Goal: Task Accomplishment & Management: Use online tool/utility

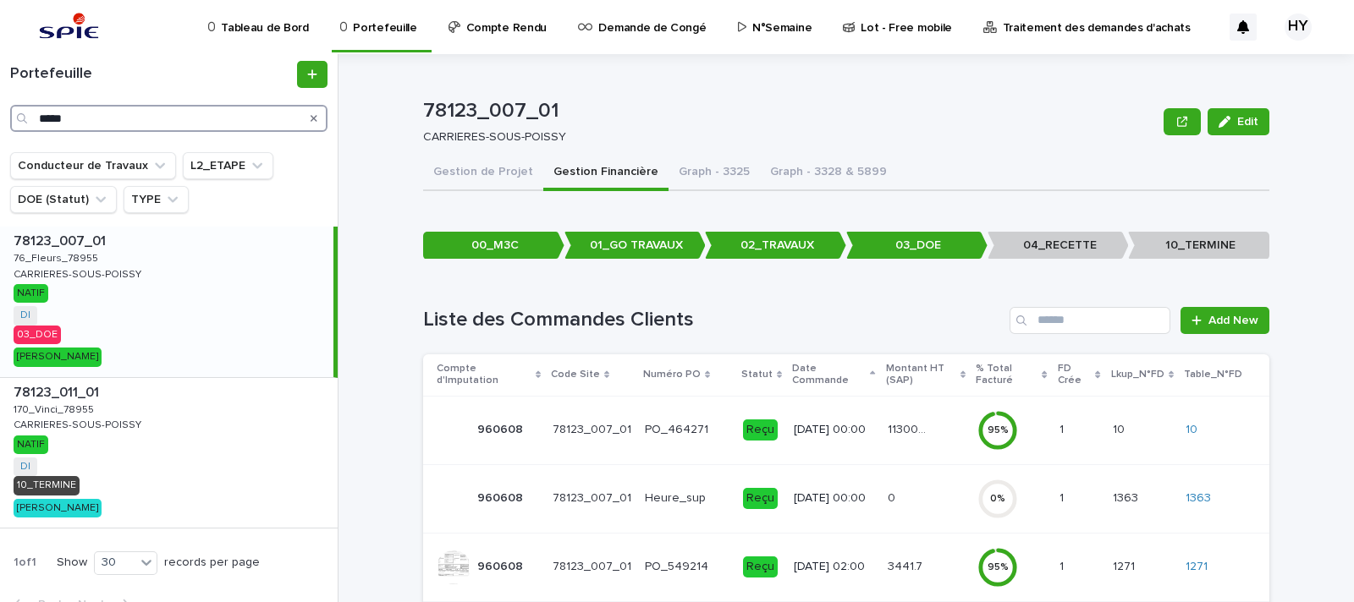
click at [146, 107] on input "*****" at bounding box center [168, 118] width 317 height 27
type input "*"
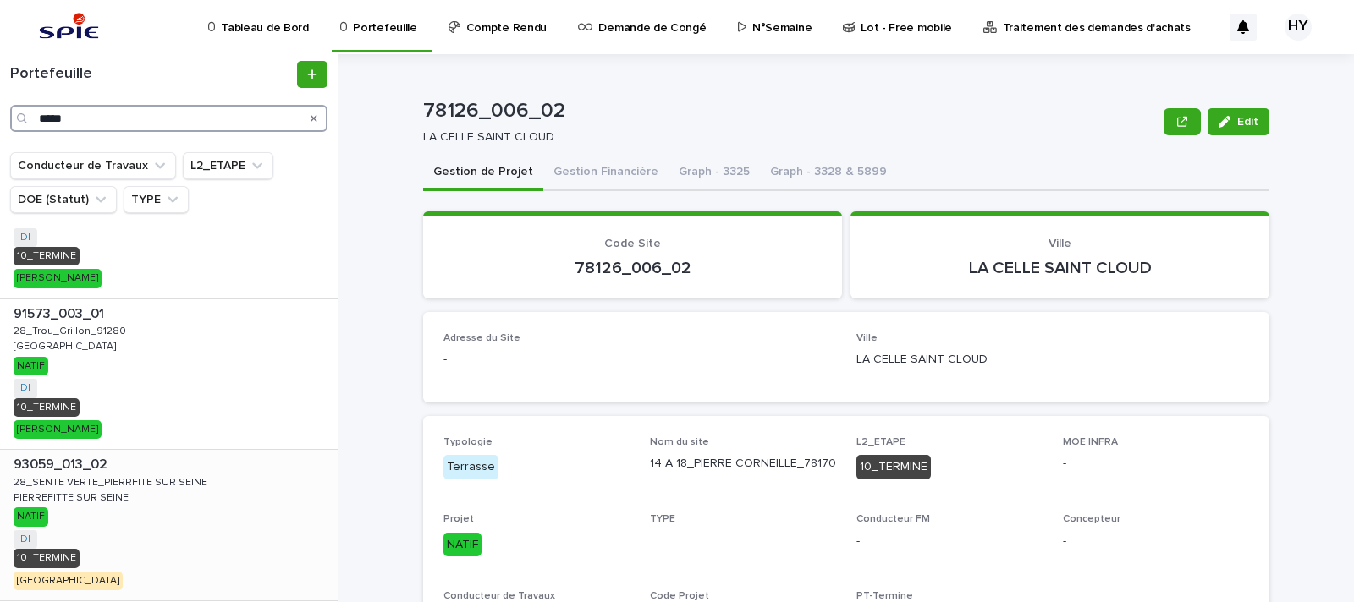
scroll to position [317, 0]
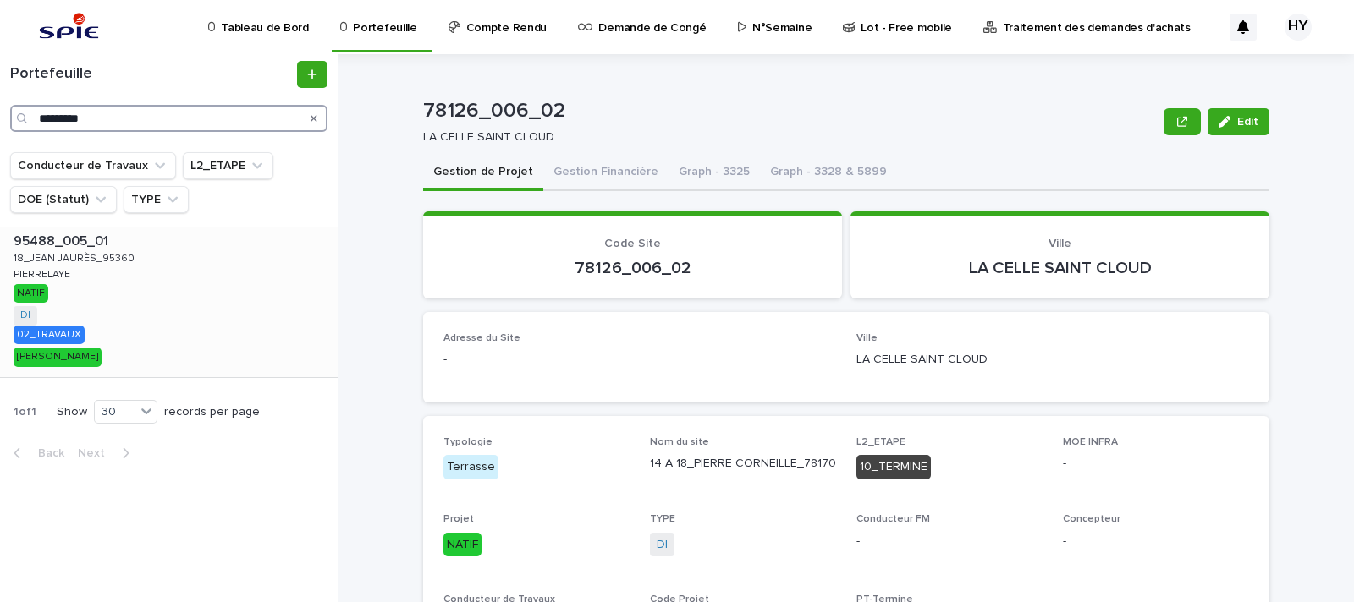
type input "*********"
click at [84, 327] on div "95488_005_01 95488_005_01 18_JEAN JAURÈS_95360 18_JEAN JAURÈS_95360 [PERSON_NAM…" at bounding box center [169, 302] width 338 height 151
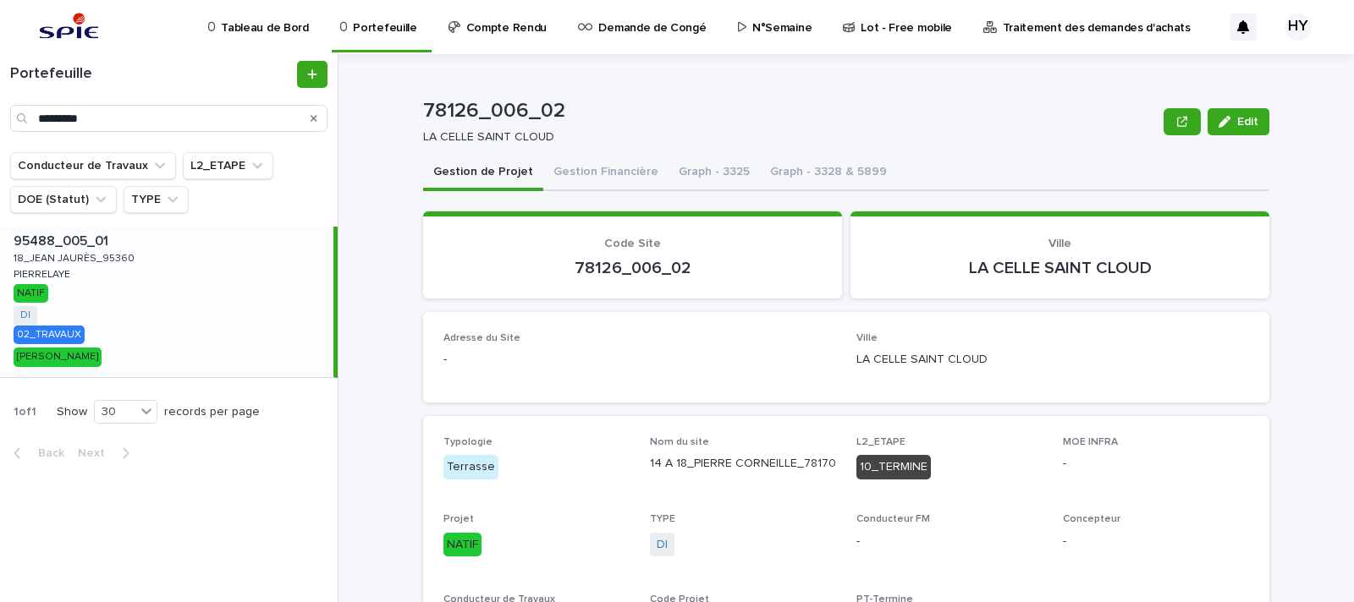
click at [127, 287] on div "95488_005_01 95488_005_01 18_JEAN JAURÈS_95360 18_JEAN JAURÈS_95360 [PERSON_NAM…" at bounding box center [166, 302] width 333 height 151
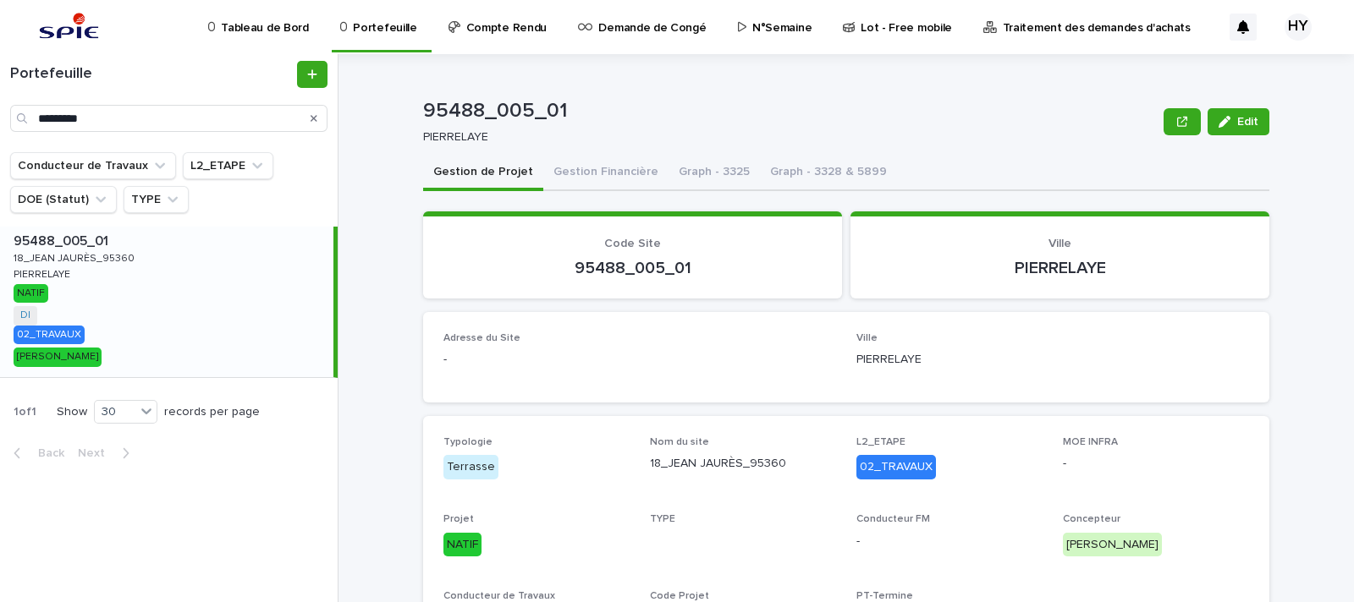
click at [129, 264] on p "18_JEAN JAURÈS_95360" at bounding box center [76, 257] width 124 height 15
click at [606, 177] on button "Gestion Financière" at bounding box center [605, 174] width 125 height 36
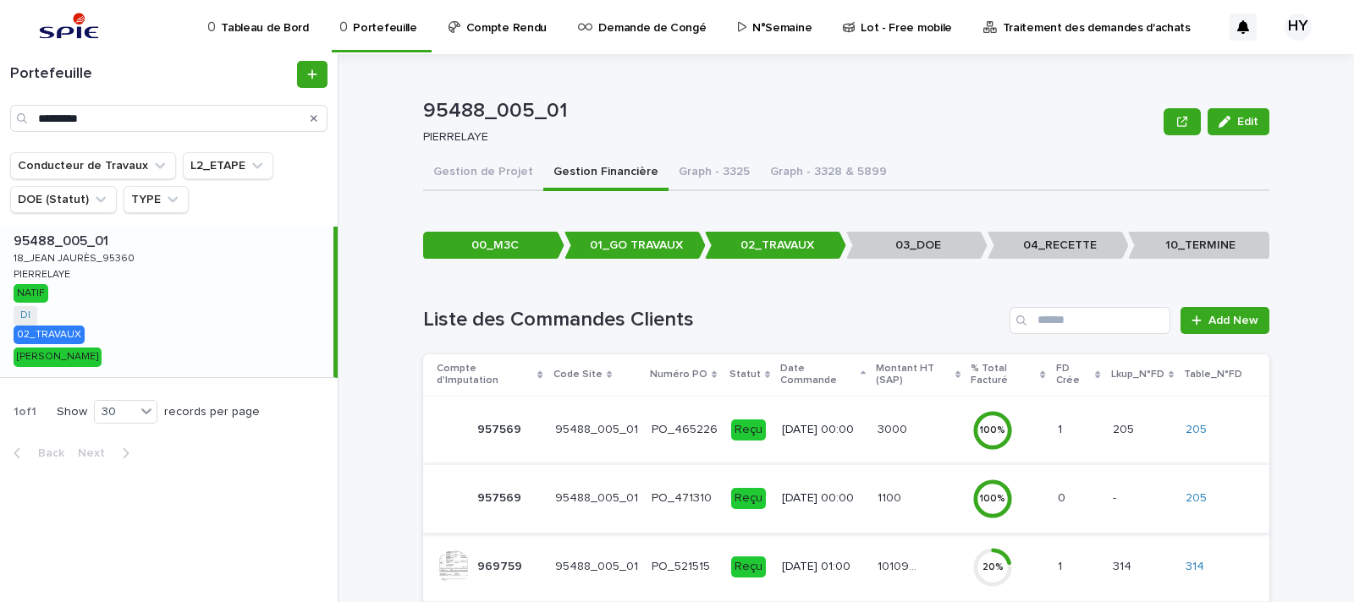
scroll to position [70, 0]
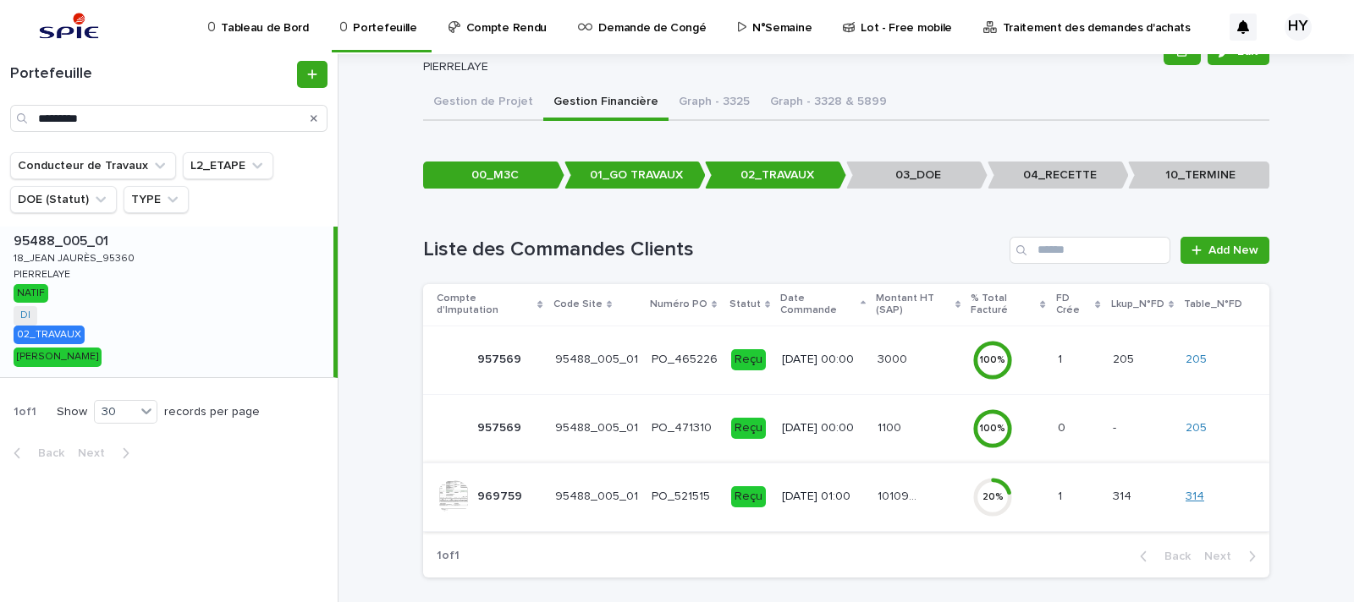
click at [1190, 490] on link "314" at bounding box center [1194, 497] width 19 height 14
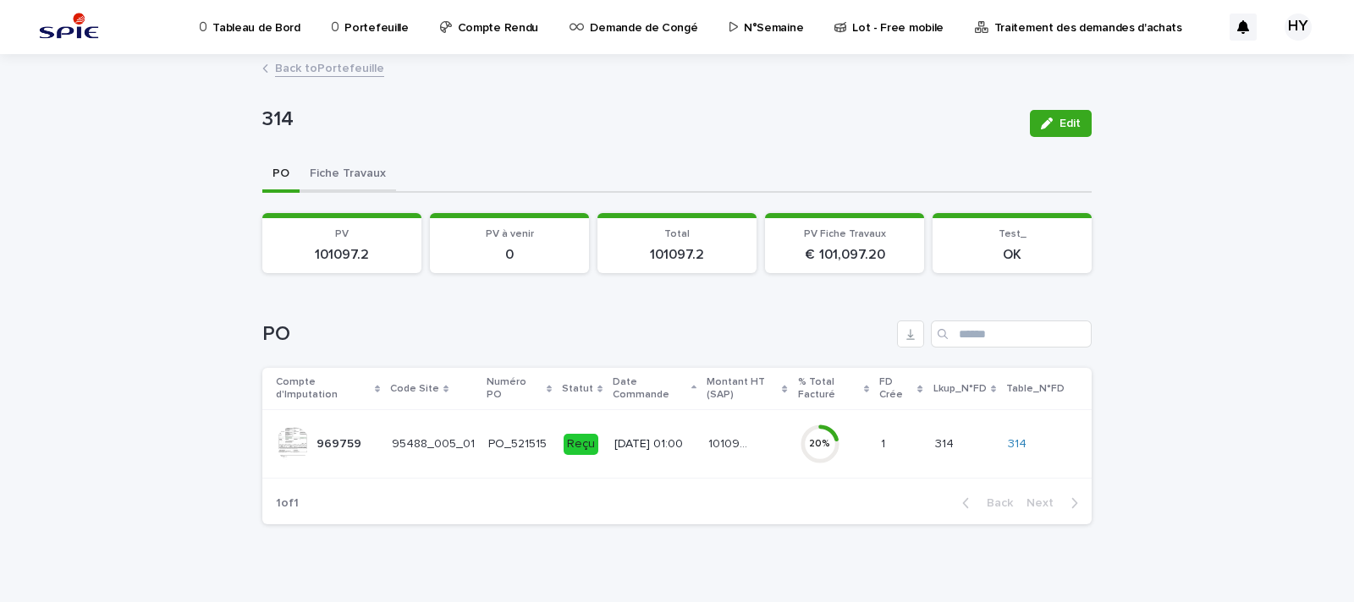
click at [349, 174] on button "Fiche Travaux" at bounding box center [347, 175] width 96 height 36
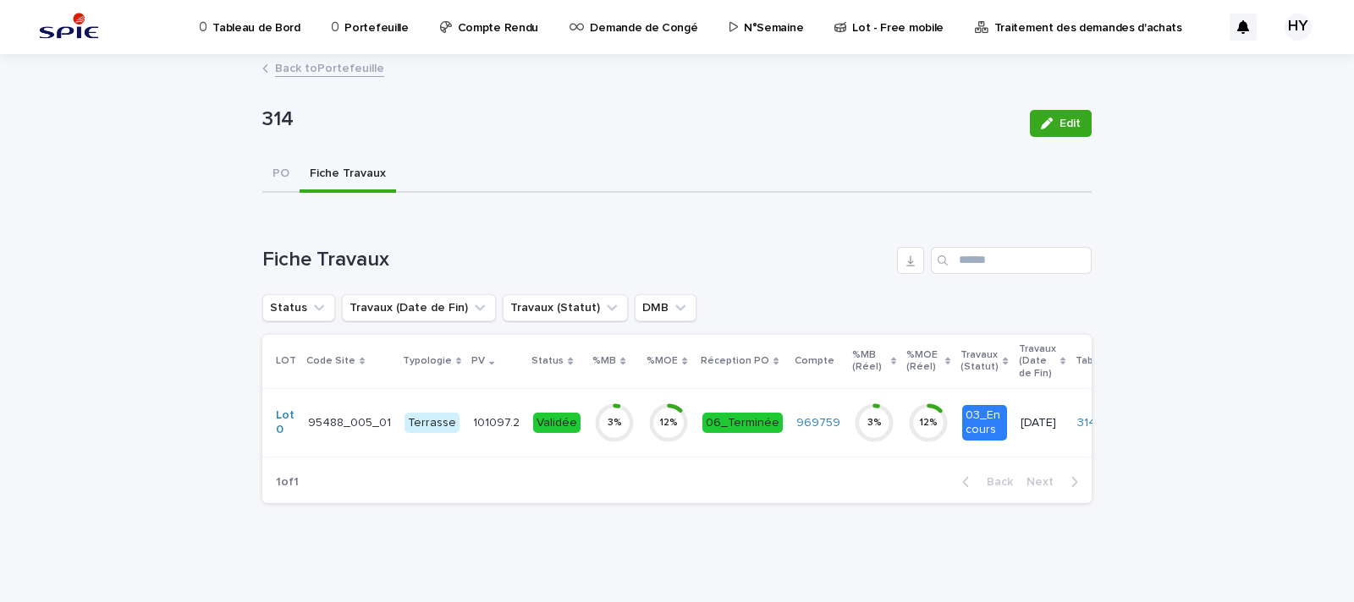
click at [554, 433] on div "Validée" at bounding box center [556, 423] width 47 height 35
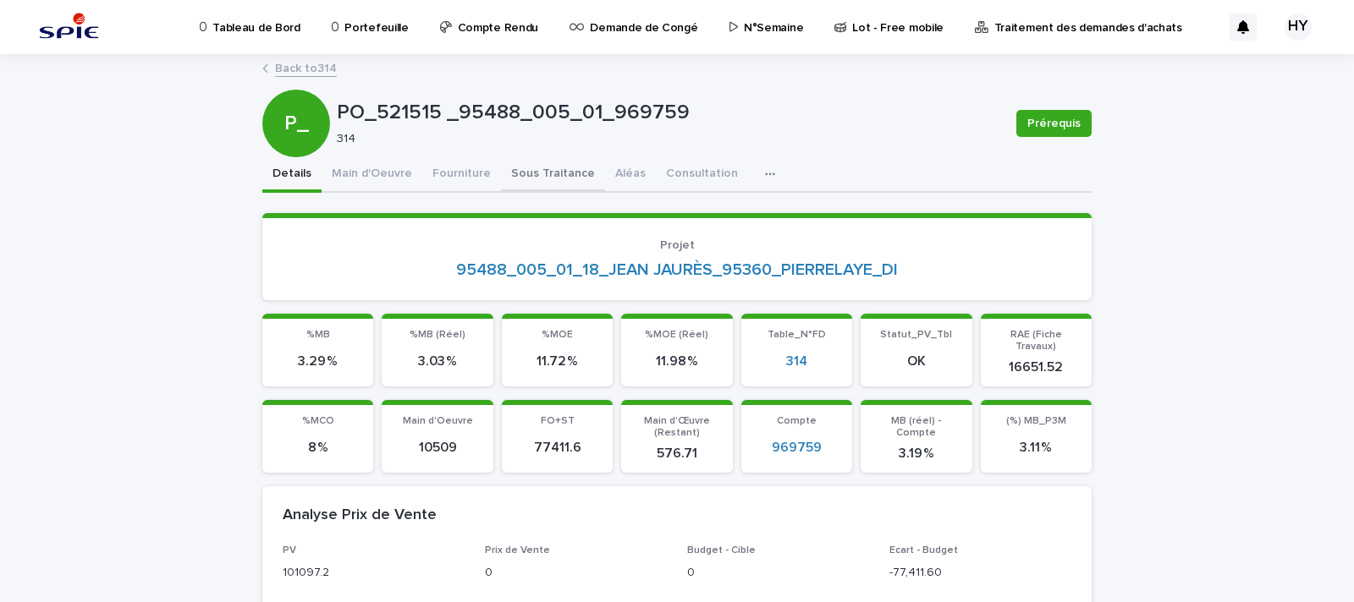
click at [537, 177] on button "Sous Traitance" at bounding box center [553, 175] width 104 height 36
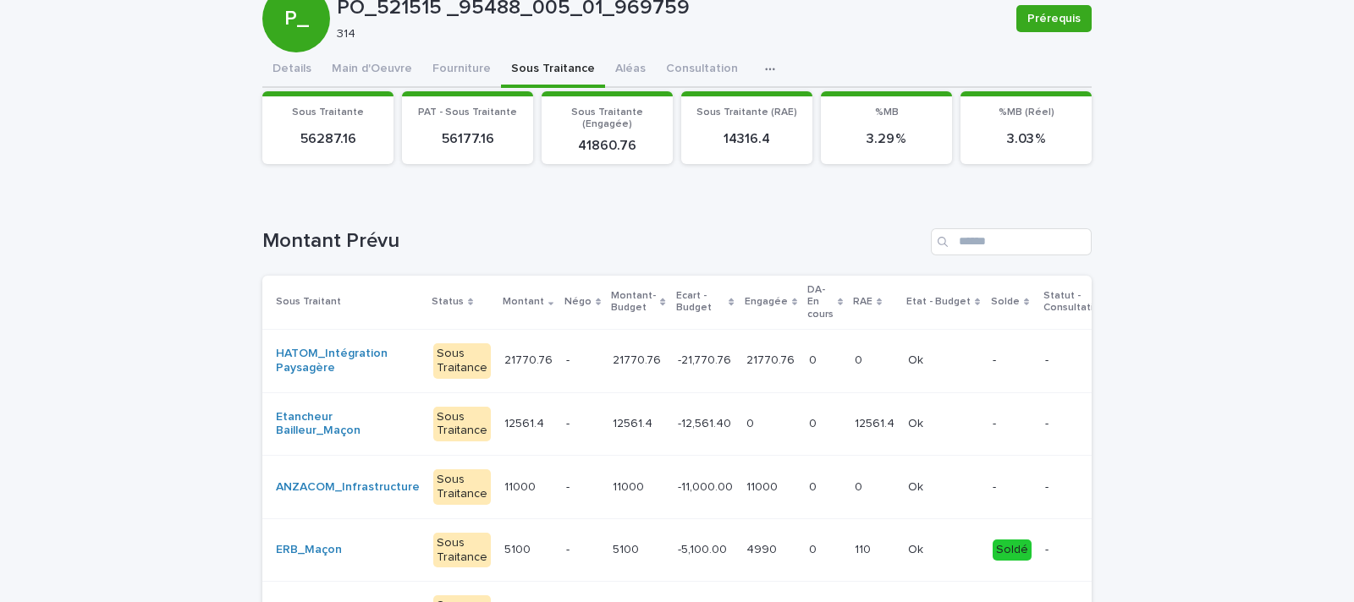
scroll to position [211, 0]
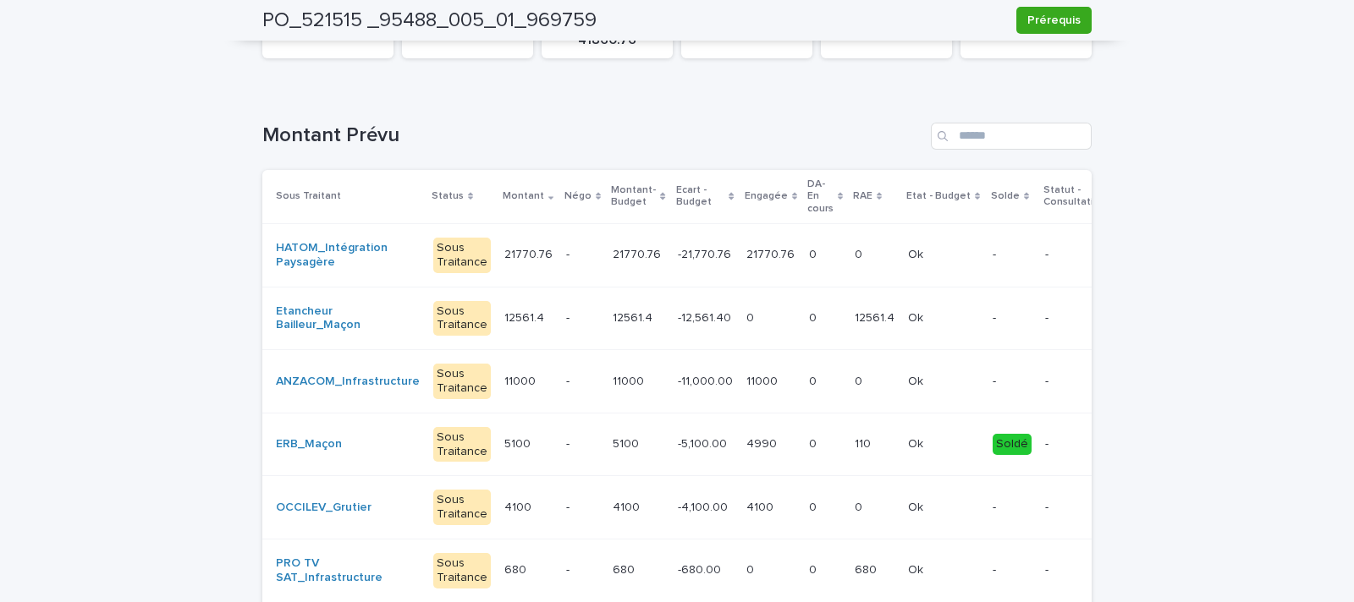
click at [698, 319] on p "-12,561.40" at bounding box center [706, 317] width 57 height 18
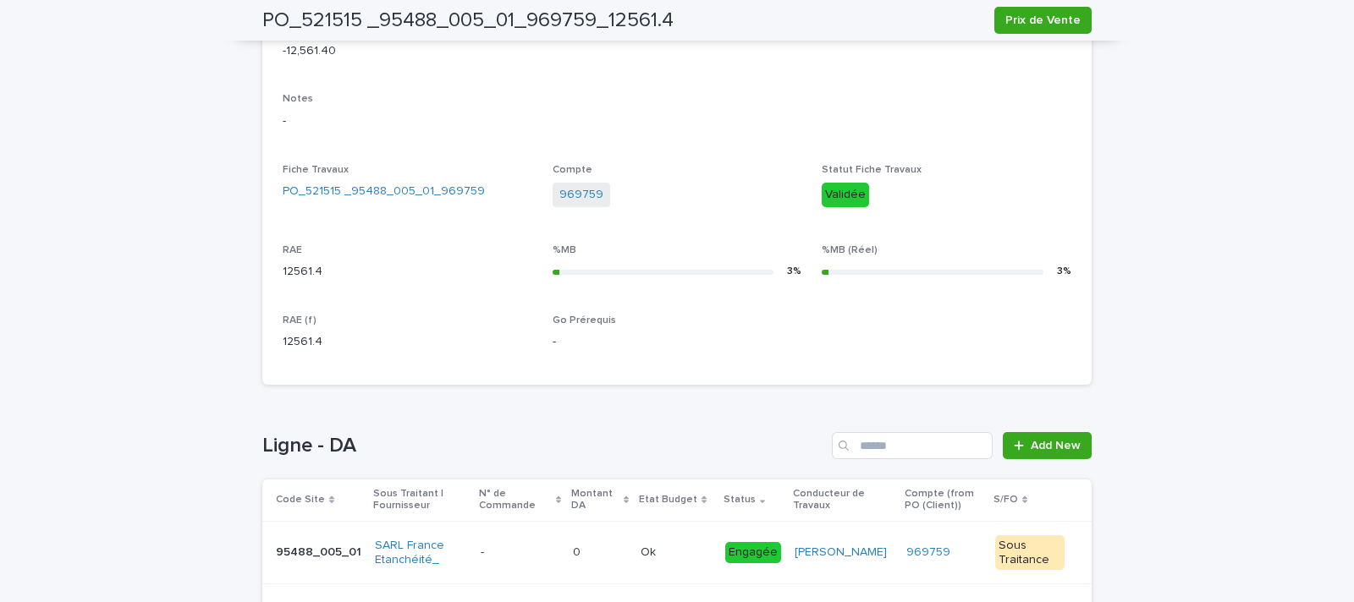
scroll to position [634, 0]
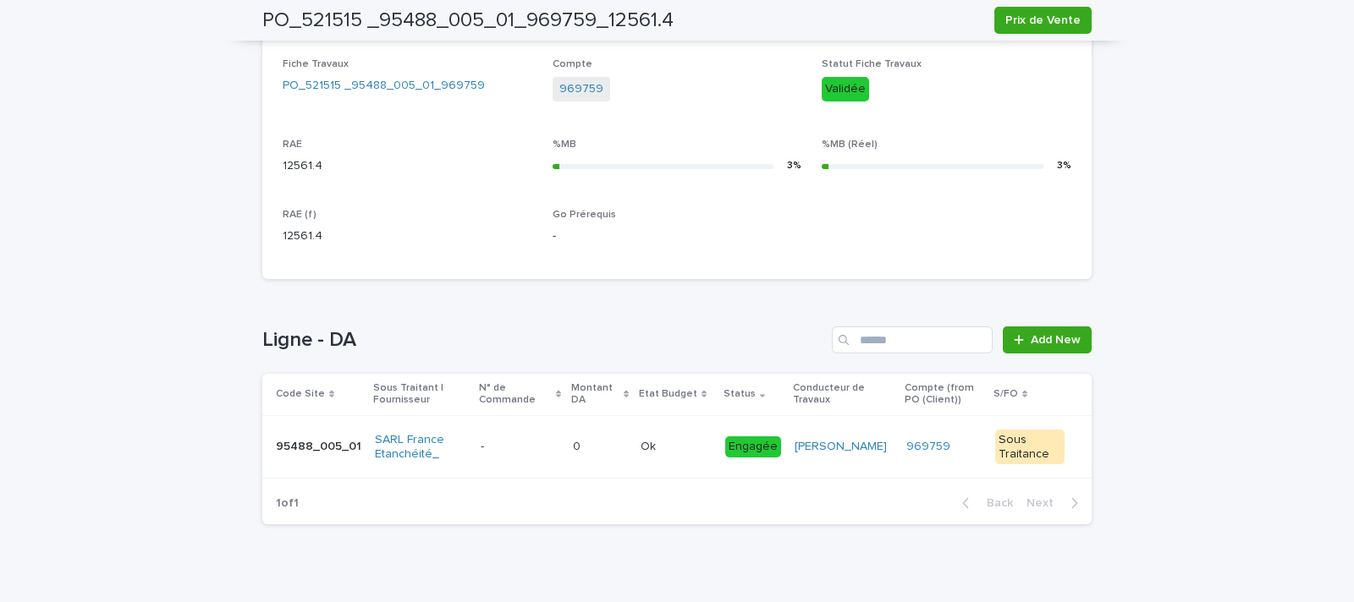
click at [558, 452] on p at bounding box center [521, 447] width 80 height 14
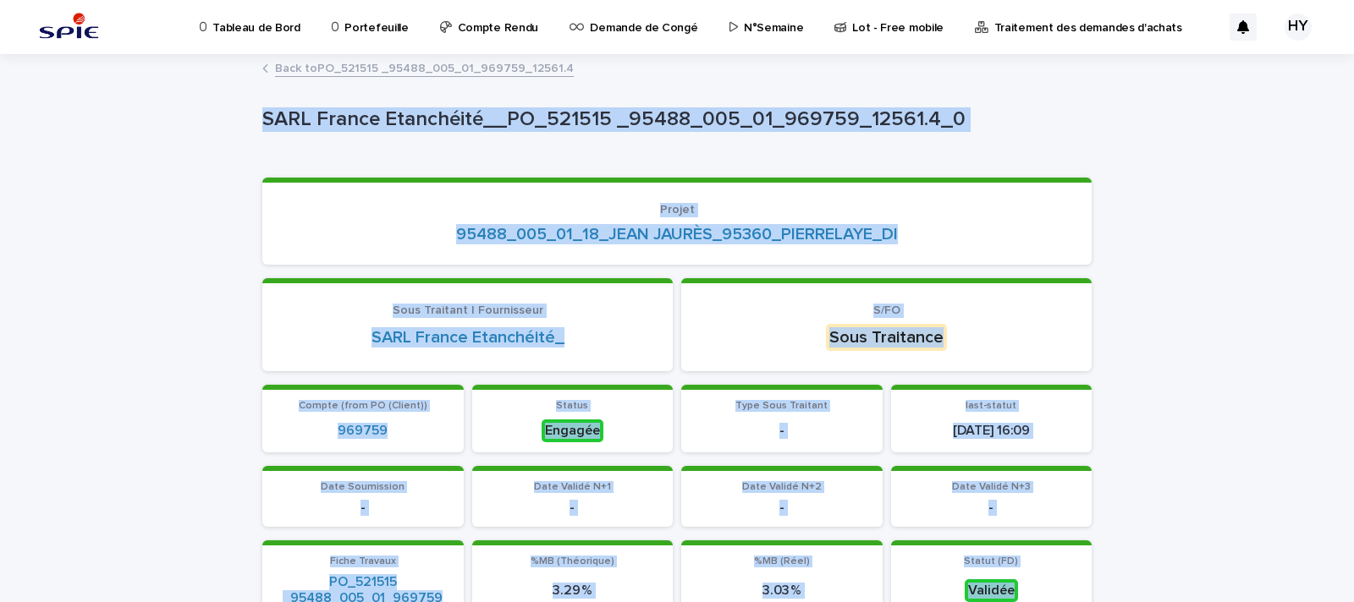
click at [664, 344] on section "Sous Traitant | Fournisseur SARL France Etanchéité_" at bounding box center [467, 325] width 410 height 94
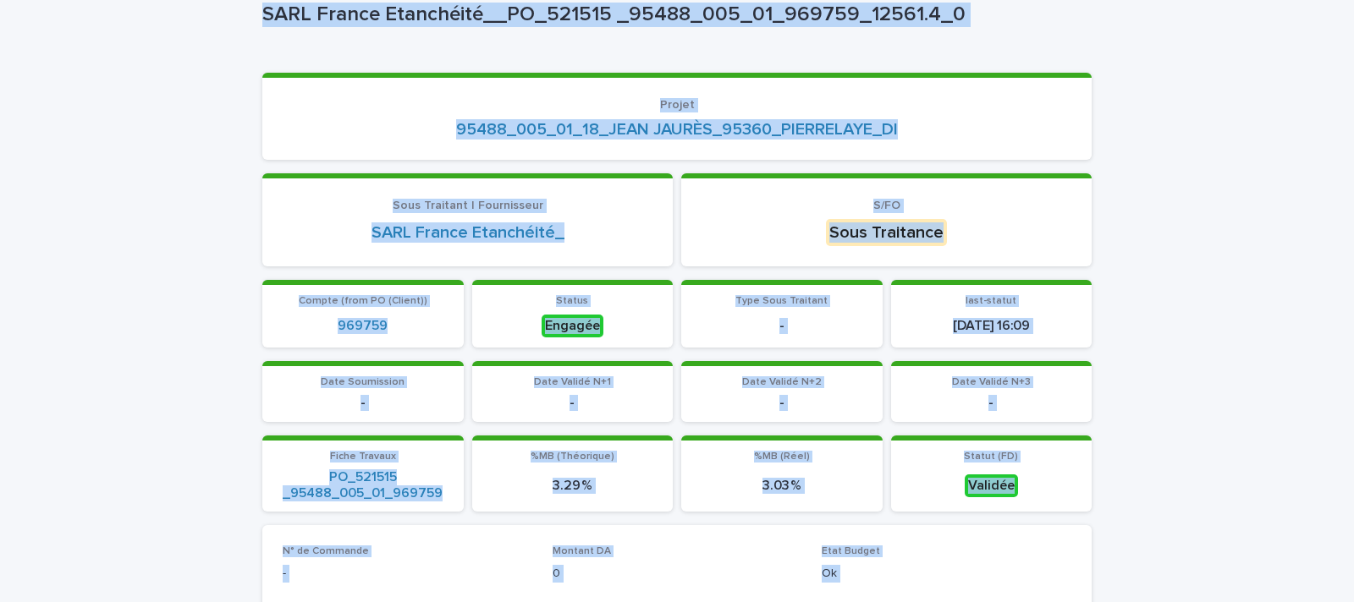
click at [651, 382] on p "Date Validé N+1" at bounding box center [572, 382] width 181 height 12
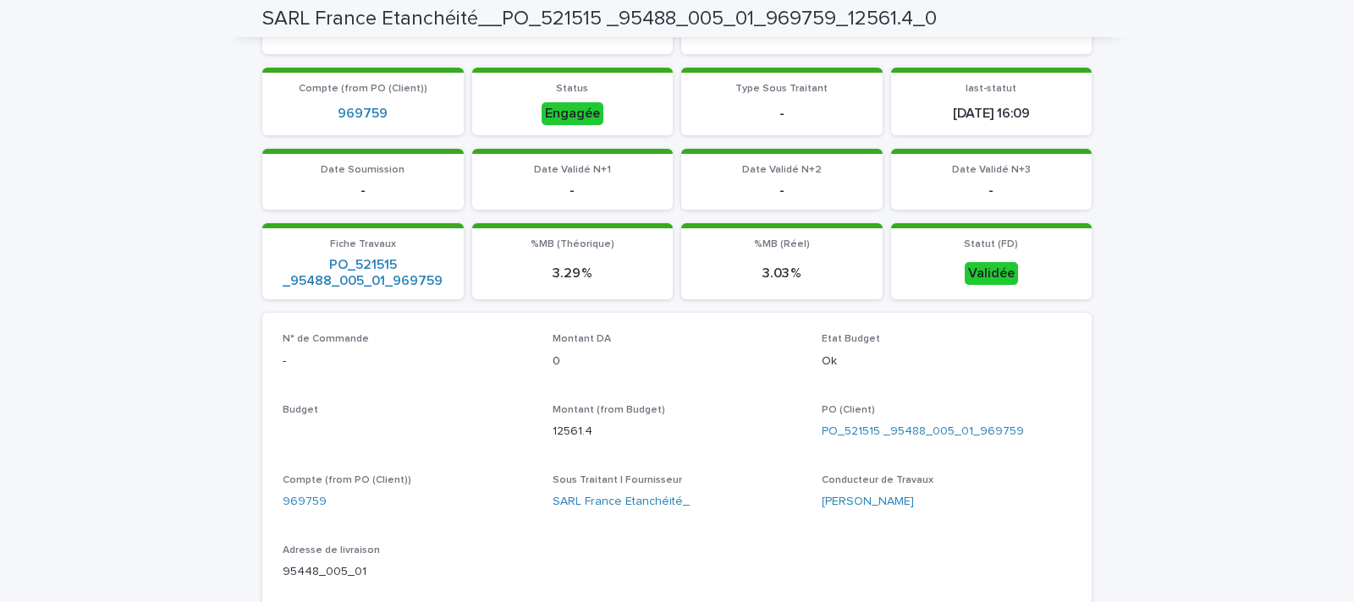
scroll to position [0, 0]
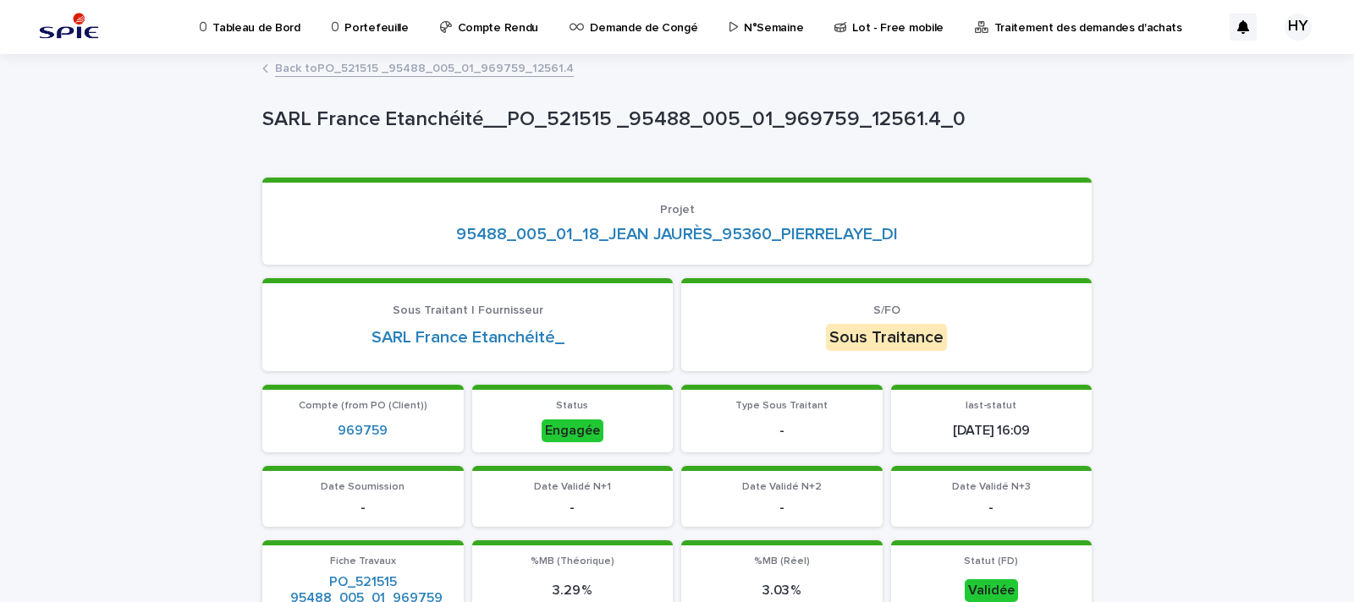
click at [364, 63] on link "Back to PO_521515 _95488_005_01_969759_12561.4" at bounding box center [424, 67] width 299 height 19
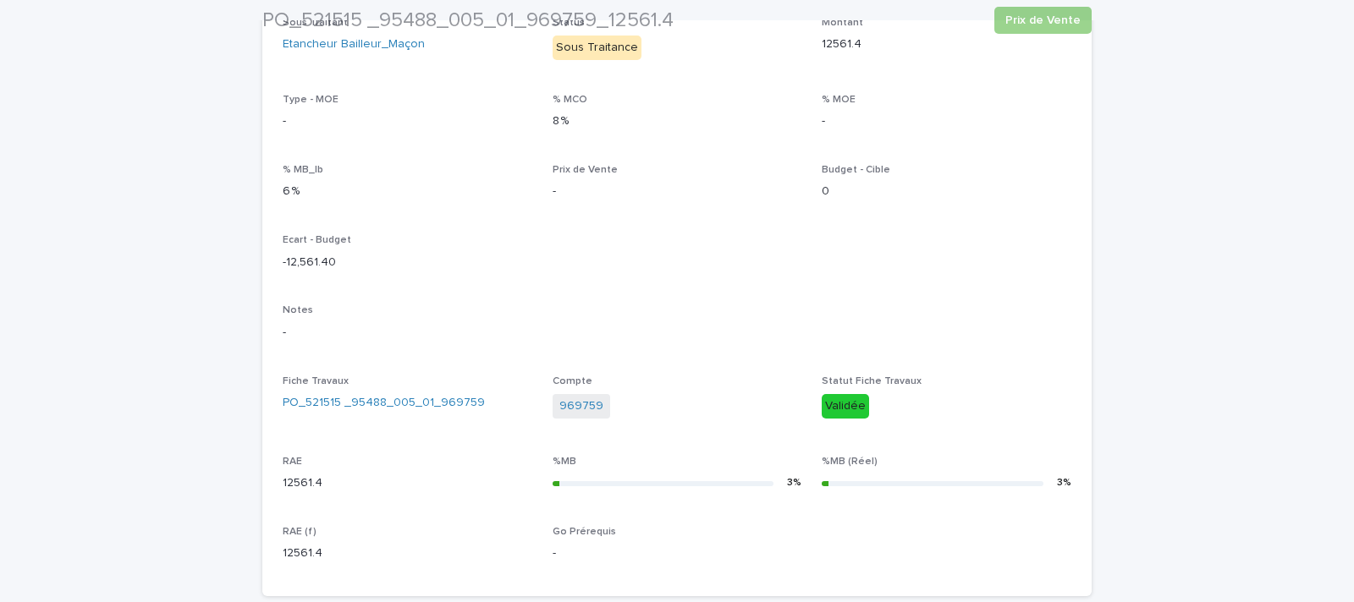
scroll to position [653, 0]
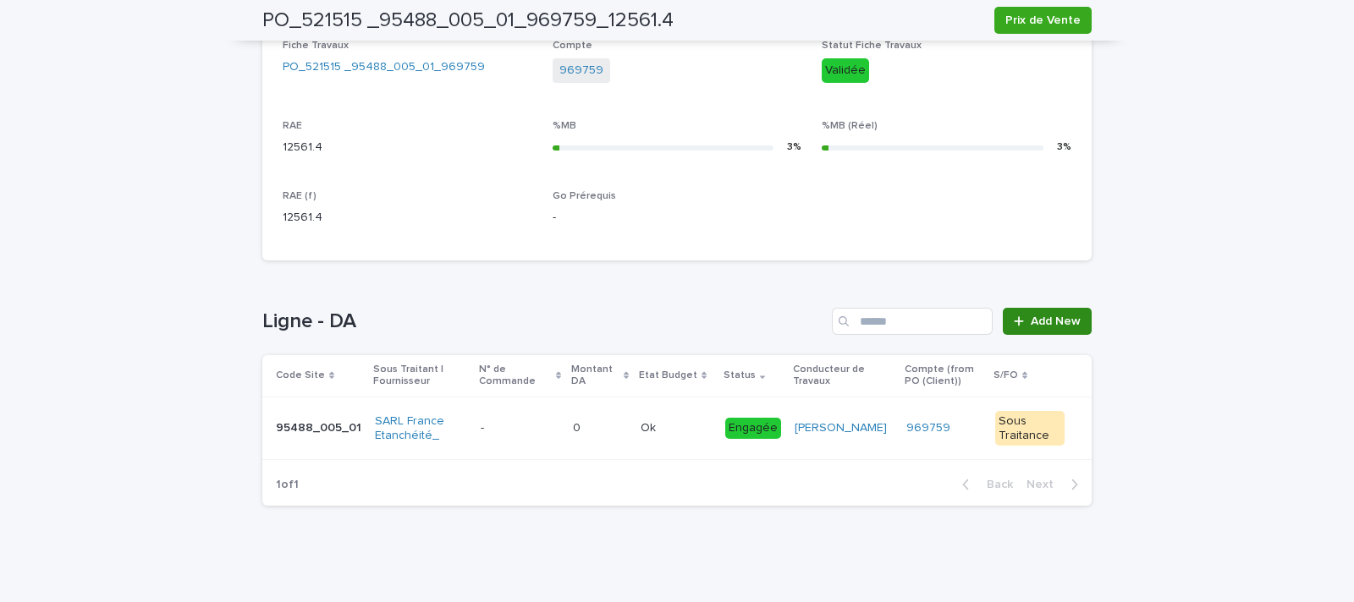
click at [1047, 310] on link "Add New" at bounding box center [1047, 321] width 89 height 27
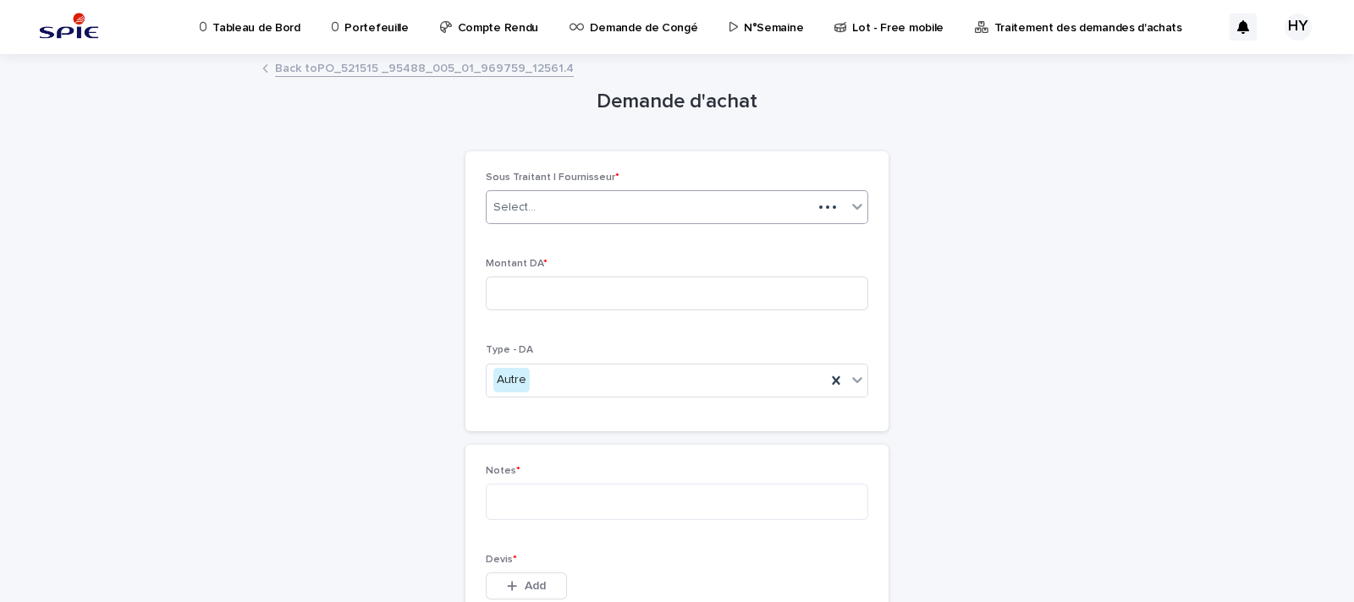
click at [542, 196] on div "Select..." at bounding box center [649, 208] width 326 height 28
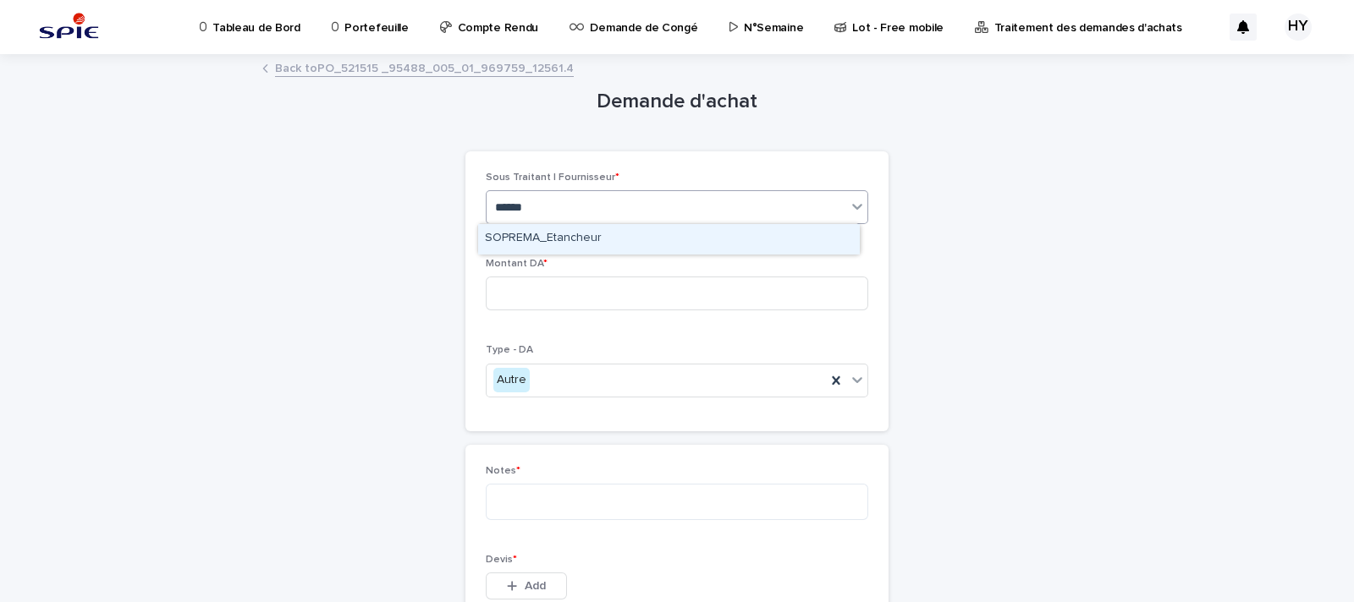
type input "*******"
click at [603, 233] on div "SOPREMA_Etancheur" at bounding box center [668, 239] width 381 height 30
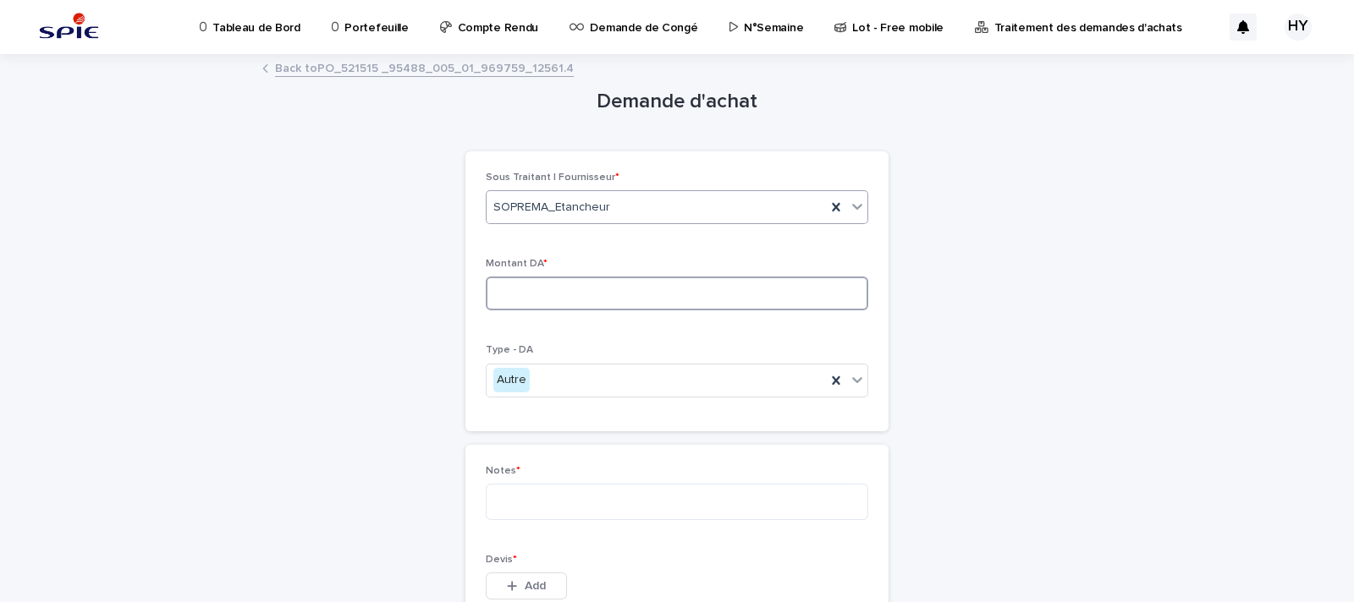
click at [569, 302] on input at bounding box center [677, 294] width 382 height 34
type input "*******"
click at [609, 511] on textarea at bounding box center [677, 502] width 382 height 36
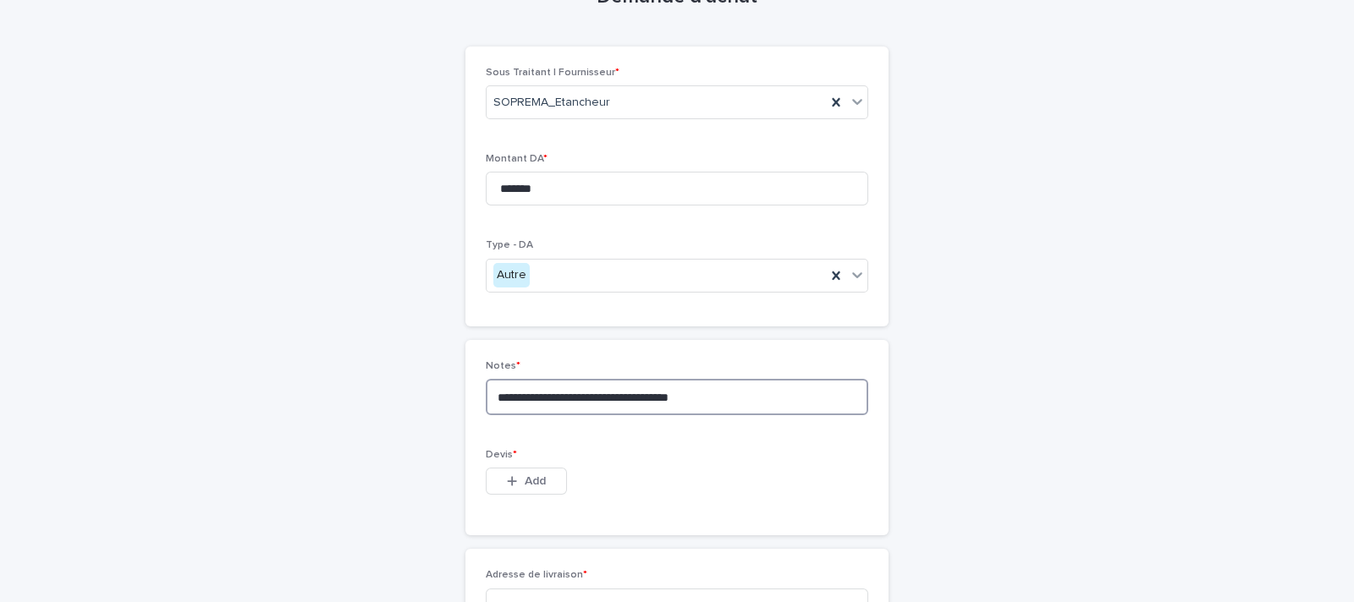
scroll to position [211, 0]
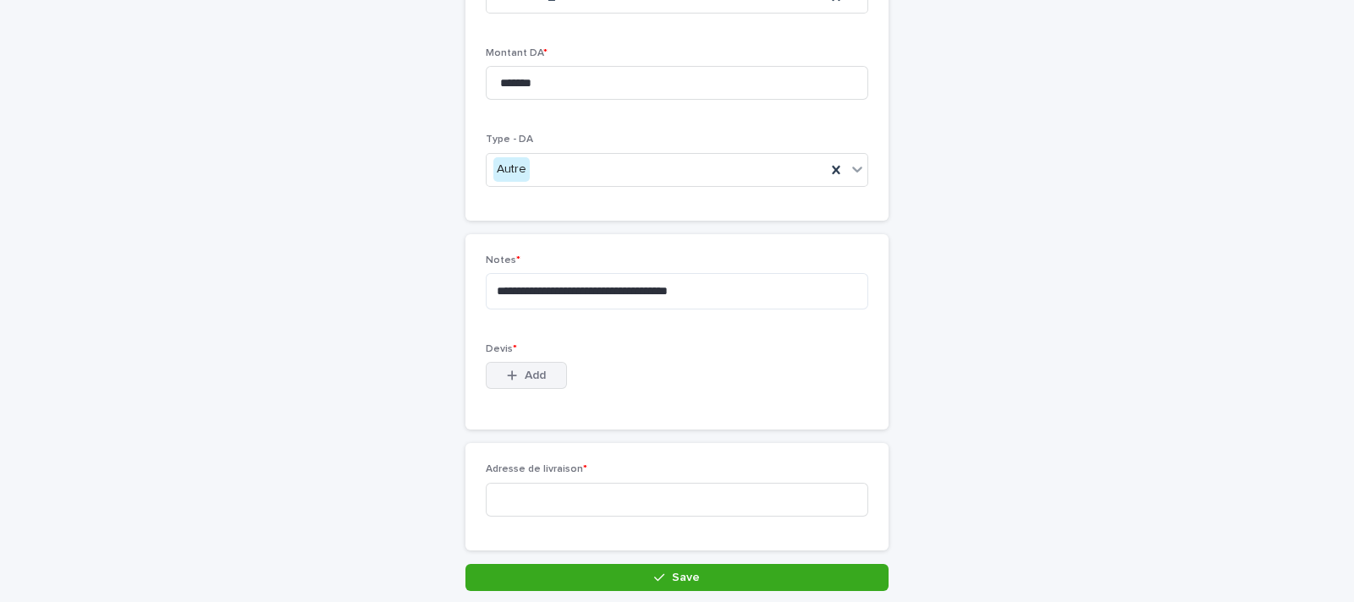
click at [525, 378] on span "Add" at bounding box center [535, 376] width 21 height 12
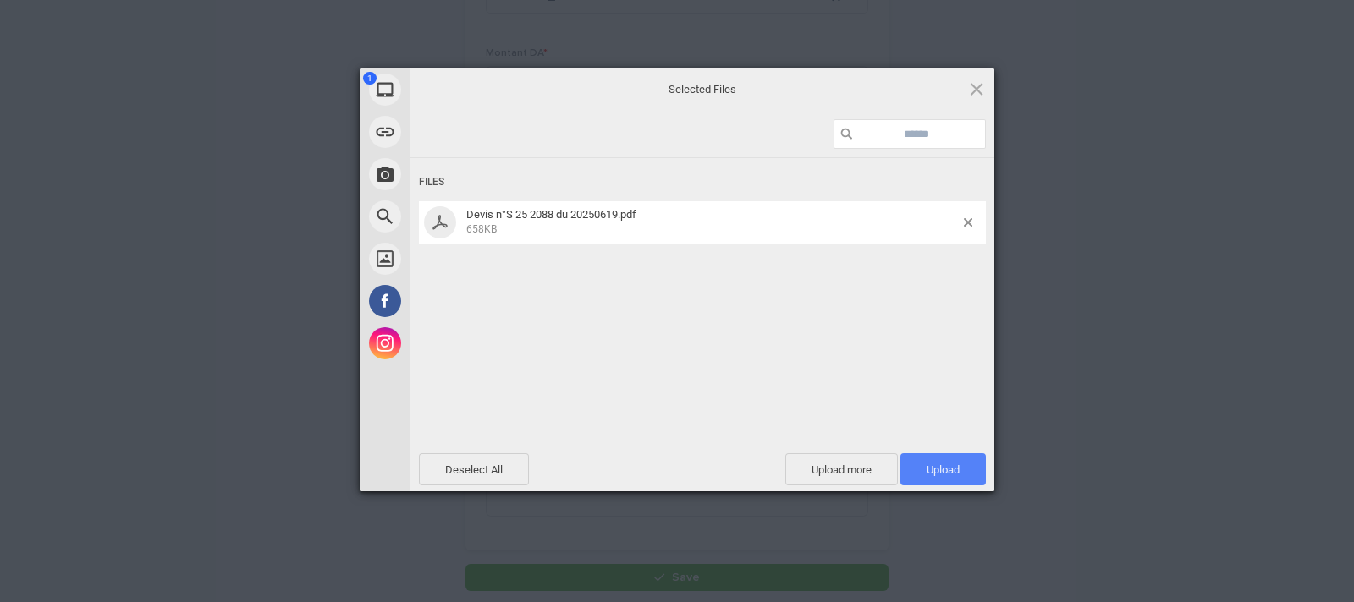
click at [943, 464] on span "Upload 1" at bounding box center [942, 470] width 33 height 13
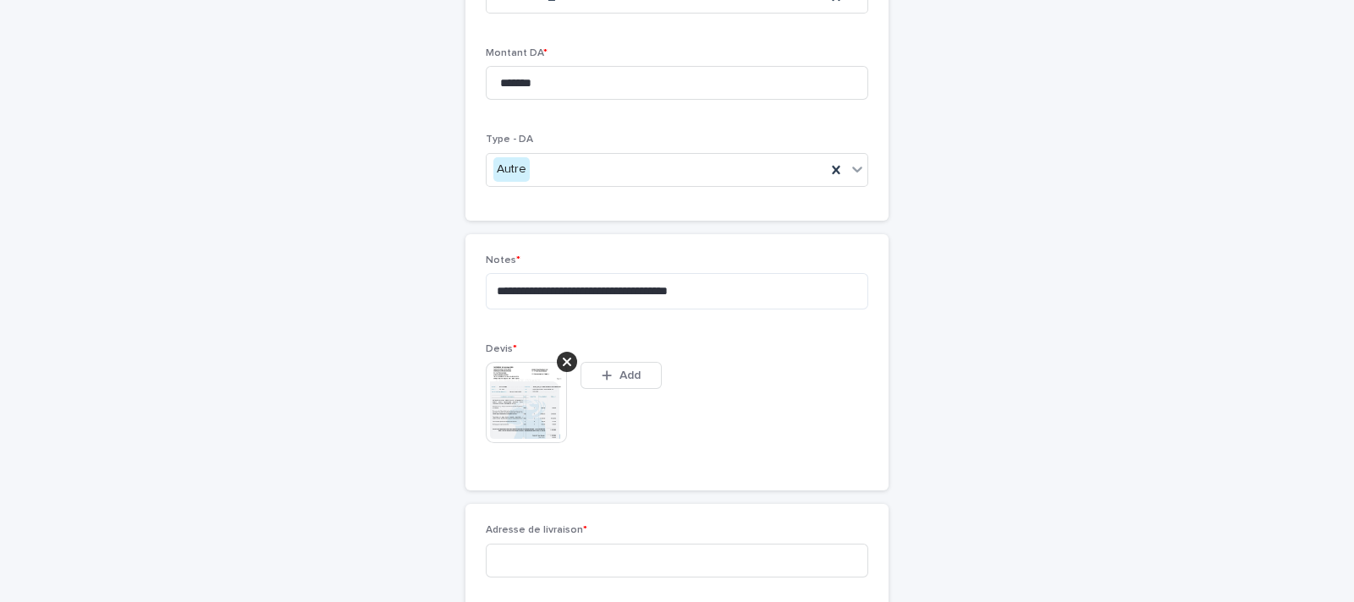
scroll to position [241, 0]
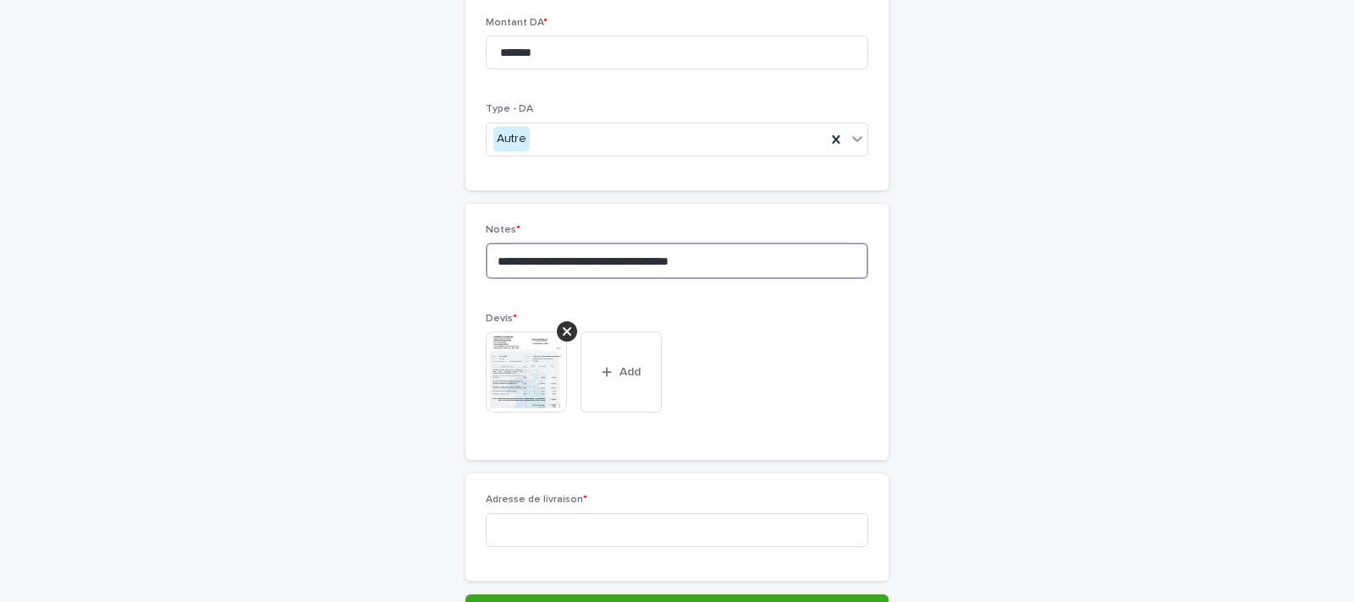
click at [749, 273] on textarea "**********" at bounding box center [677, 261] width 382 height 36
type textarea "**********"
click at [612, 530] on input at bounding box center [677, 531] width 382 height 34
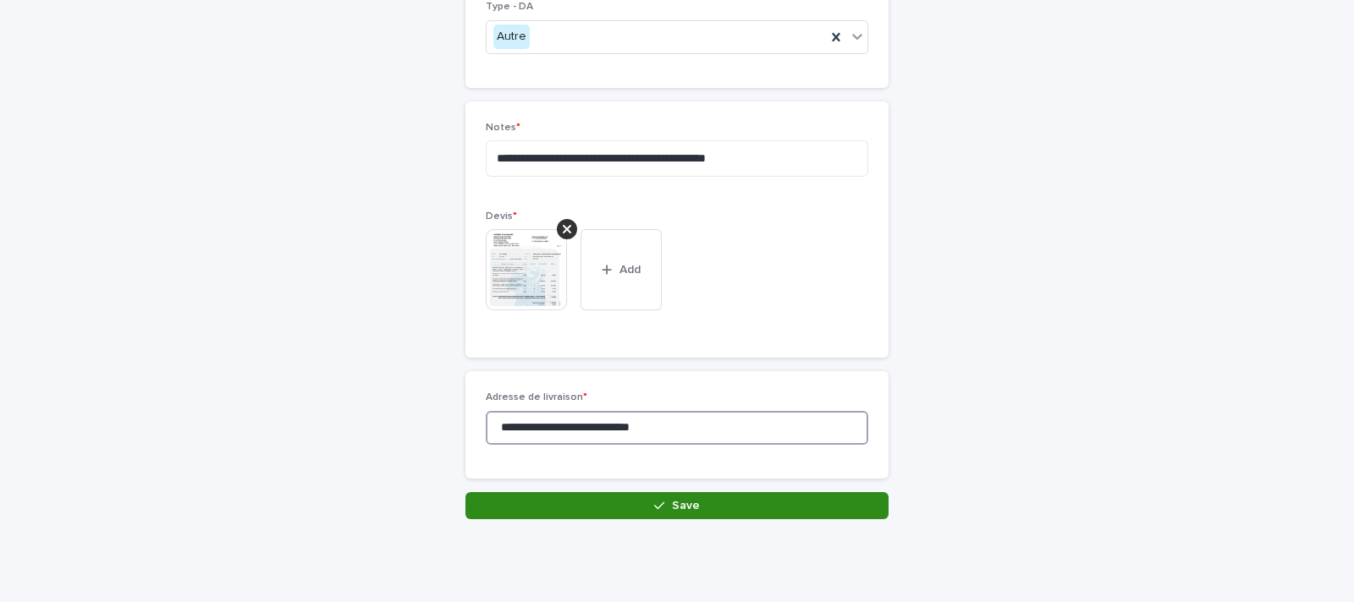
type input "**********"
click at [654, 504] on icon "button" at bounding box center [659, 506] width 10 height 12
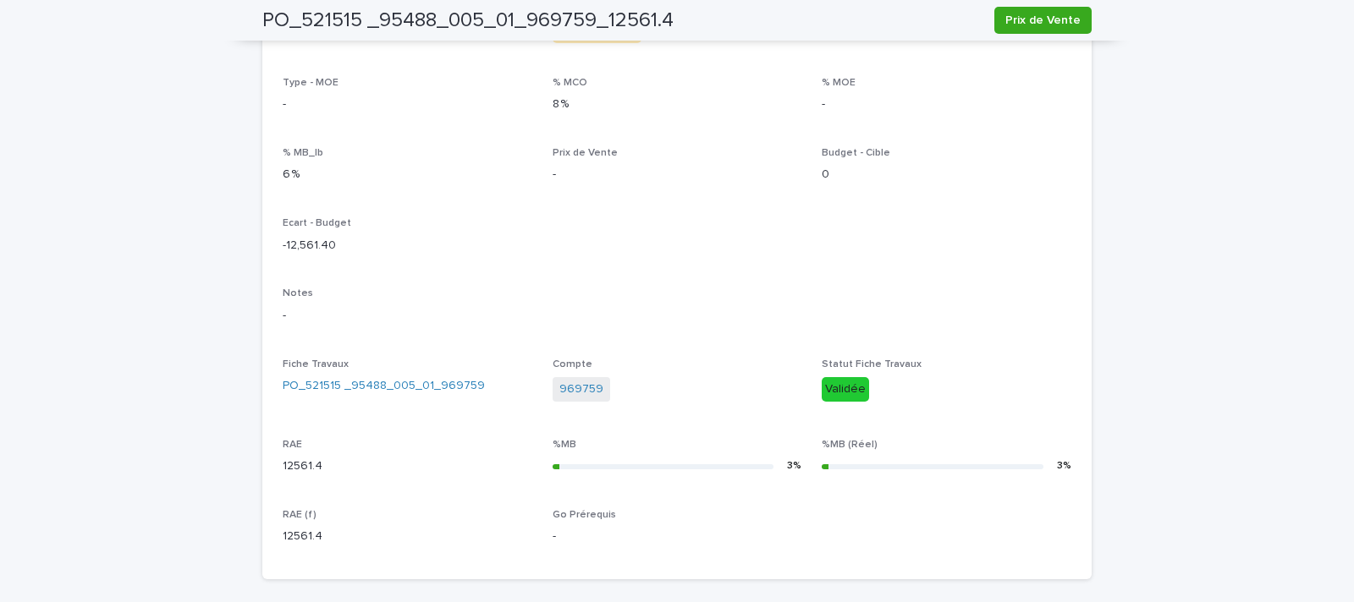
scroll to position [682, 0]
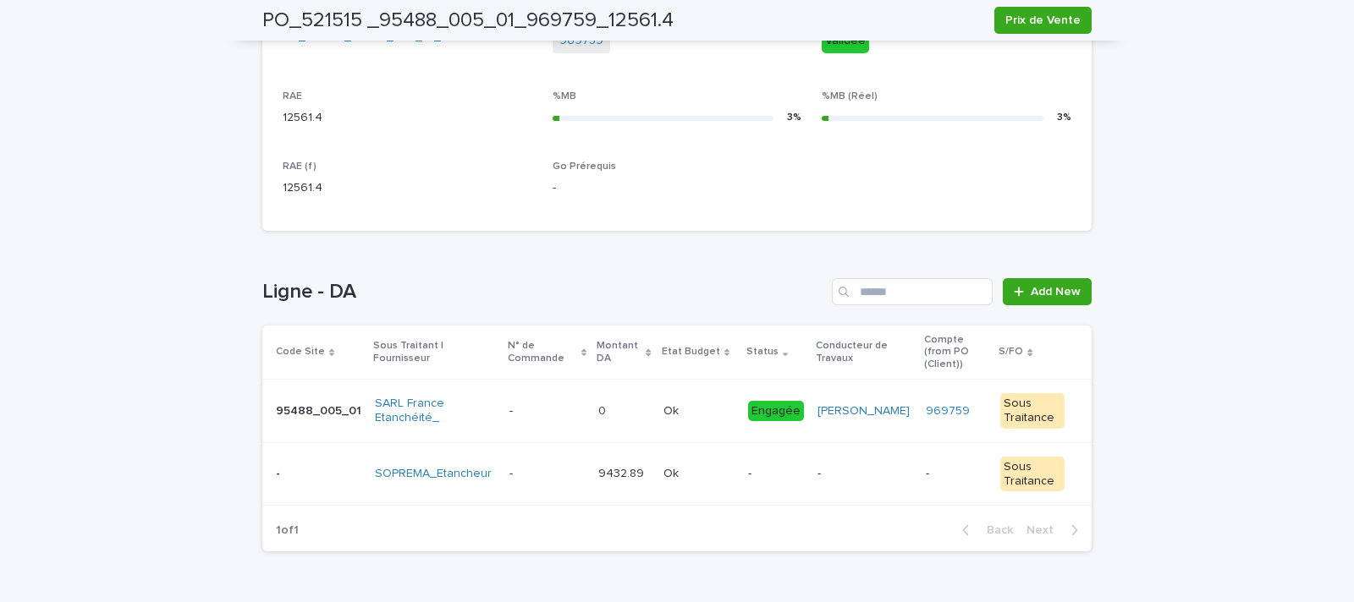
click at [599, 464] on p "9432.89" at bounding box center [622, 473] width 49 height 18
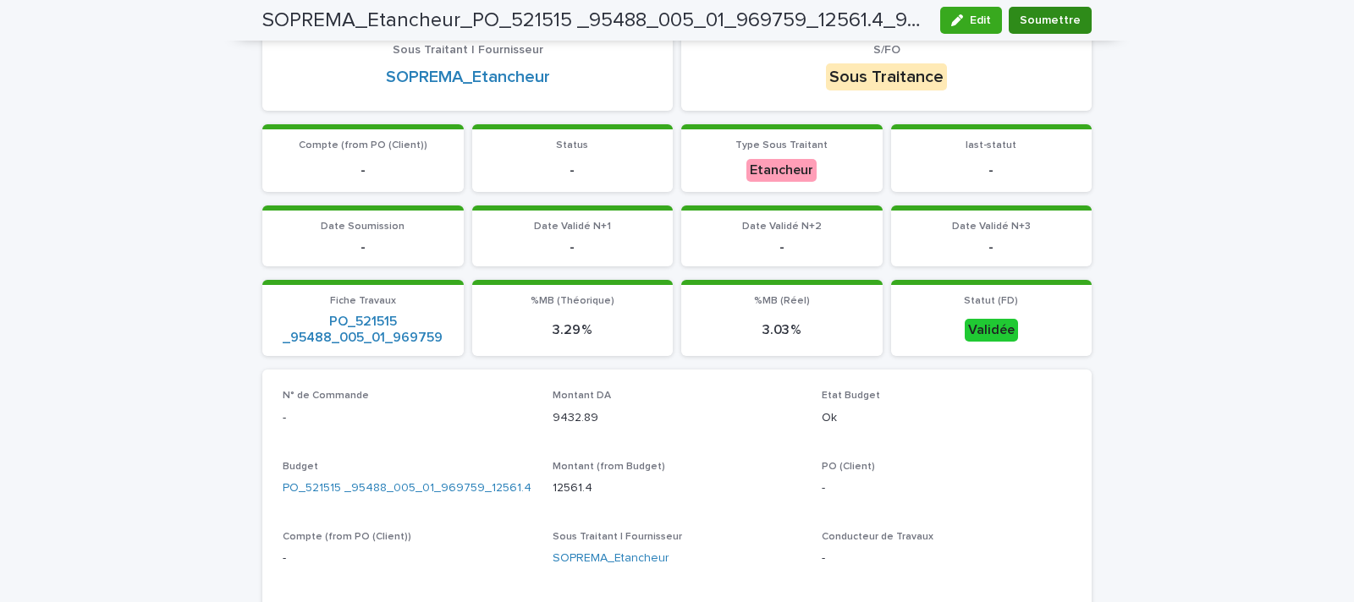
scroll to position [155, 0]
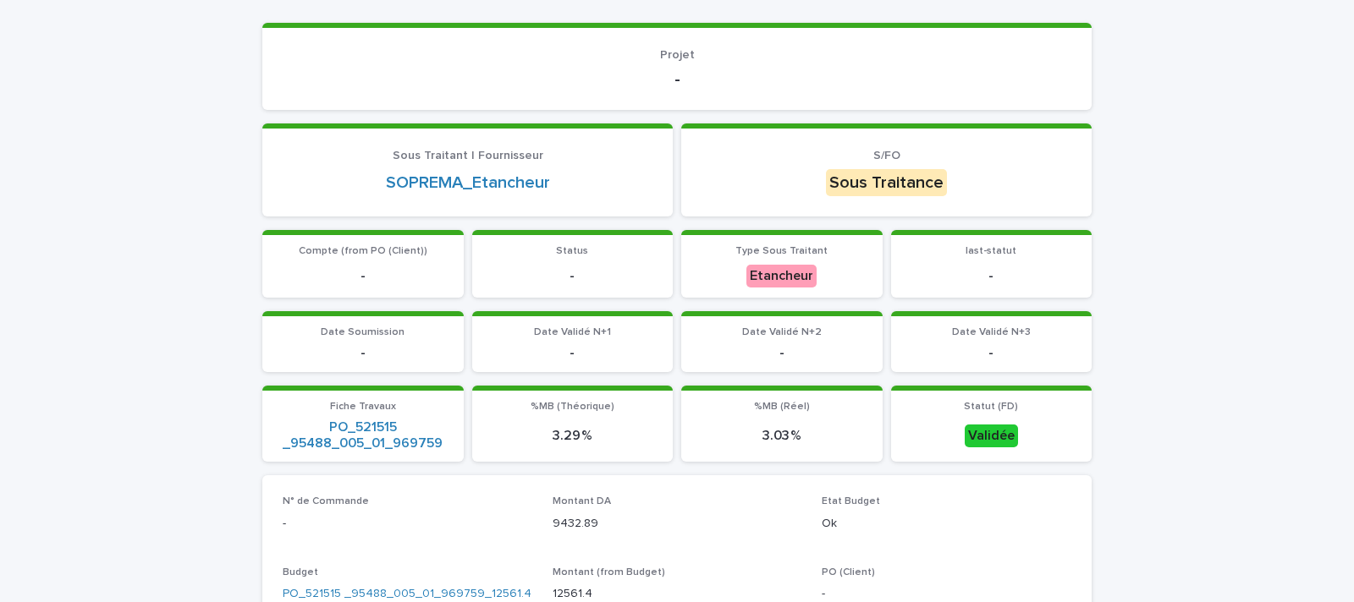
scroll to position [0, 0]
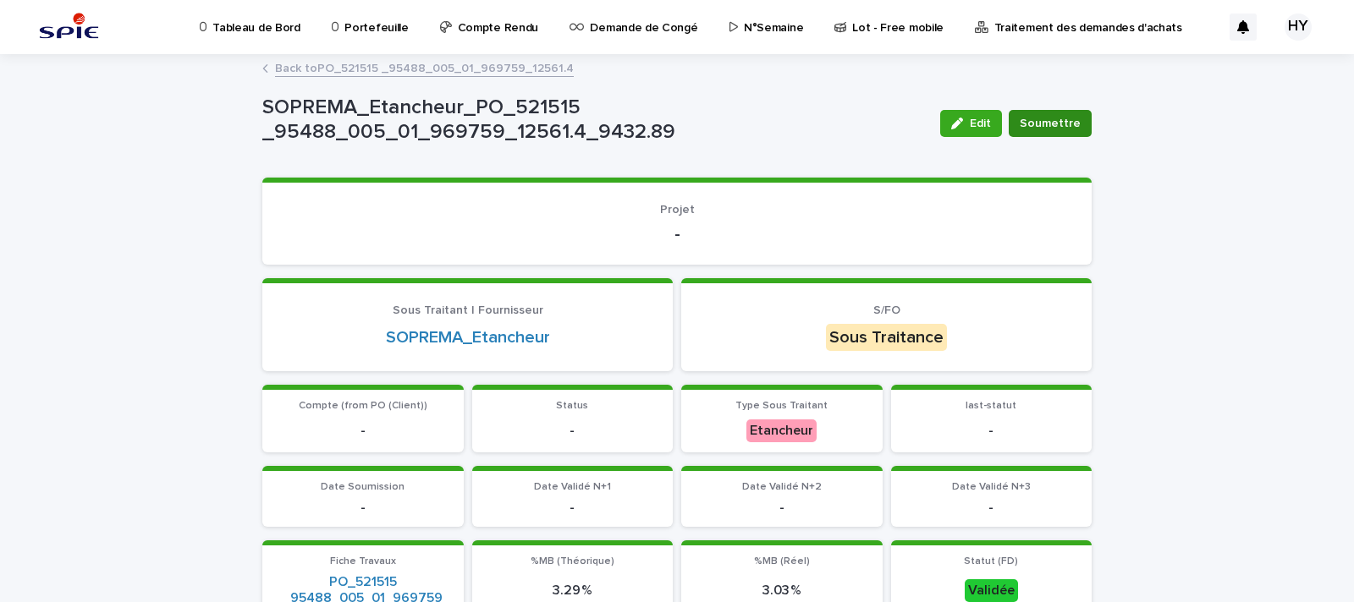
click at [1046, 124] on span "Soumettre" at bounding box center [1049, 123] width 61 height 17
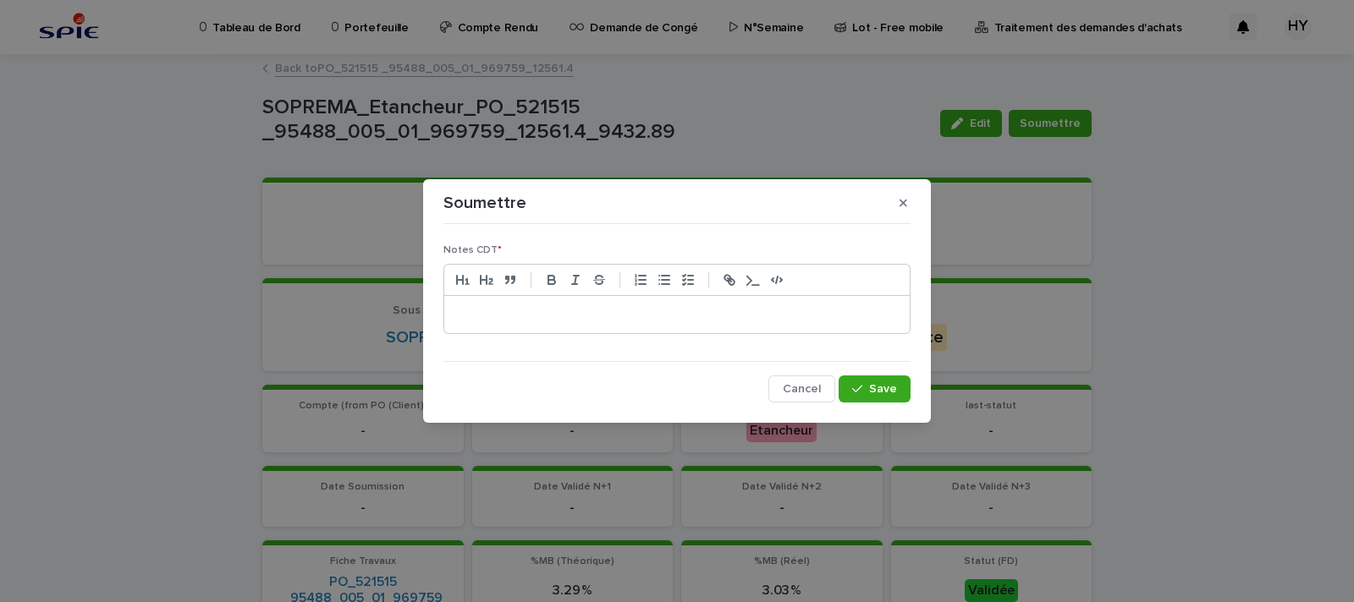
click at [718, 313] on p at bounding box center [677, 314] width 440 height 17
click at [693, 319] on p "**********" at bounding box center [677, 314] width 440 height 17
click at [667, 299] on div "**********" at bounding box center [676, 314] width 465 height 37
click at [877, 388] on span "Save" at bounding box center [883, 389] width 28 height 12
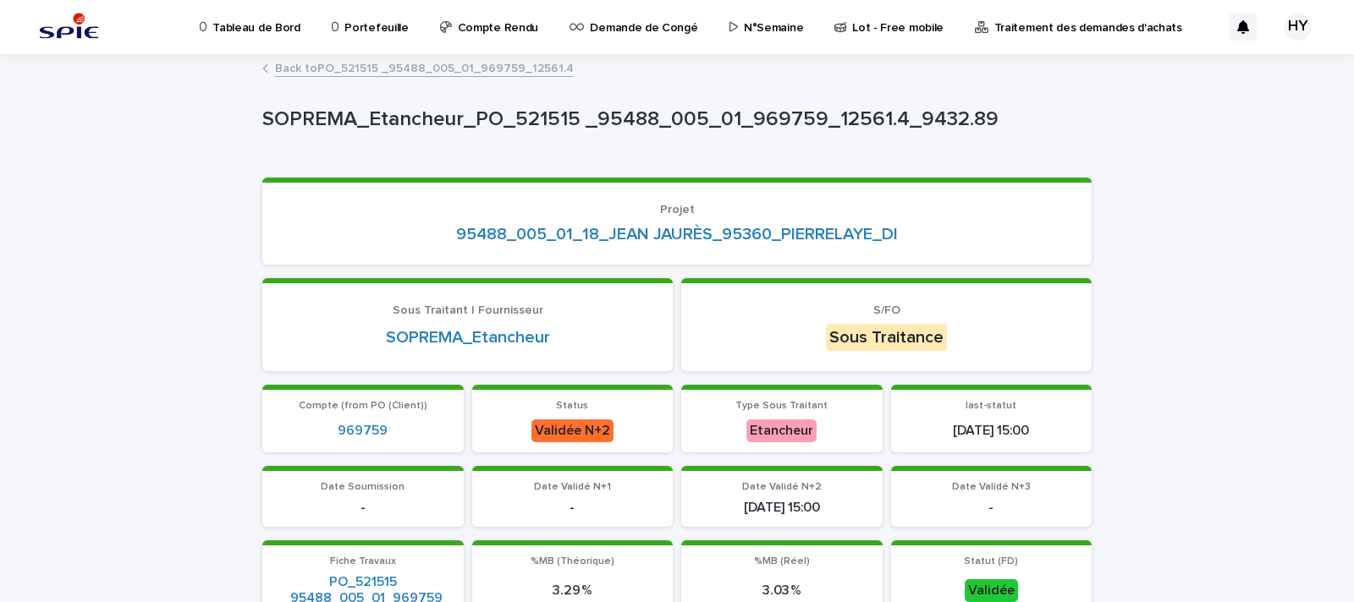
click at [994, 32] on p "Traitement des demandes d'achats" at bounding box center [1088, 18] width 188 height 36
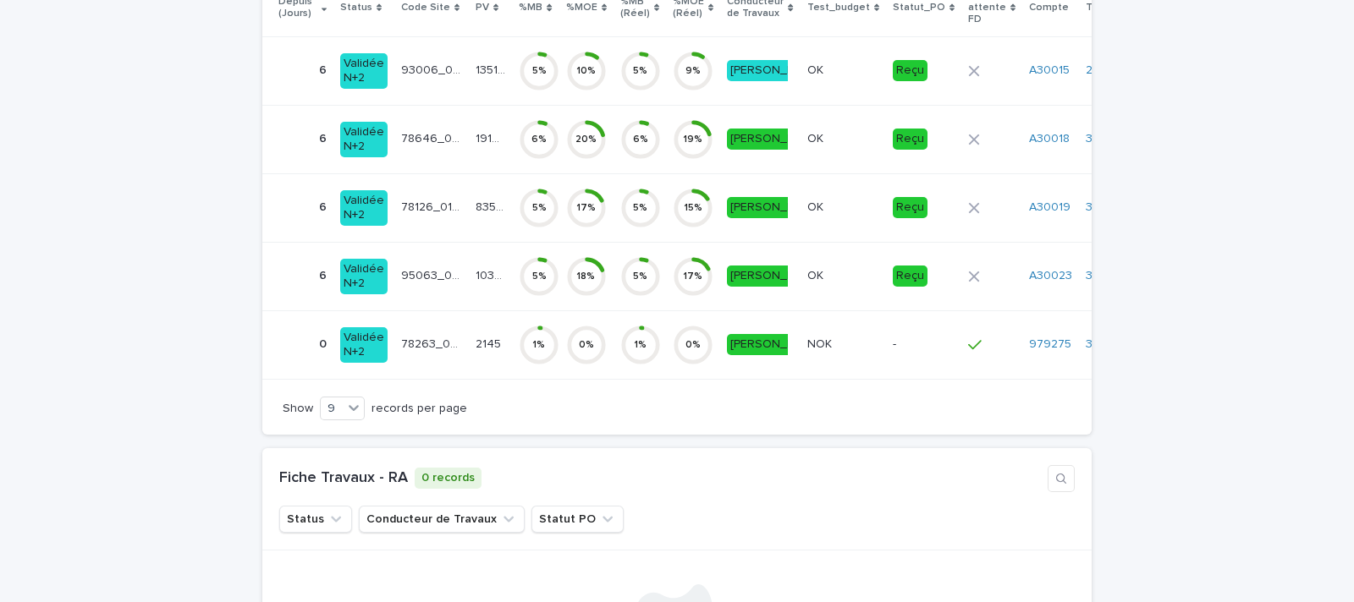
scroll to position [2643, 0]
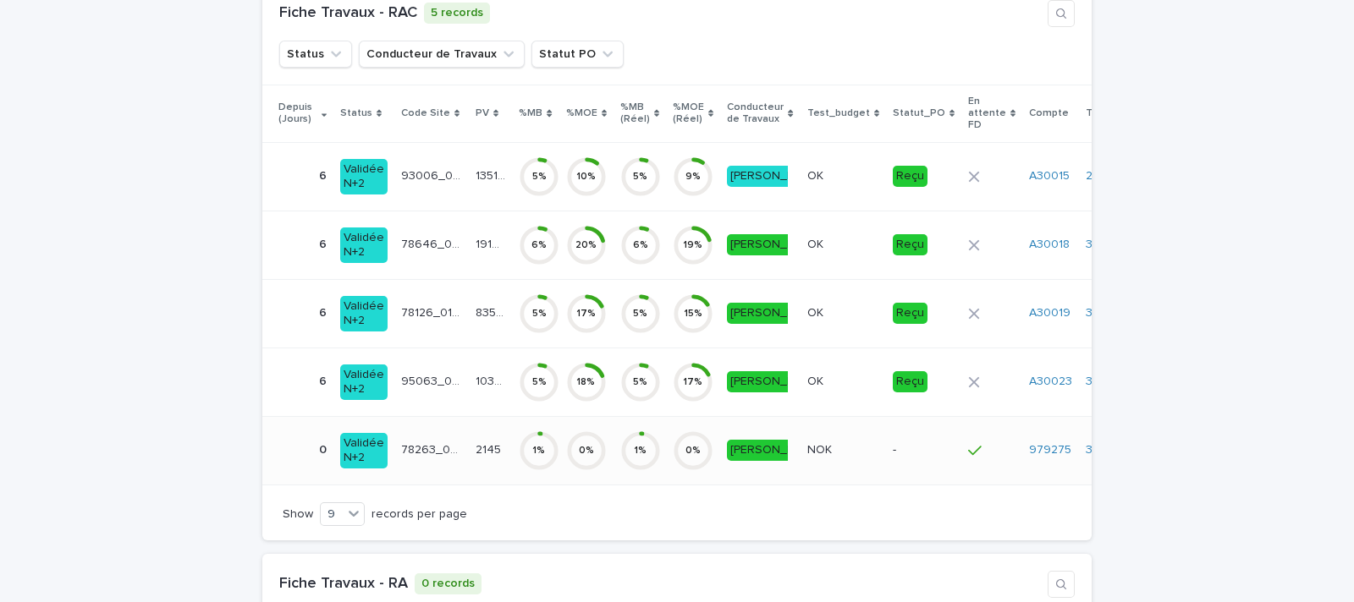
click at [435, 440] on p "78263_004_01" at bounding box center [432, 449] width 63 height 18
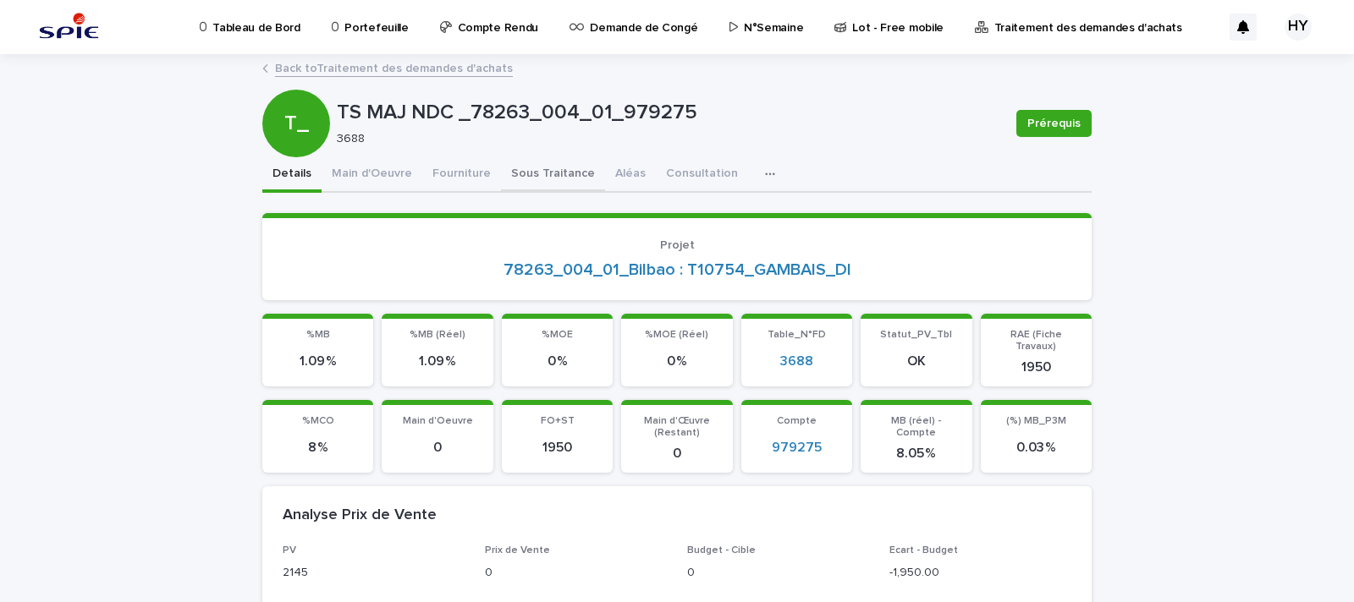
click at [501, 178] on button "Sous Traitance" at bounding box center [553, 175] width 104 height 36
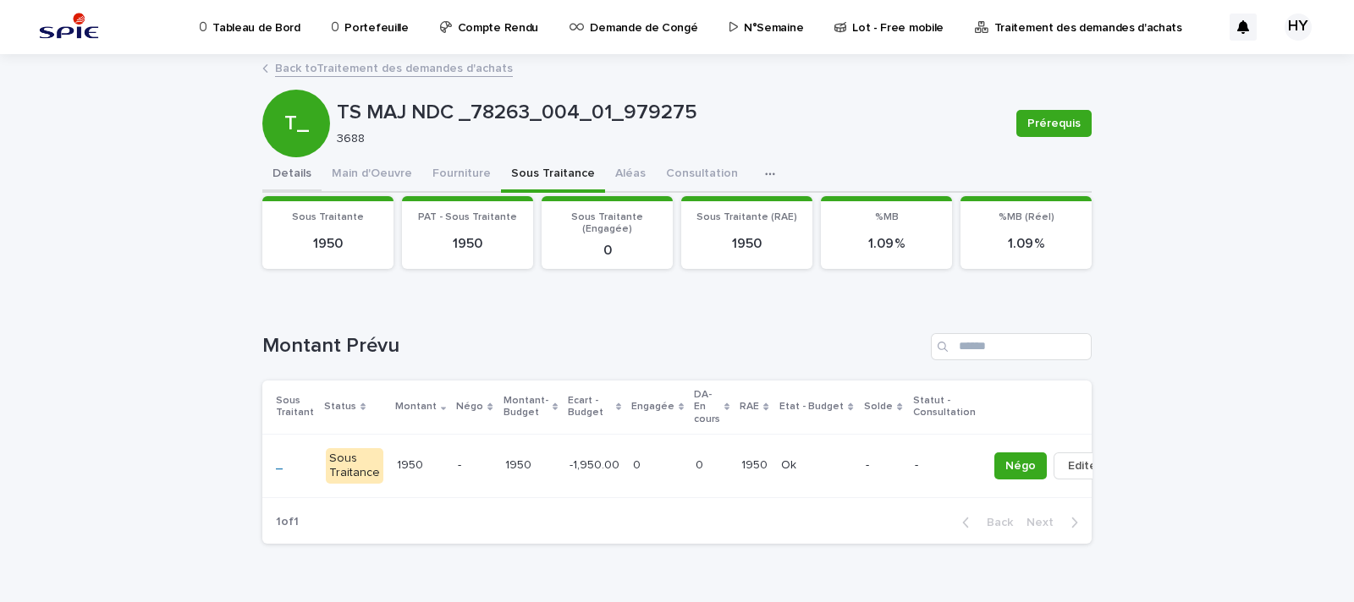
click at [287, 173] on button "Details" at bounding box center [291, 175] width 59 height 36
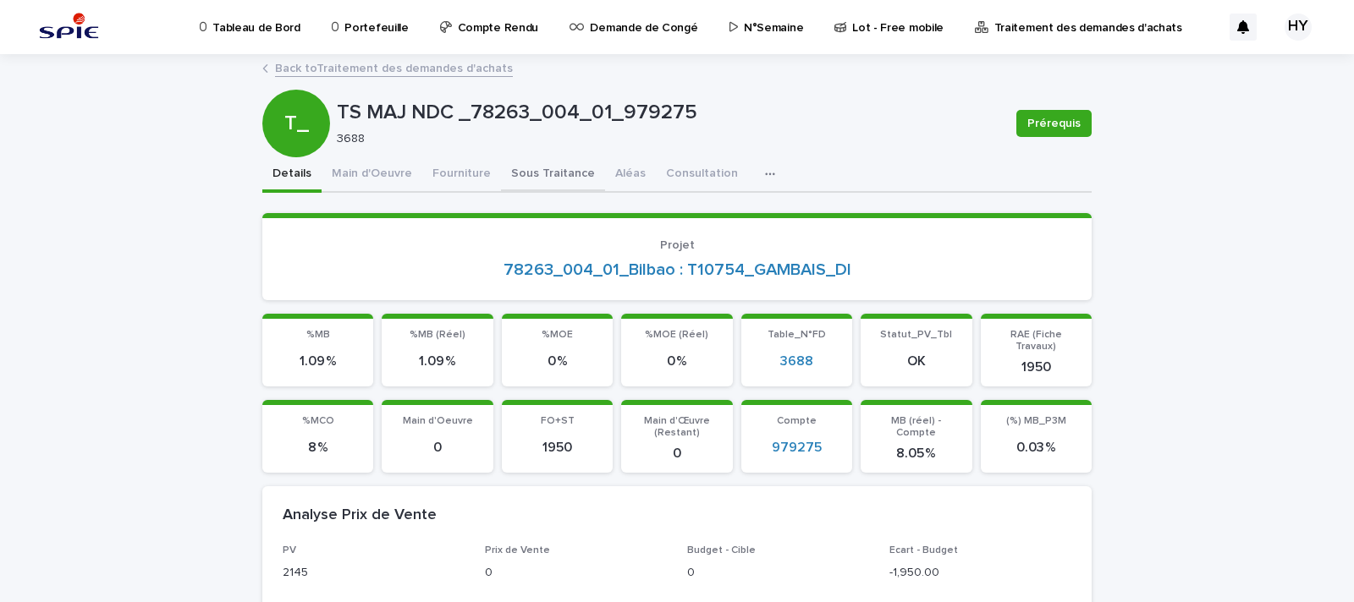
click at [501, 179] on button "Sous Traitance" at bounding box center [553, 175] width 104 height 36
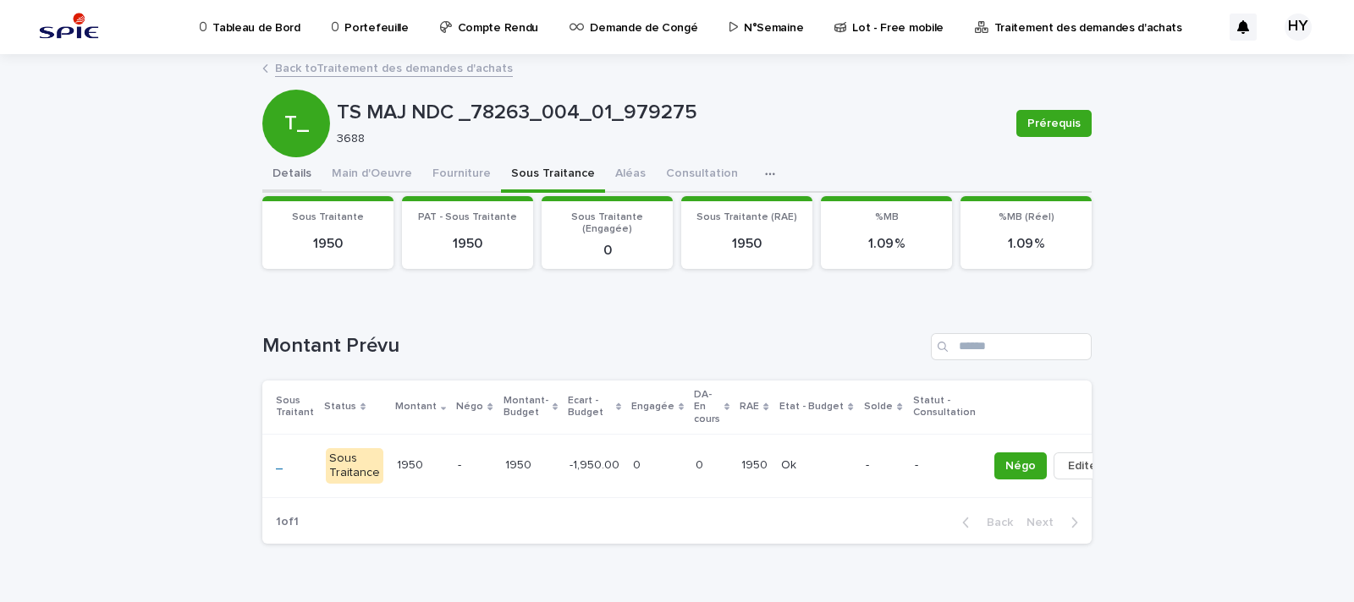
click at [288, 175] on button "Details" at bounding box center [291, 175] width 59 height 36
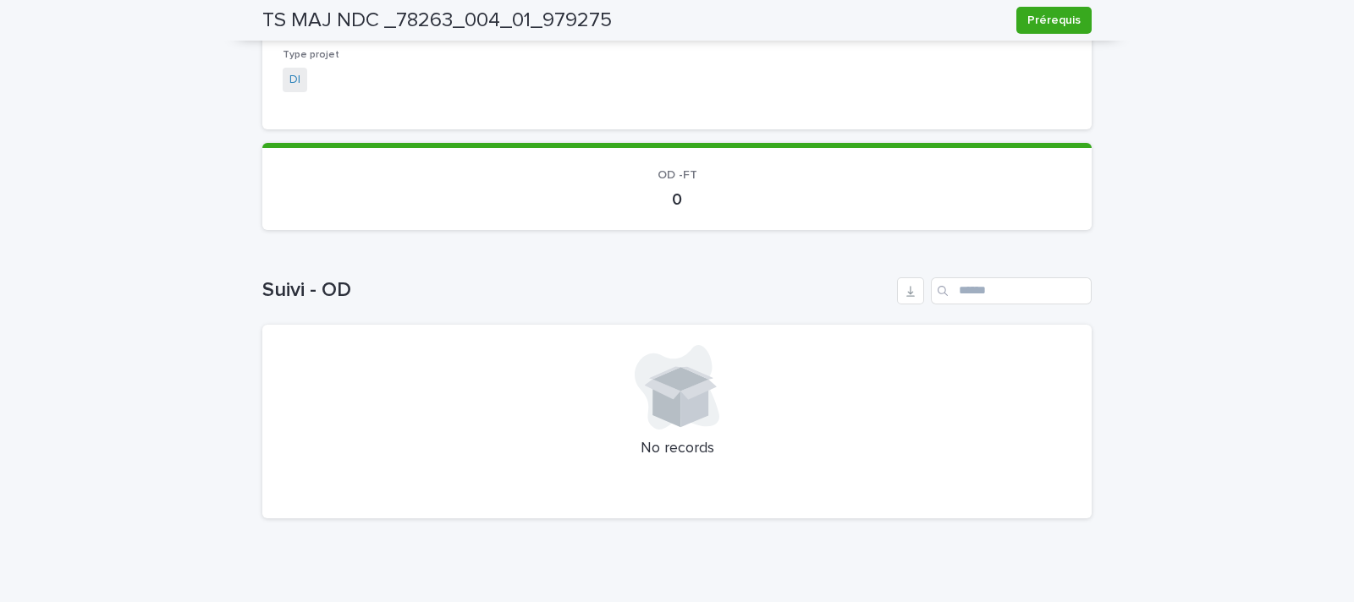
scroll to position [1469, 0]
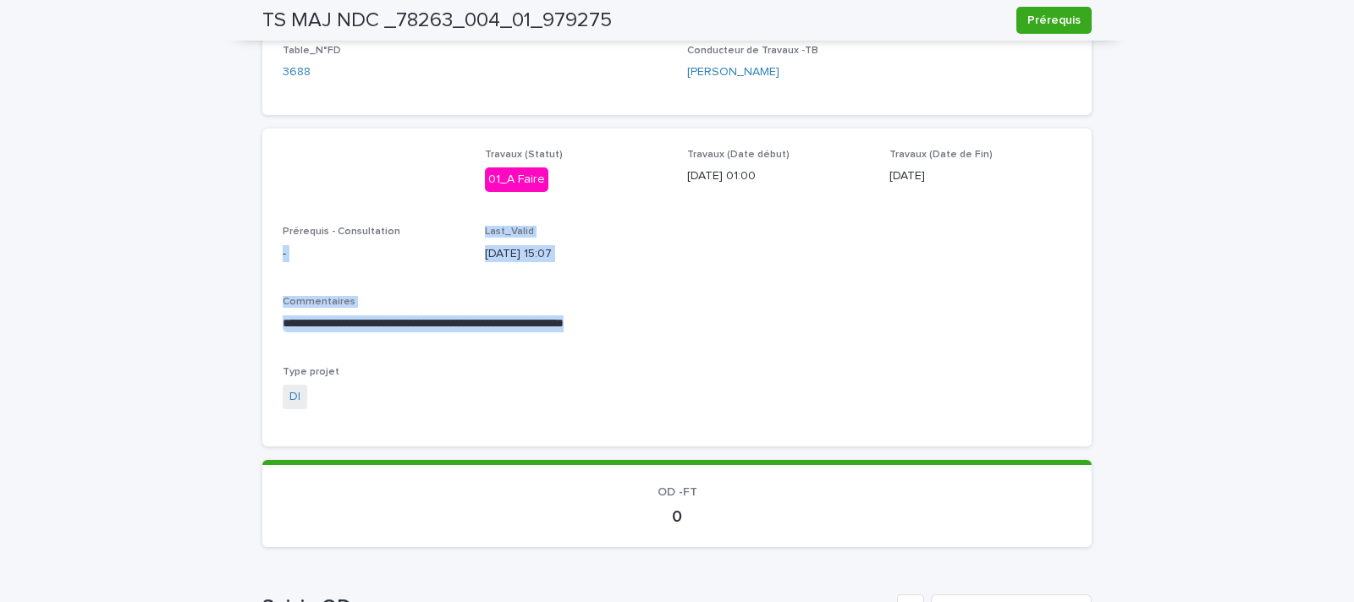
drag, startPoint x: 634, startPoint y: 305, endPoint x: 267, endPoint y: 262, distance: 368.8
click at [267, 262] on div "**********" at bounding box center [676, 288] width 829 height 318
click at [561, 273] on div "**********" at bounding box center [677, 287] width 788 height 277
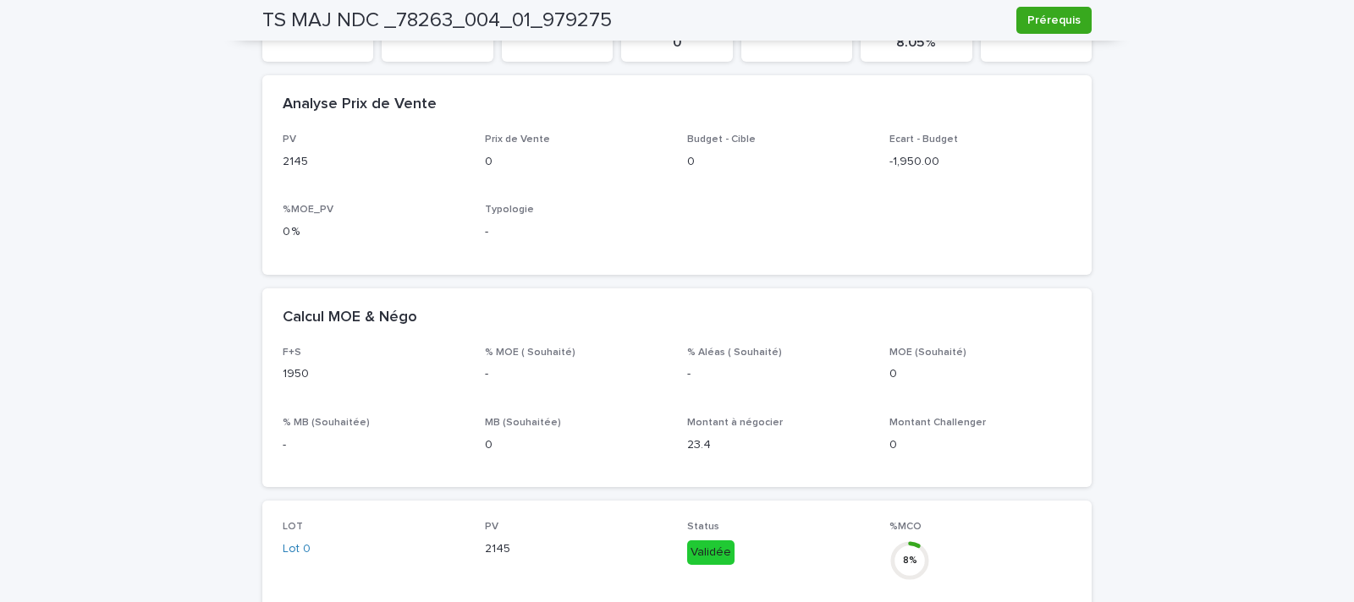
scroll to position [0, 0]
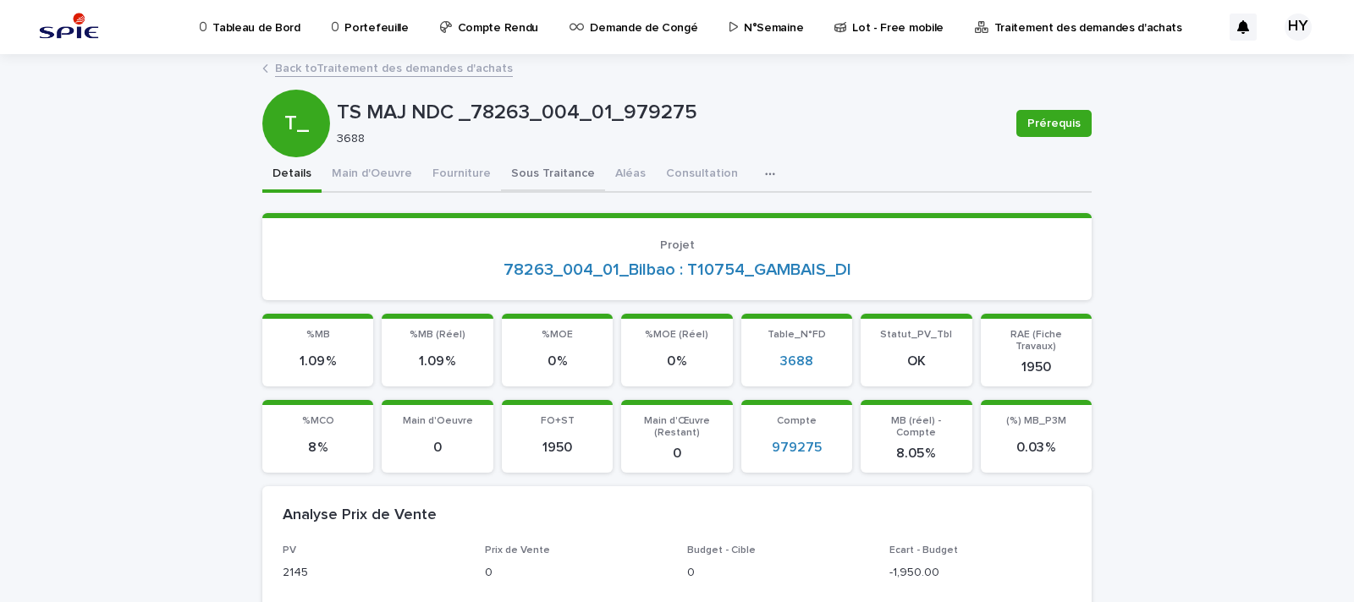
click at [552, 167] on button "Sous Traitance" at bounding box center [553, 175] width 104 height 36
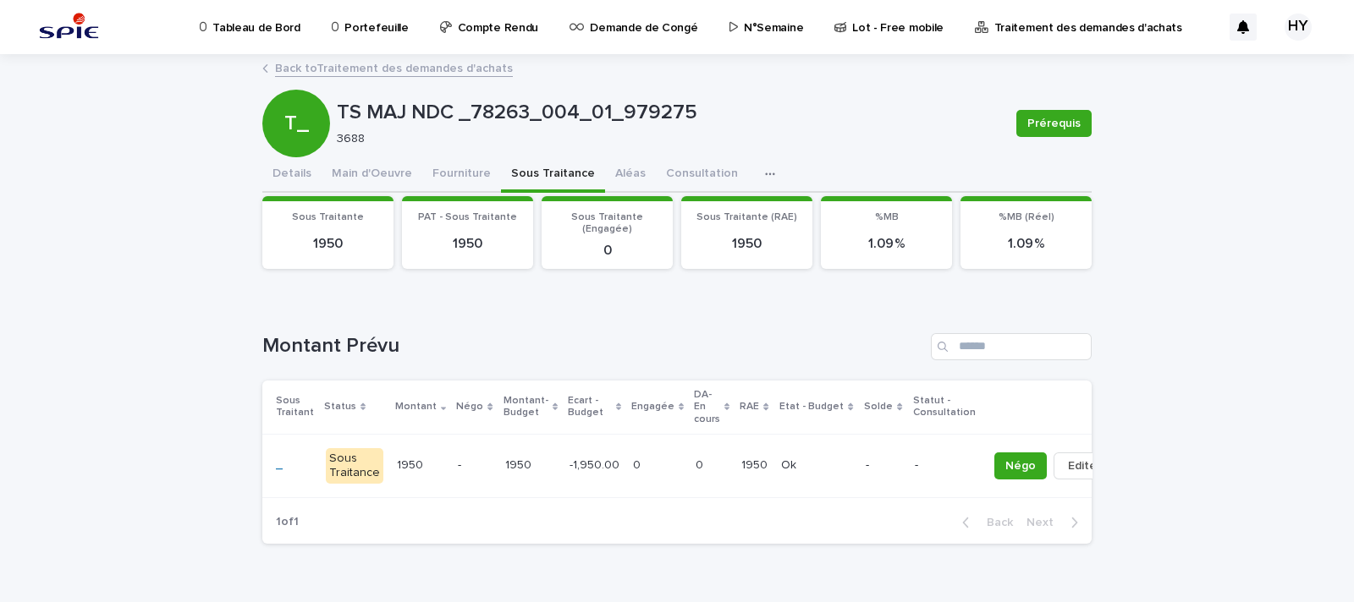
scroll to position [54, 0]
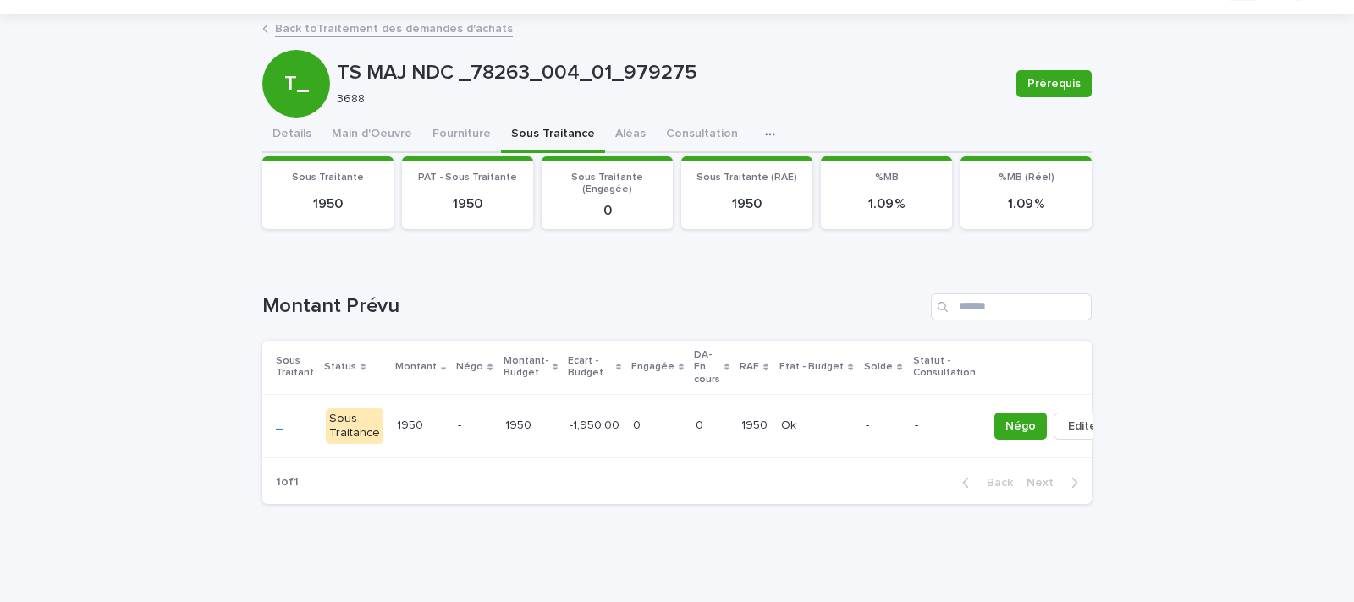
click at [689, 403] on td "0 0" at bounding box center [712, 425] width 46 height 63
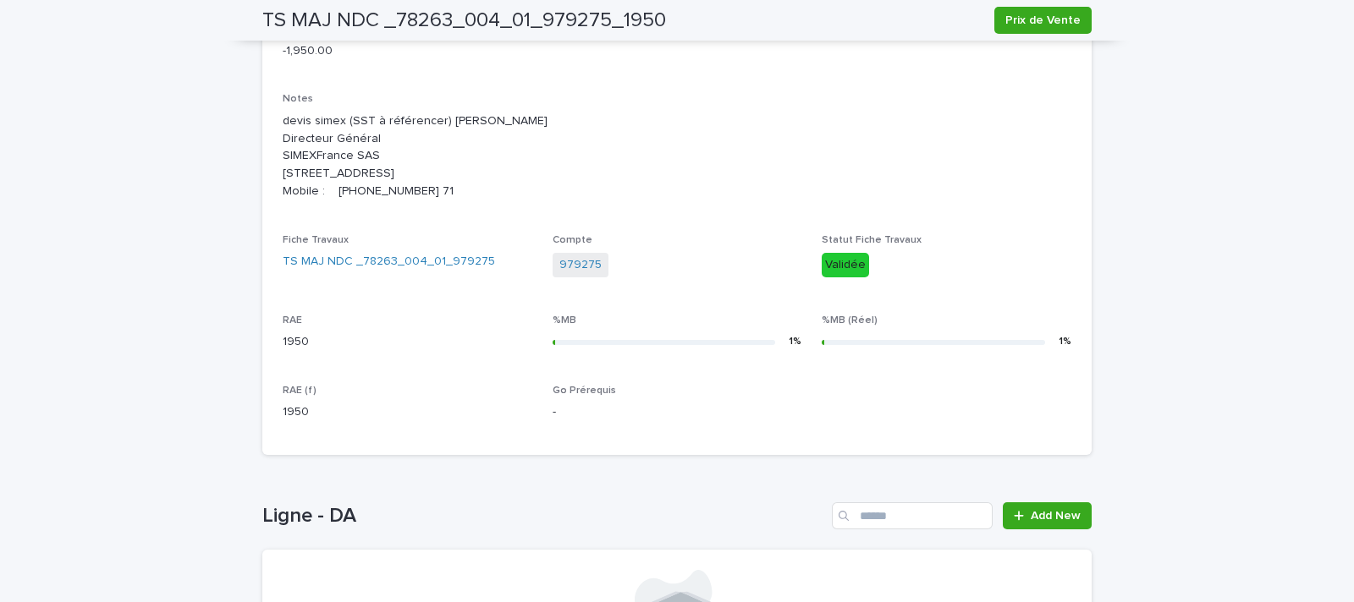
scroll to position [634, 0]
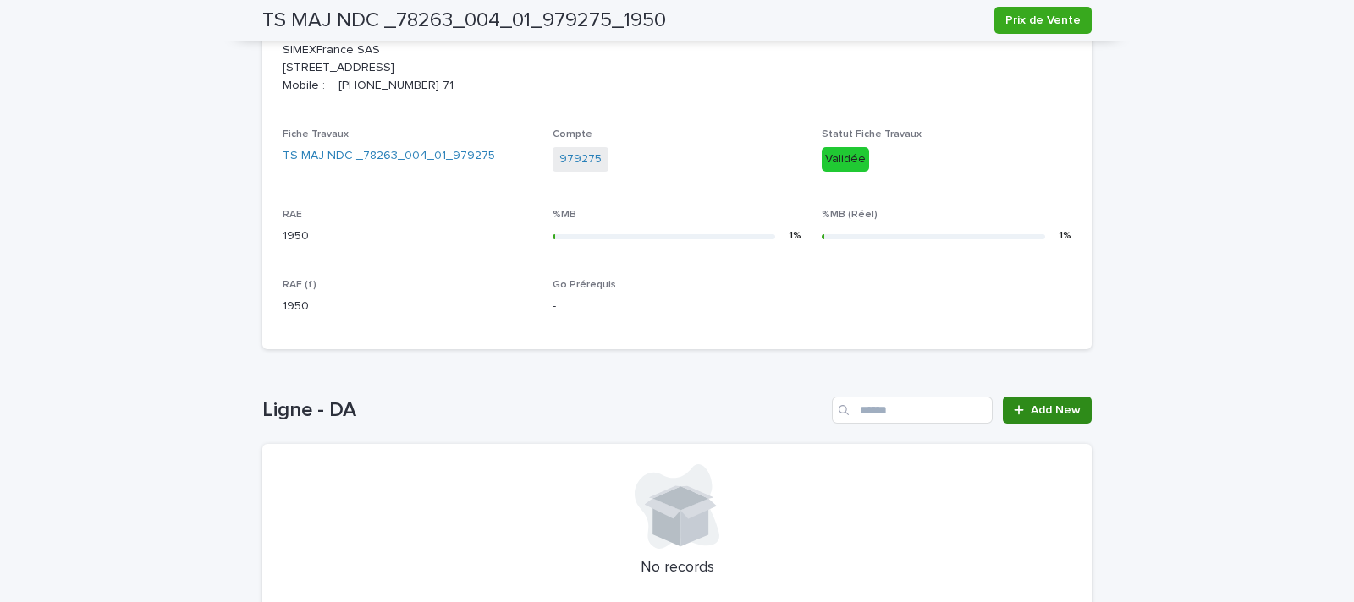
click at [1049, 416] on span "Add New" at bounding box center [1055, 410] width 50 height 12
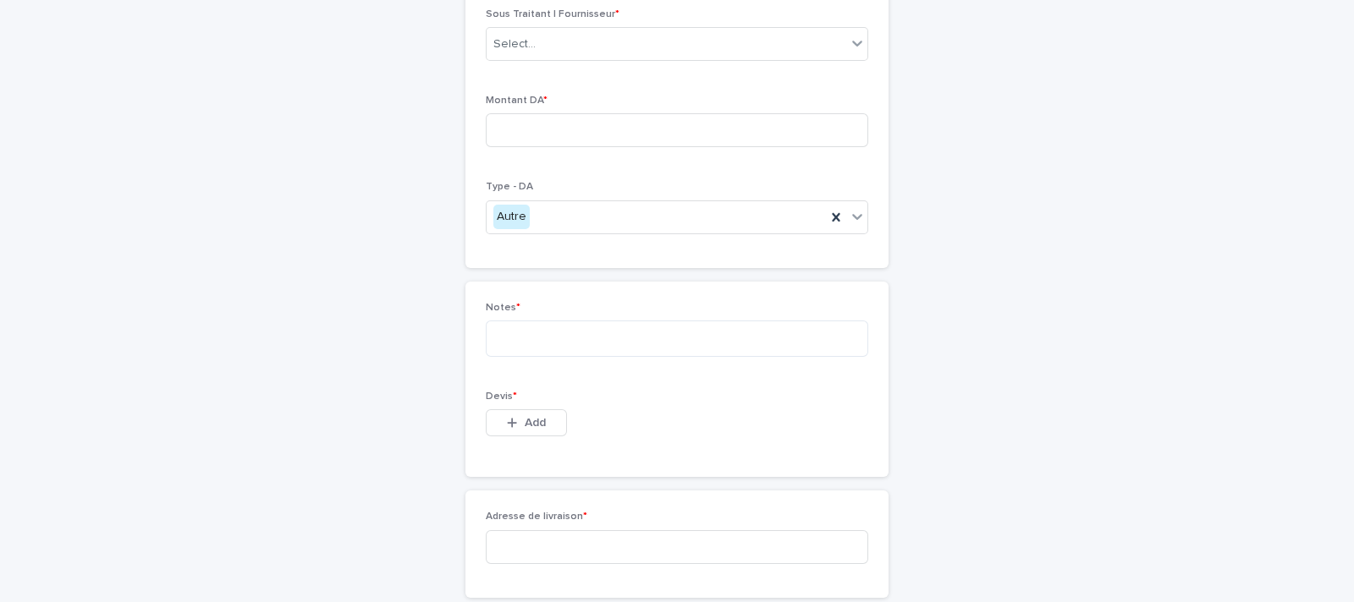
scroll to position [58, 0]
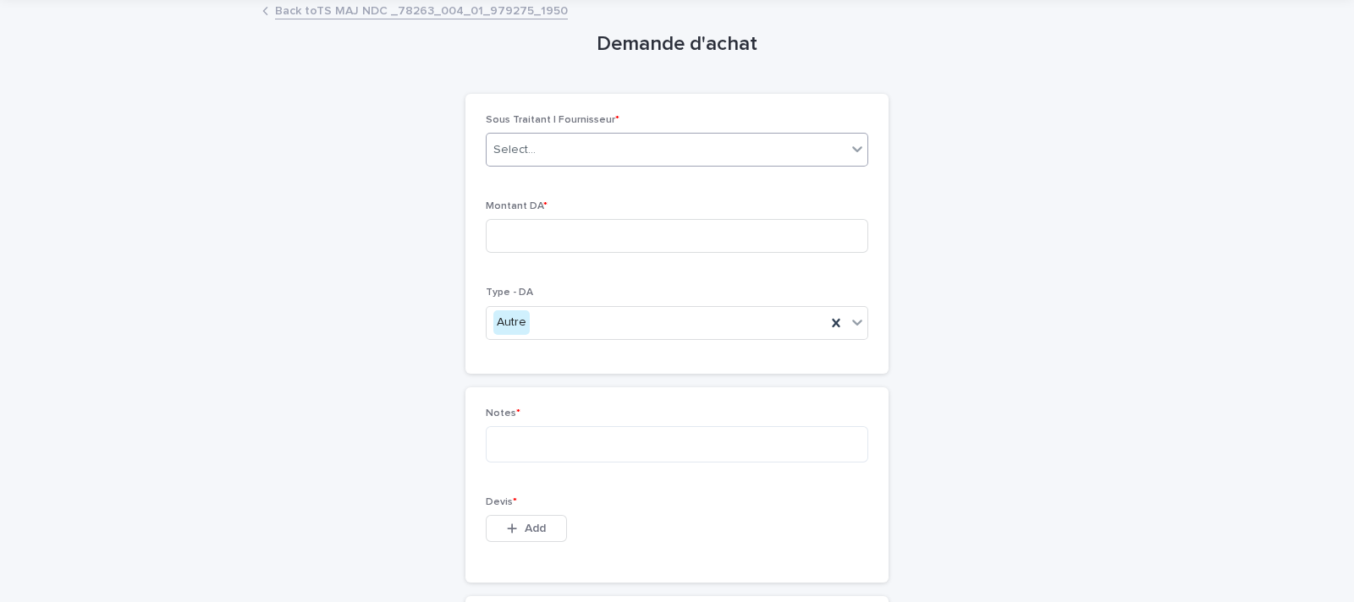
click at [525, 162] on div "Select..." at bounding box center [677, 150] width 382 height 34
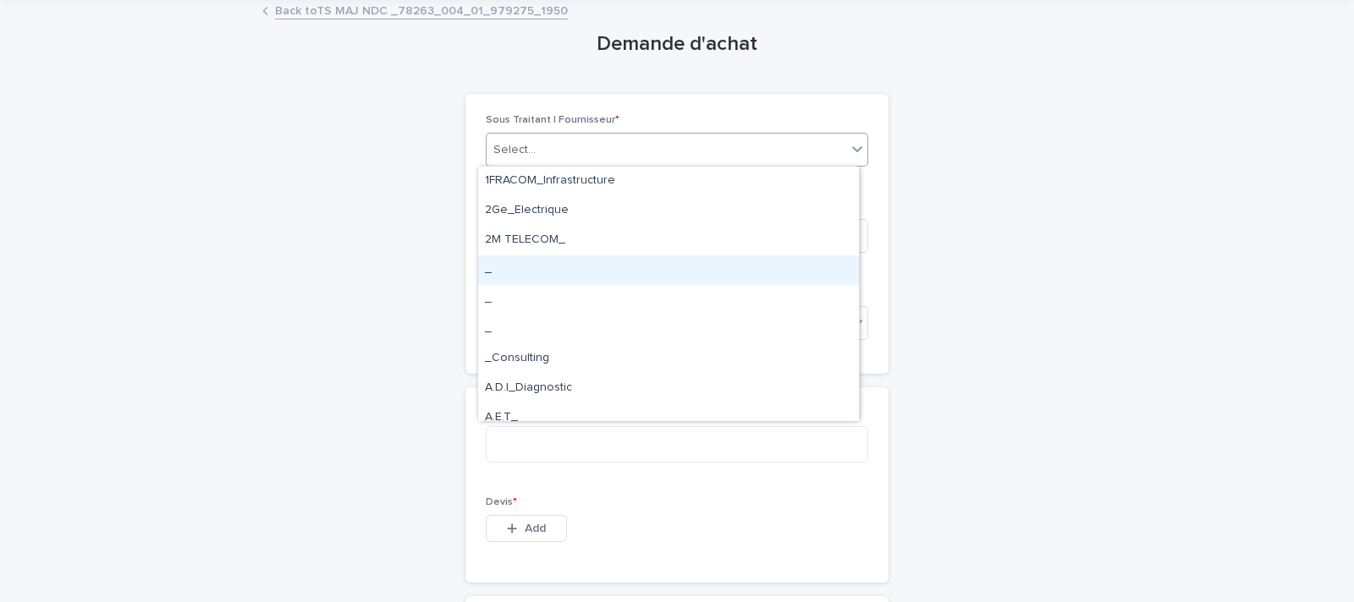
click at [514, 262] on div "_" at bounding box center [668, 270] width 381 height 30
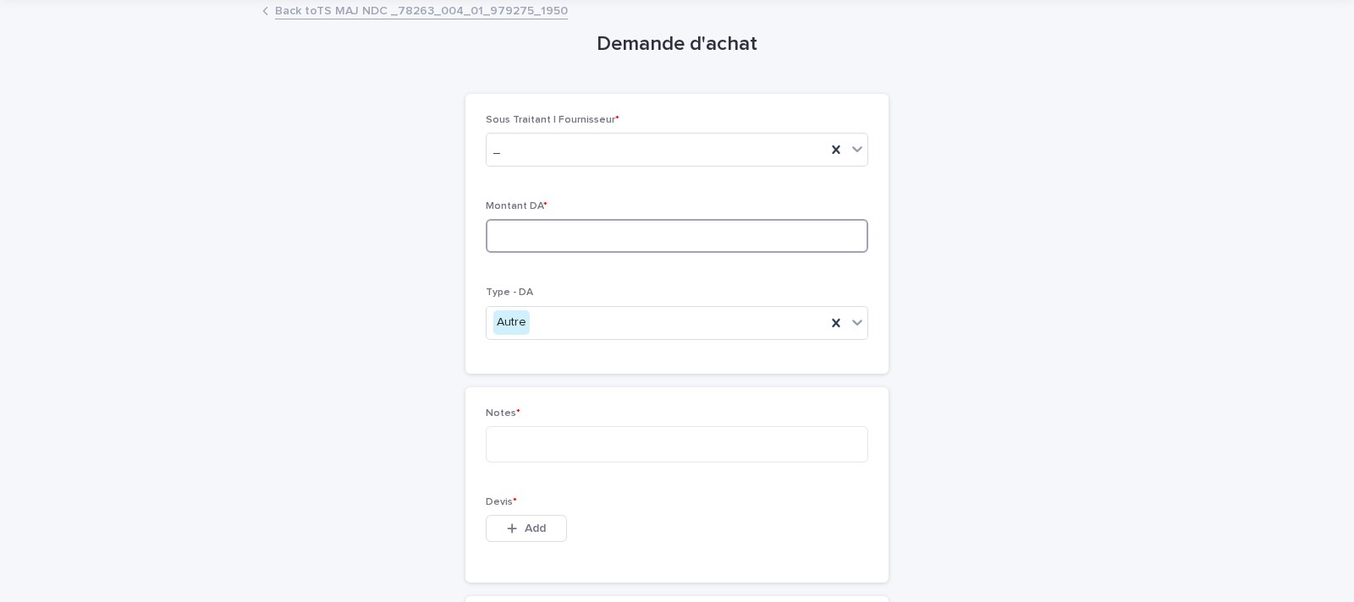
click at [530, 222] on input at bounding box center [677, 236] width 382 height 34
type input "****"
click at [515, 436] on textarea at bounding box center [677, 444] width 382 height 36
type textarea "**********"
click at [497, 528] on button "Add" at bounding box center [526, 528] width 81 height 27
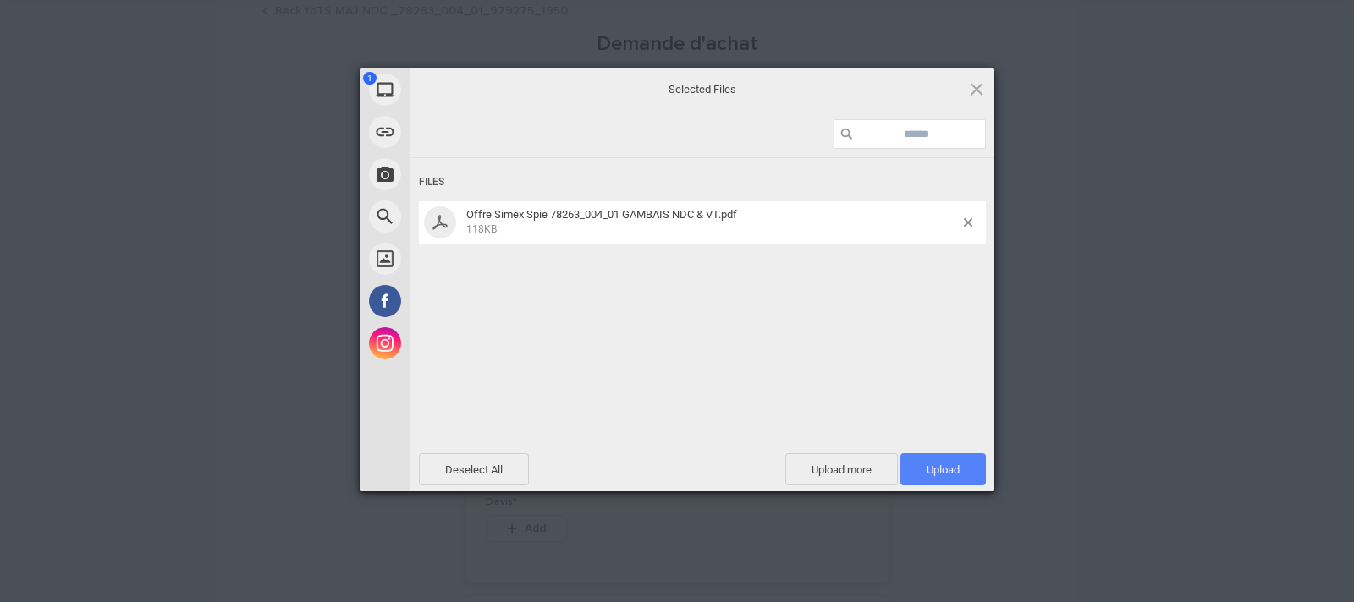
click at [923, 463] on span "Upload 1" at bounding box center [942, 469] width 85 height 32
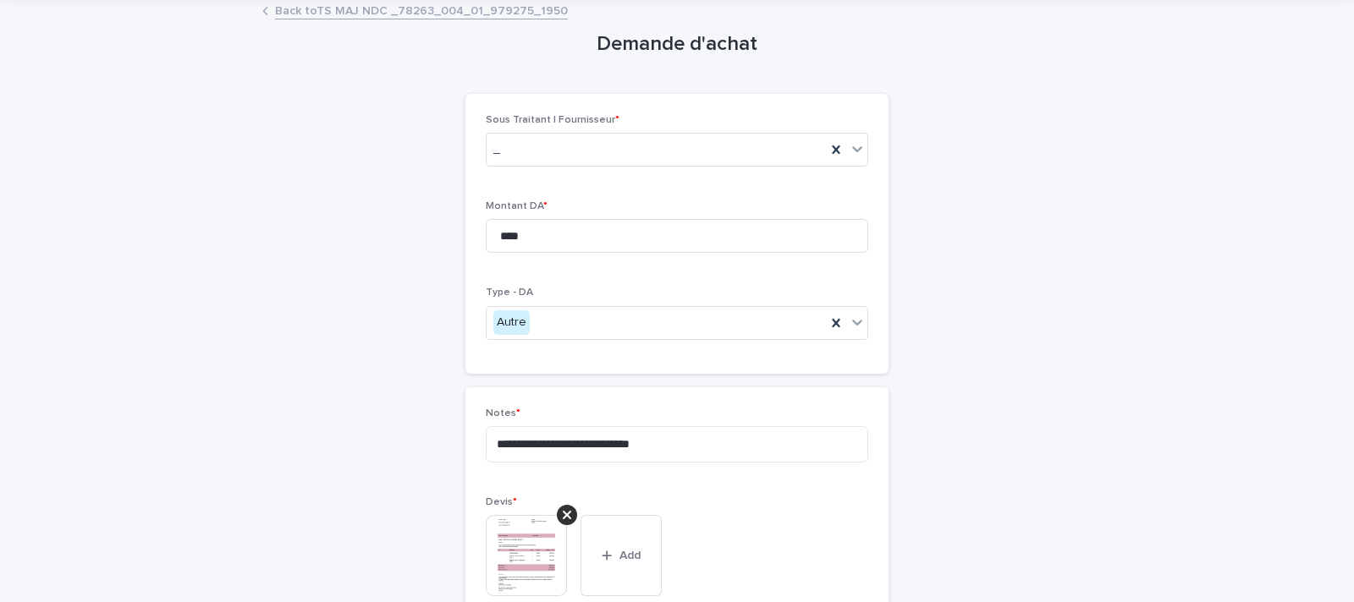
scroll to position [343, 0]
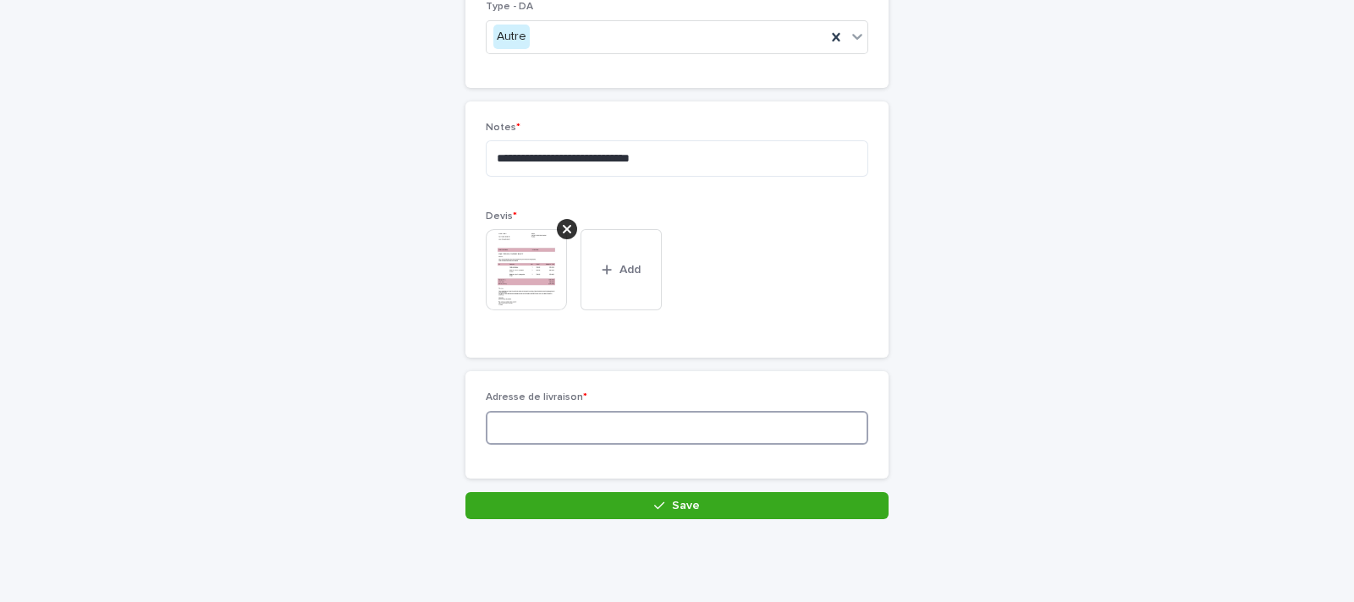
click at [650, 424] on input at bounding box center [677, 428] width 382 height 34
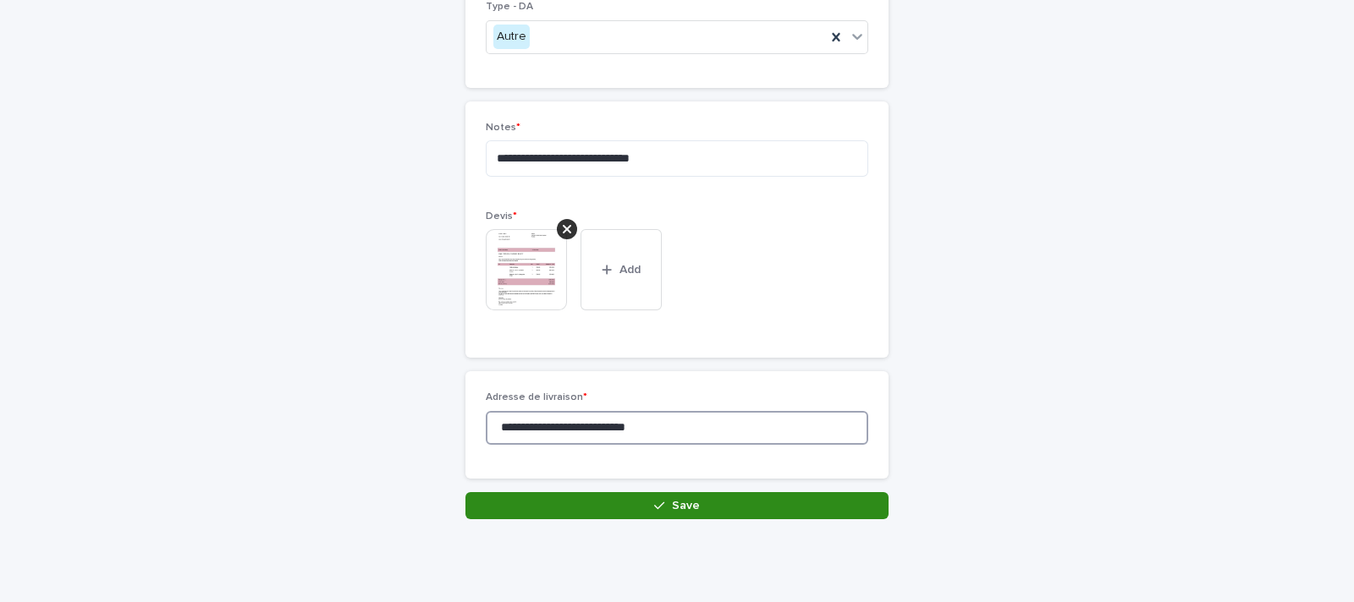
type input "**********"
click at [689, 494] on button "Save" at bounding box center [676, 505] width 423 height 27
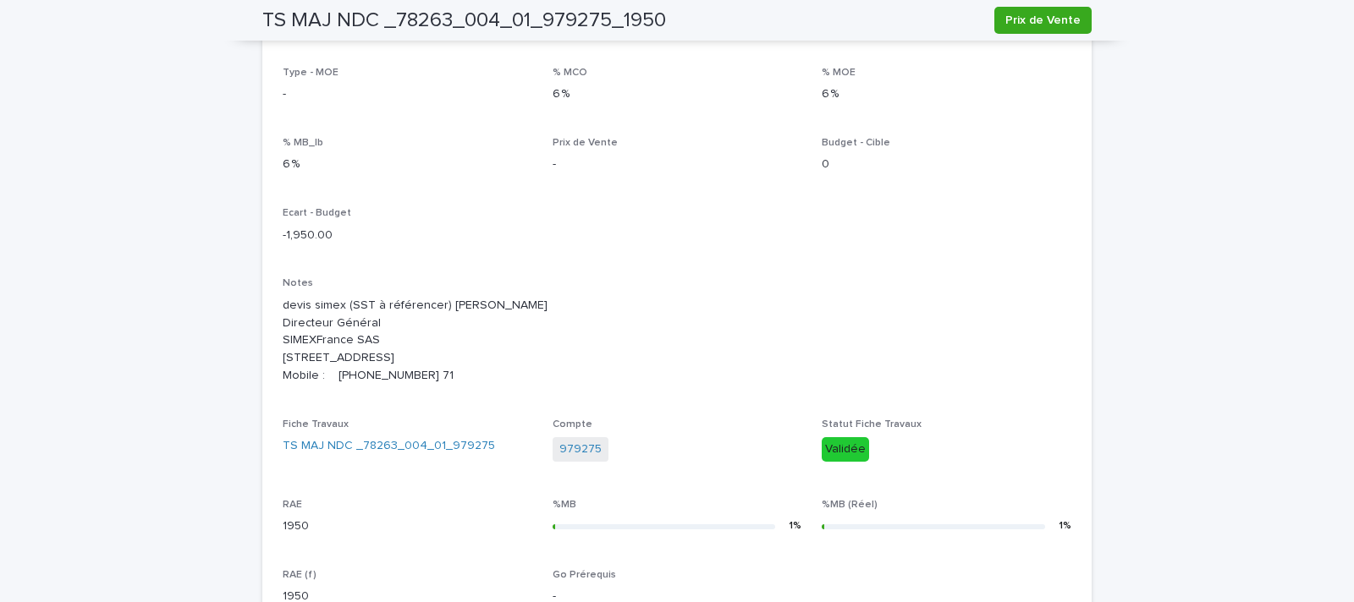
scroll to position [344, 0]
drag, startPoint x: 458, startPoint y: 383, endPoint x: 266, endPoint y: 310, distance: 204.6
click at [266, 310] on div "Sous Traitant _ Status Sous Traitance Montant 1950 Type - MOE - % MCO 6 % % MOE…" at bounding box center [676, 304] width 829 height 671
copy p "devis simex (SST à référencer) [PERSON_NAME] Directeur Général SIMEXFrance SAS …"
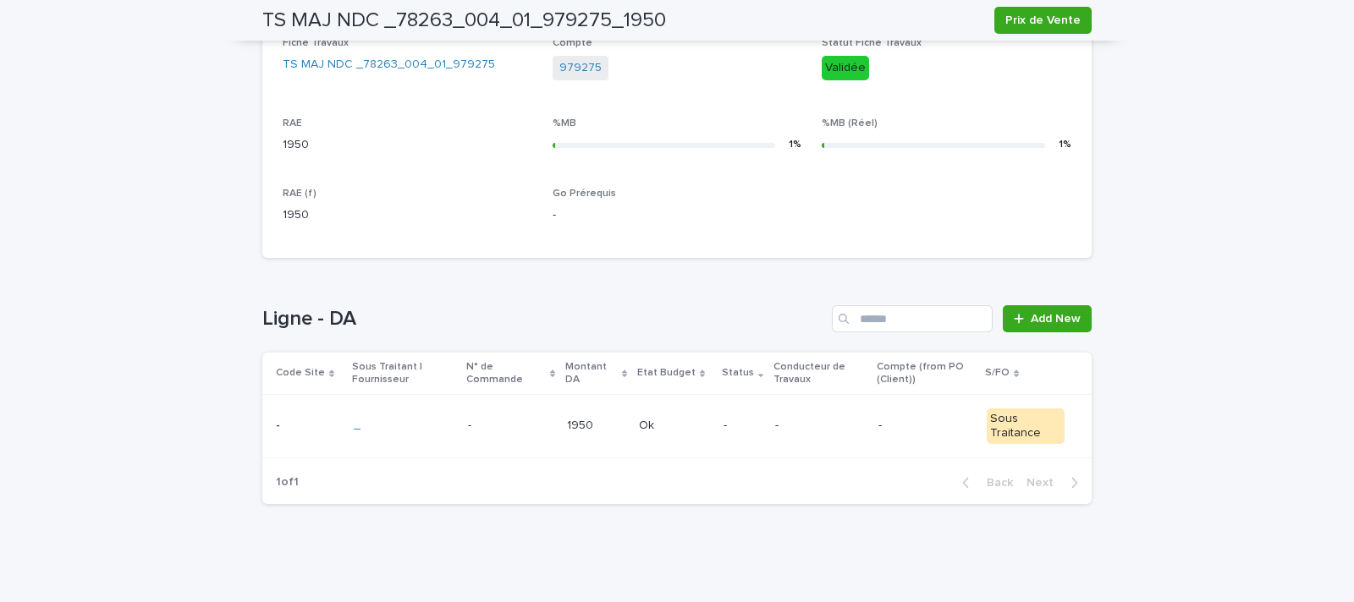
click at [689, 442] on td "Ok Ok" at bounding box center [674, 426] width 85 height 63
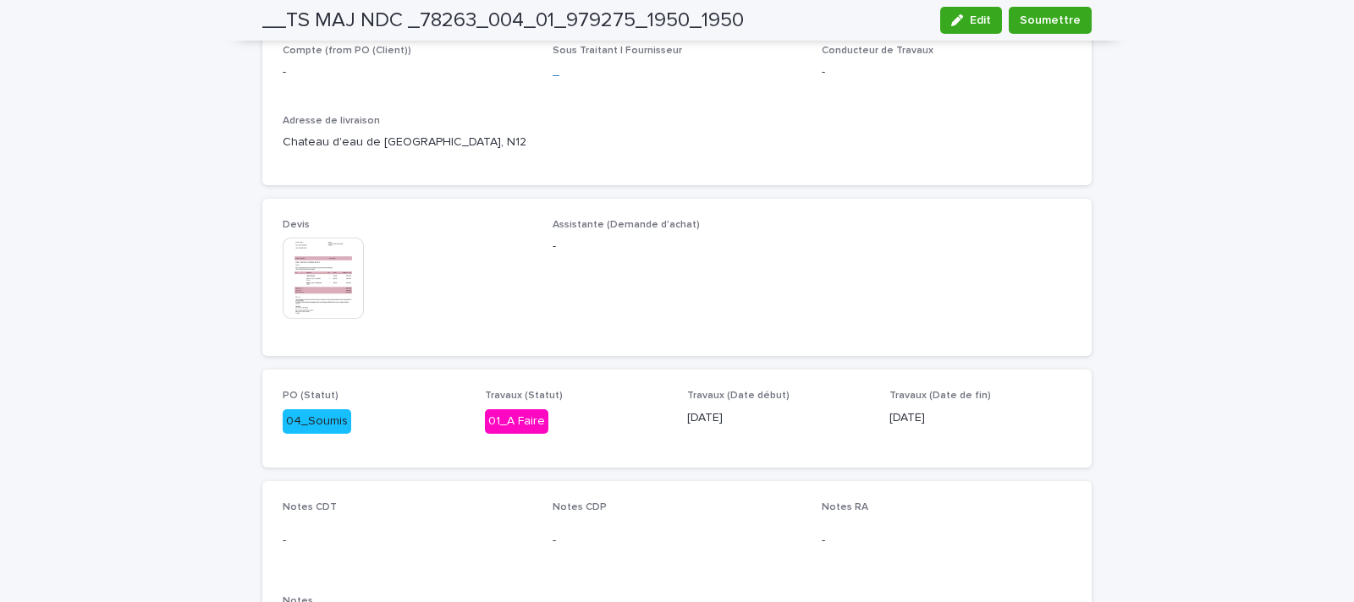
scroll to position [232, 0]
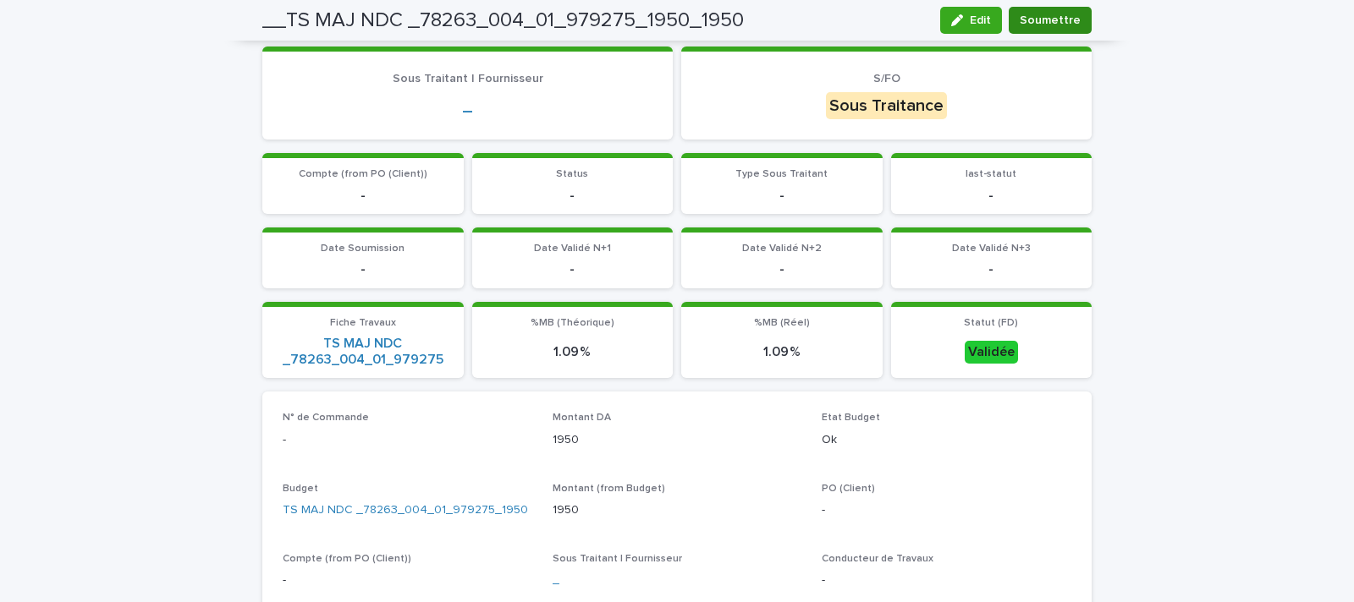
click at [1044, 23] on span "Soumettre" at bounding box center [1049, 20] width 61 height 17
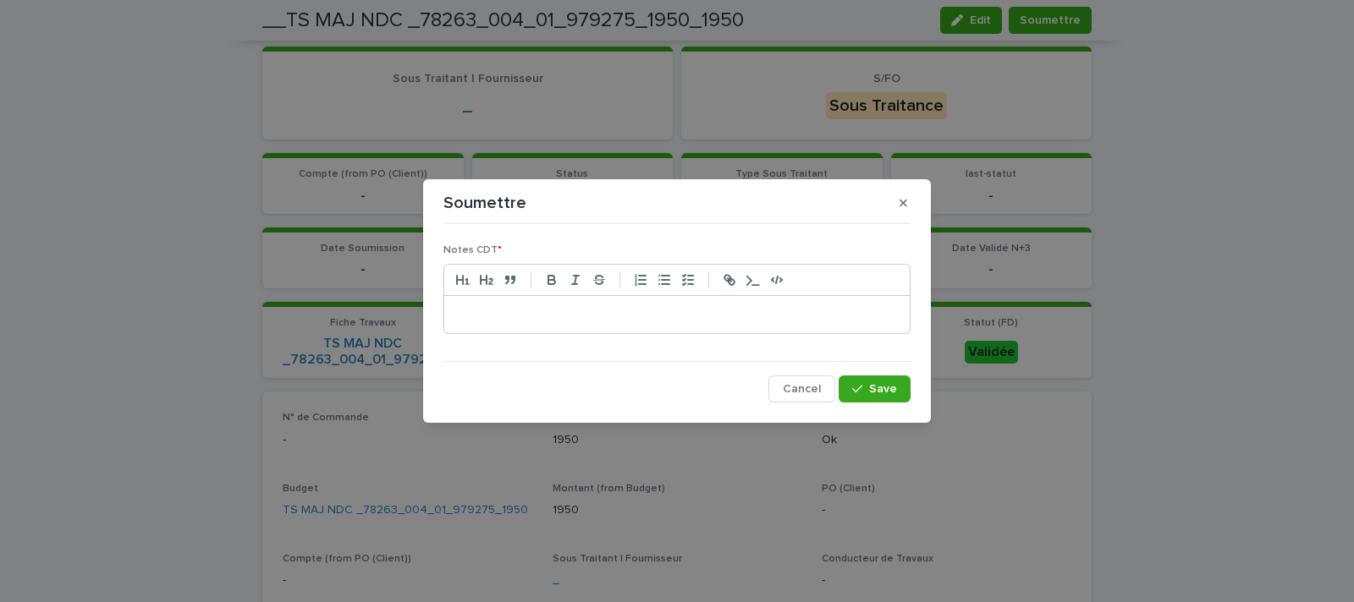
click at [601, 327] on div at bounding box center [676, 314] width 465 height 37
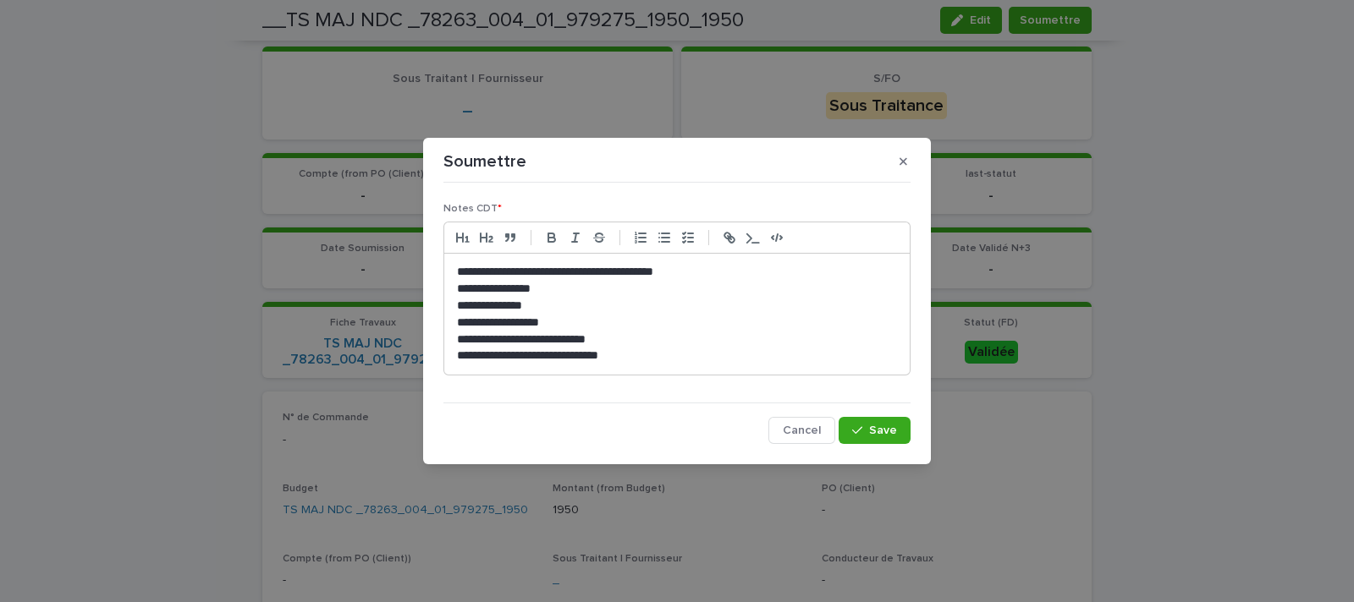
scroll to position [0, 0]
click at [899, 429] on button "Save" at bounding box center [874, 430] width 72 height 27
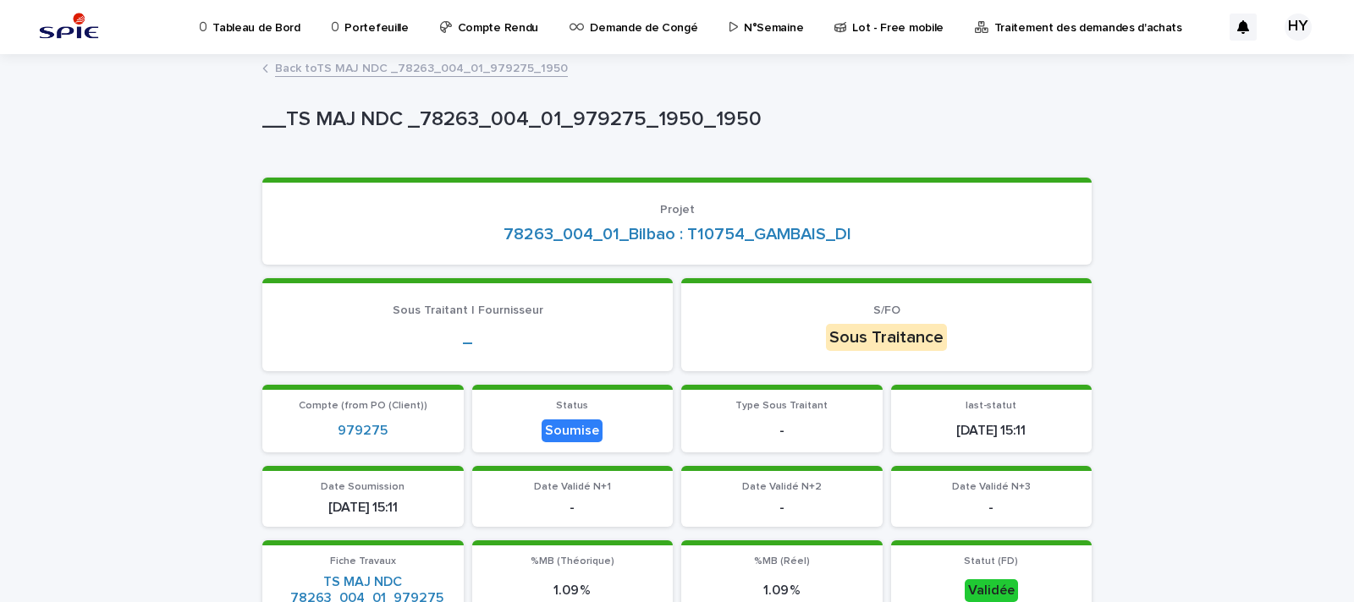
click at [347, 15] on p "Portefeuille" at bounding box center [375, 18] width 63 height 36
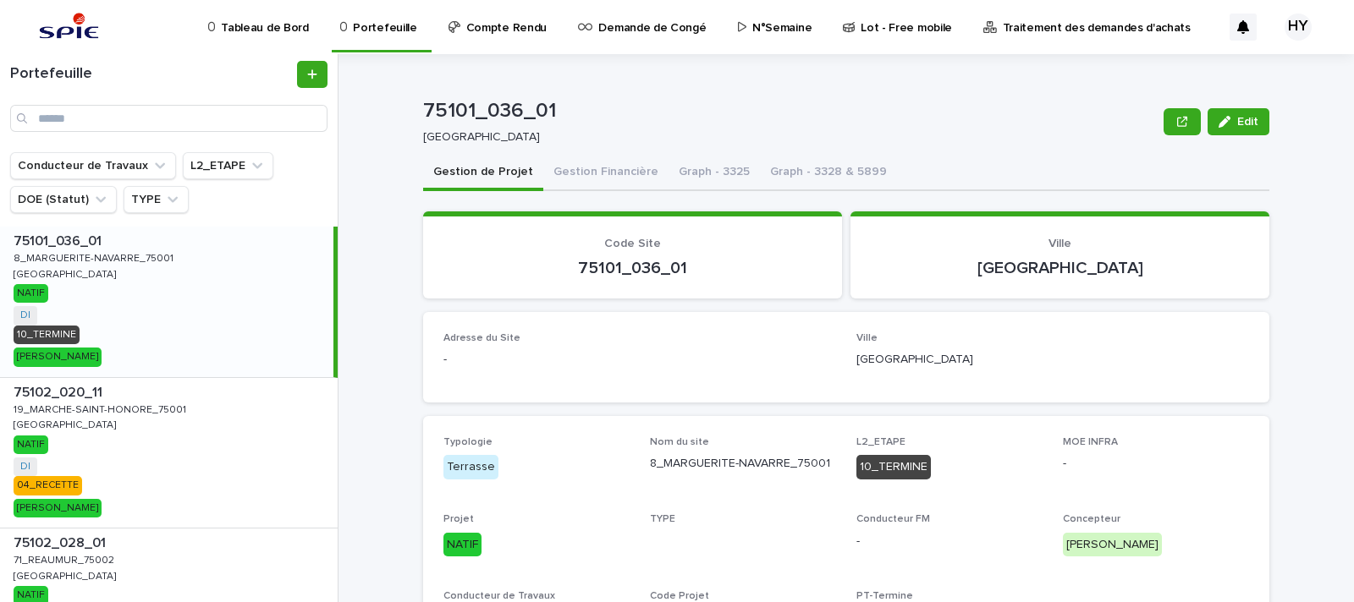
click at [1093, 35] on p "Traitement des demandes d'achats" at bounding box center [1097, 18] width 188 height 36
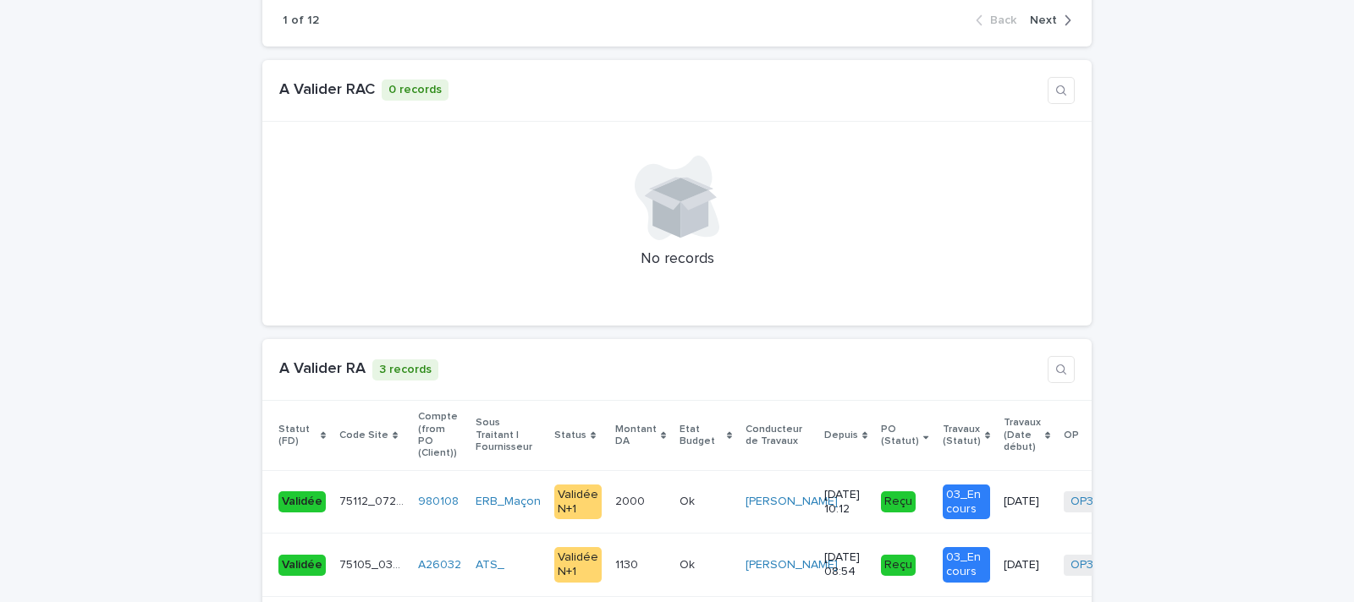
scroll to position [1374, 0]
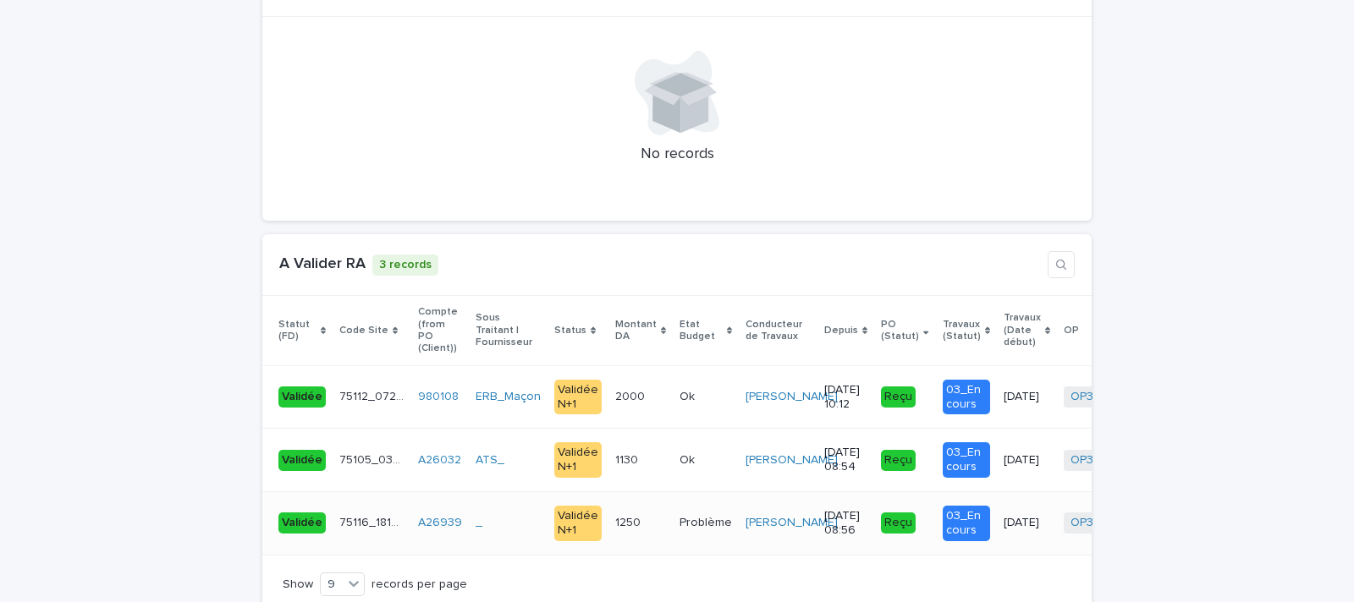
click at [624, 513] on p "1250" at bounding box center [629, 522] width 29 height 18
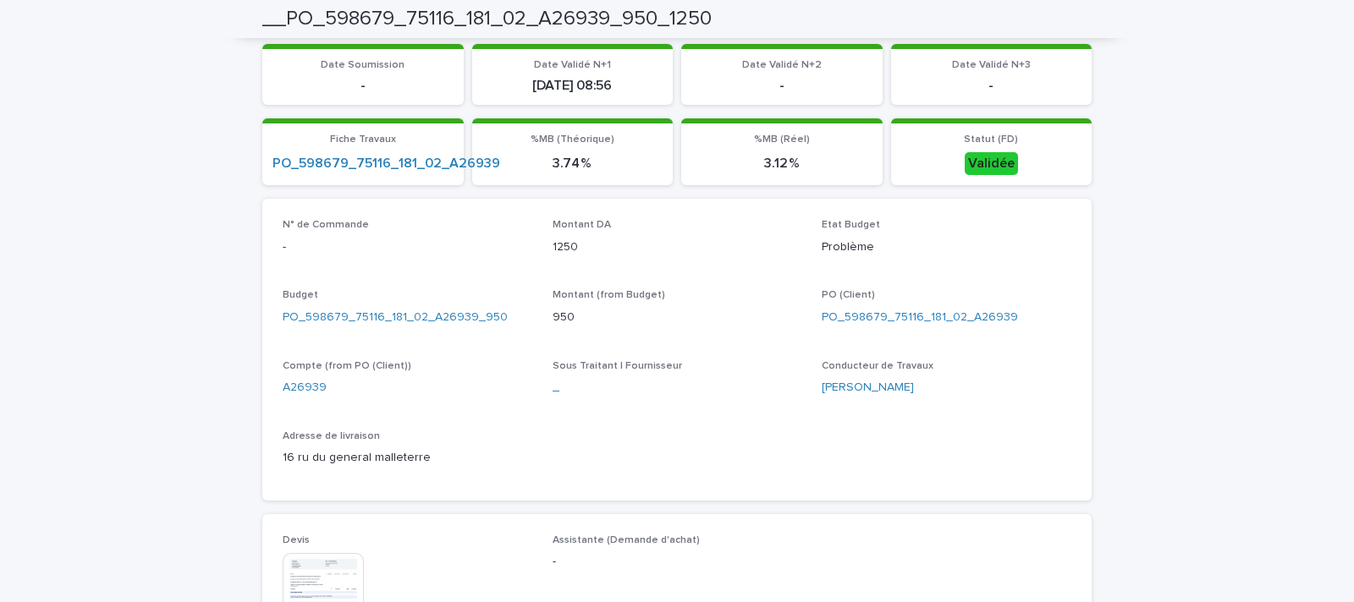
scroll to position [529, 0]
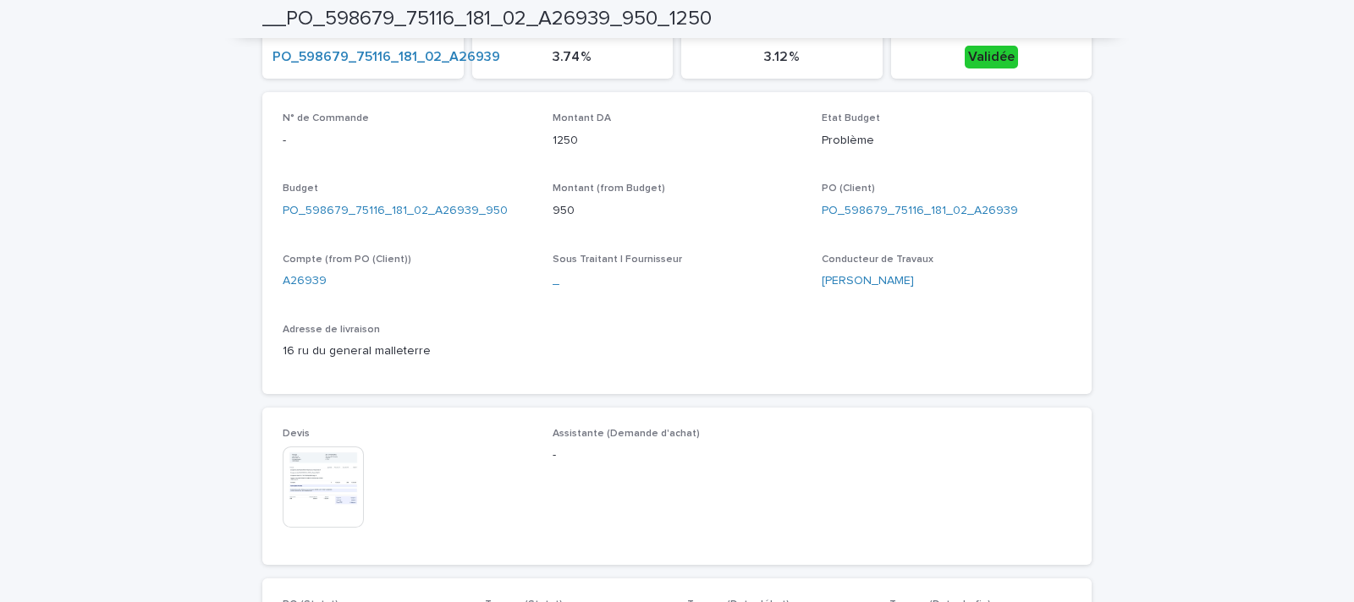
click at [322, 474] on img at bounding box center [323, 487] width 81 height 81
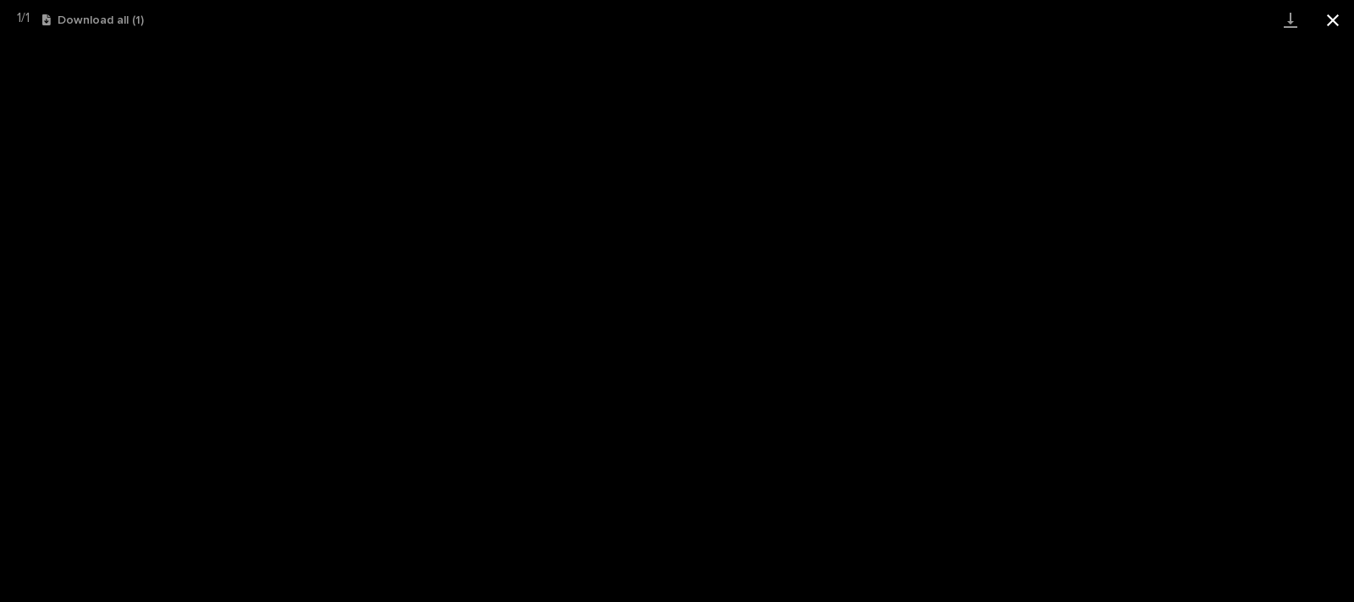
click at [1345, 24] on button "Close gallery" at bounding box center [1332, 20] width 42 height 40
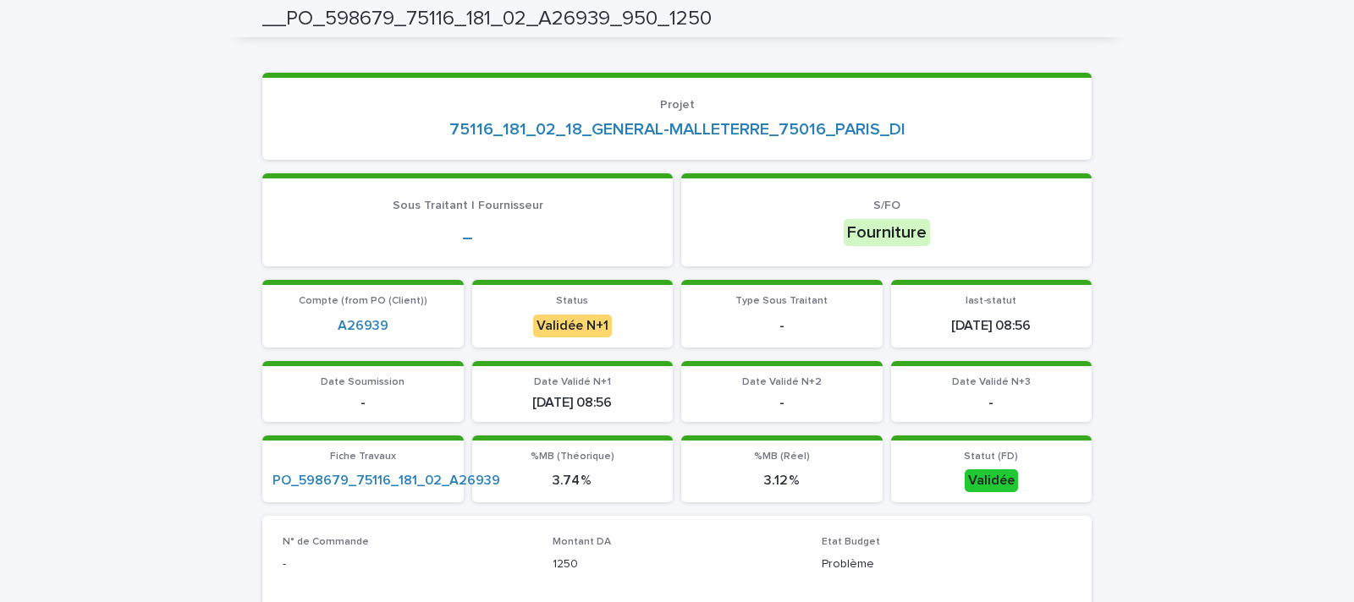
scroll to position [0, 0]
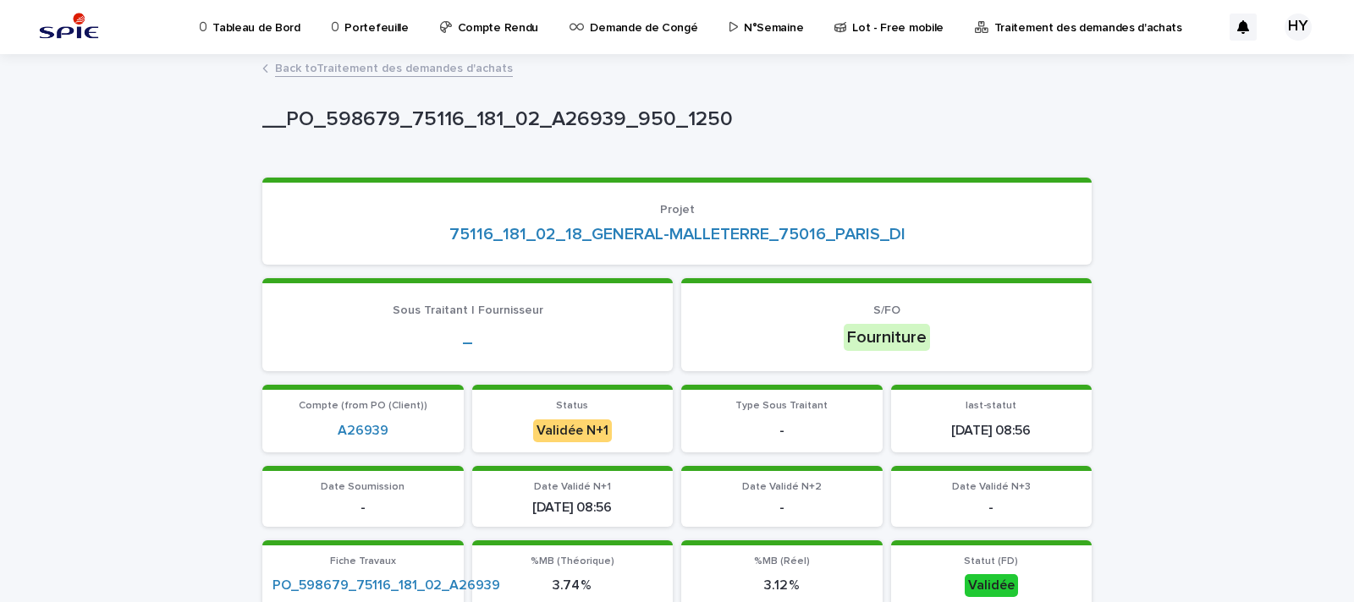
click at [434, 63] on link "Back to Traitement des demandes d'achats" at bounding box center [394, 67] width 238 height 19
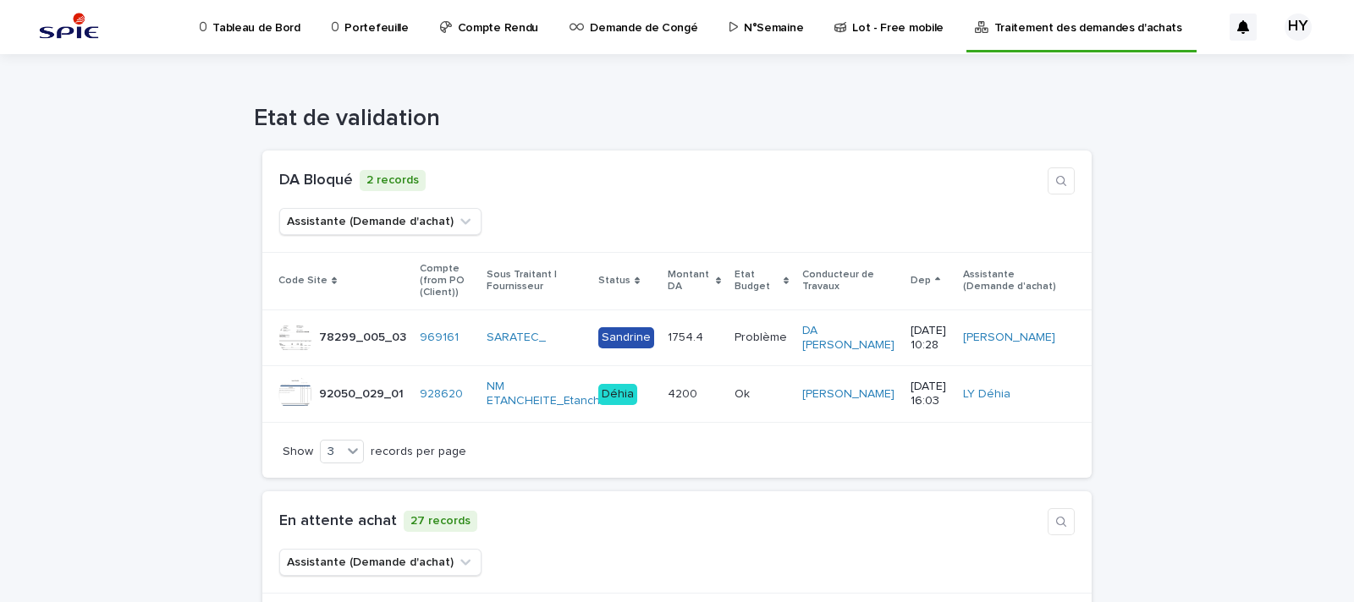
click at [346, 15] on p "Portefeuille" at bounding box center [375, 18] width 63 height 36
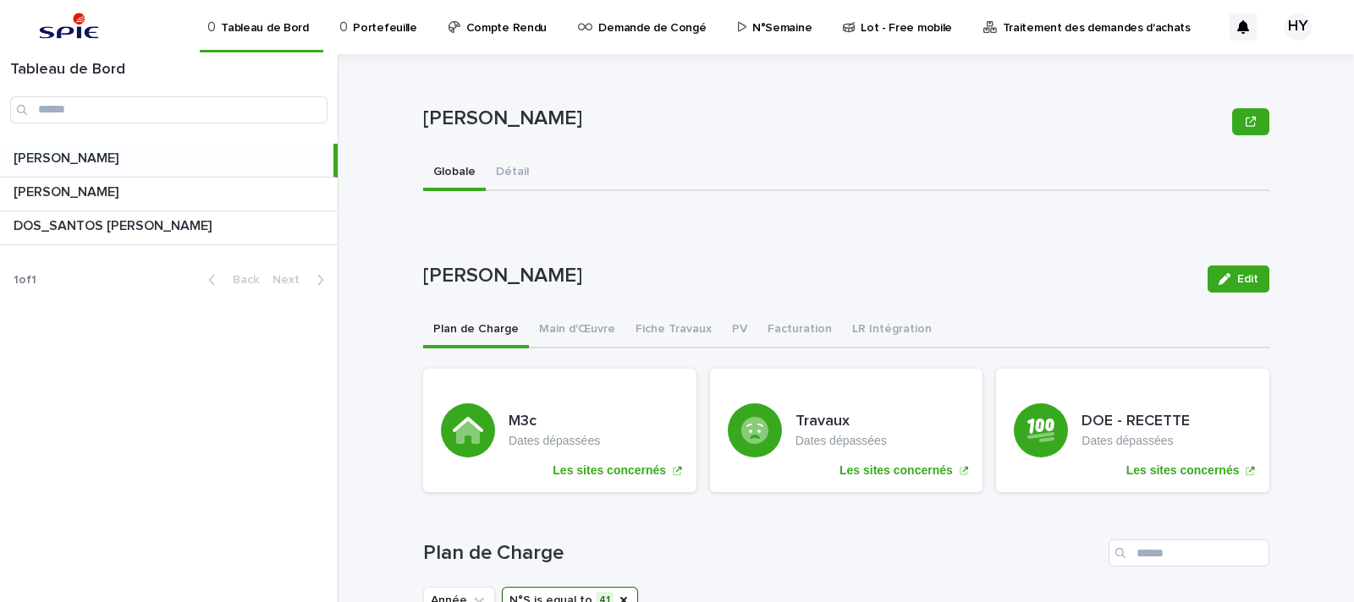
click at [380, 27] on p "Portefeuille" at bounding box center [384, 18] width 63 height 36
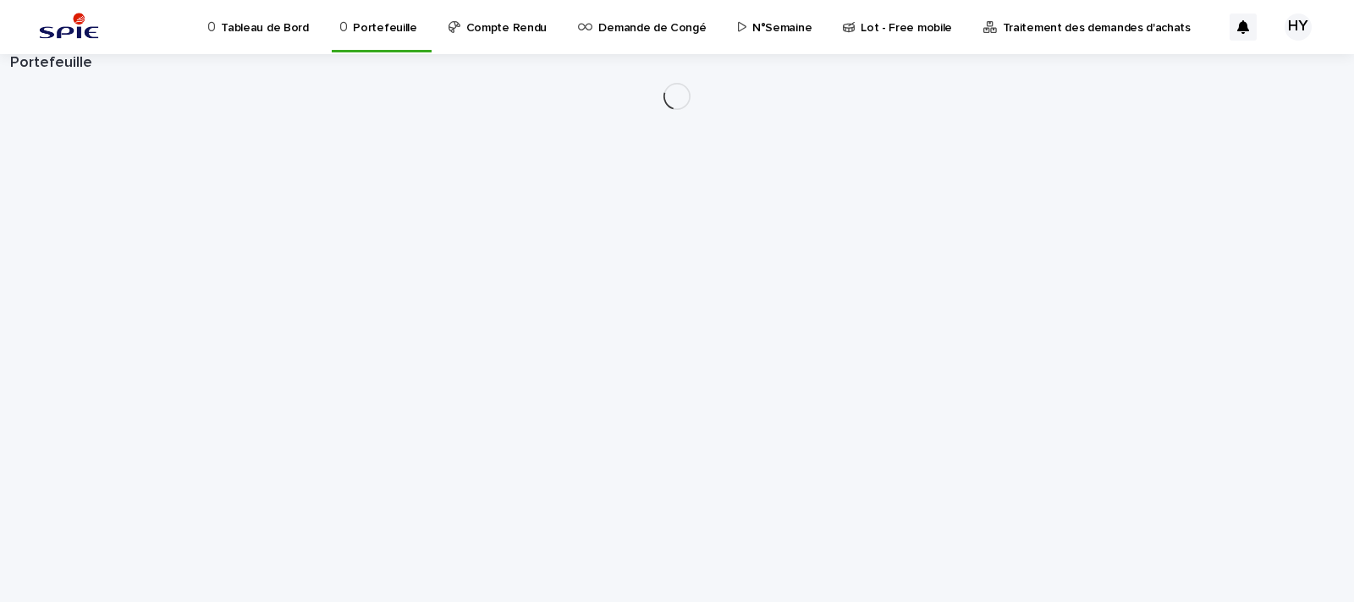
click at [1019, 29] on p "Traitement des demandes d'achats" at bounding box center [1097, 18] width 188 height 36
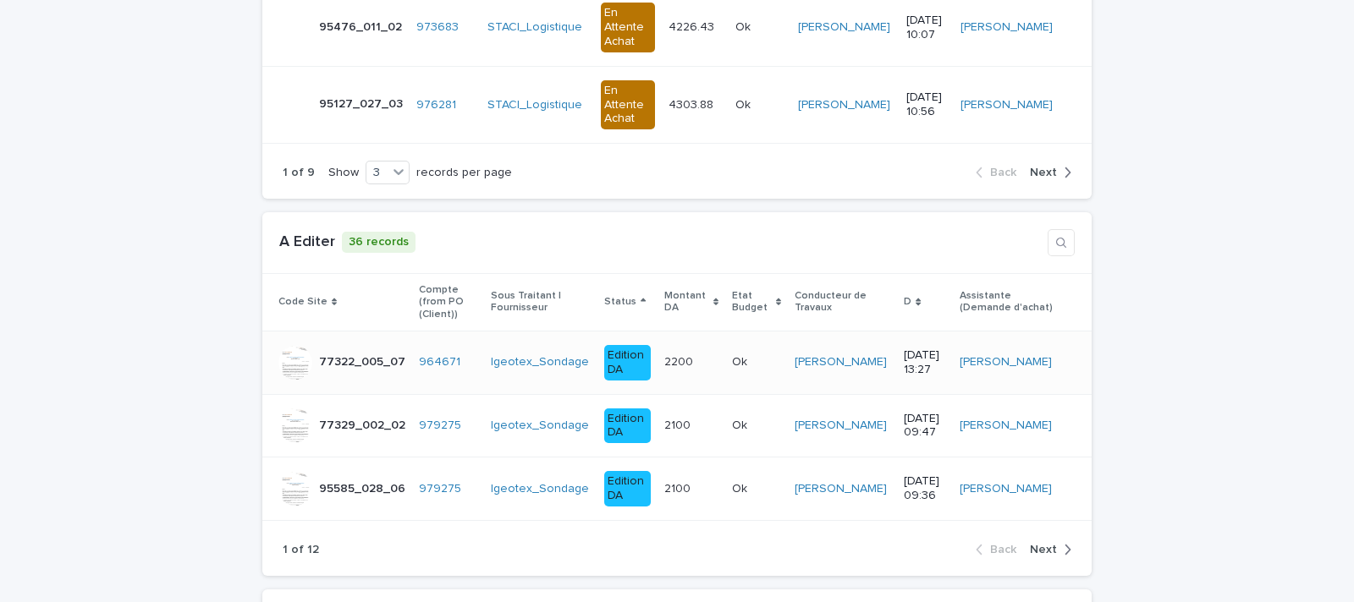
scroll to position [529, 0]
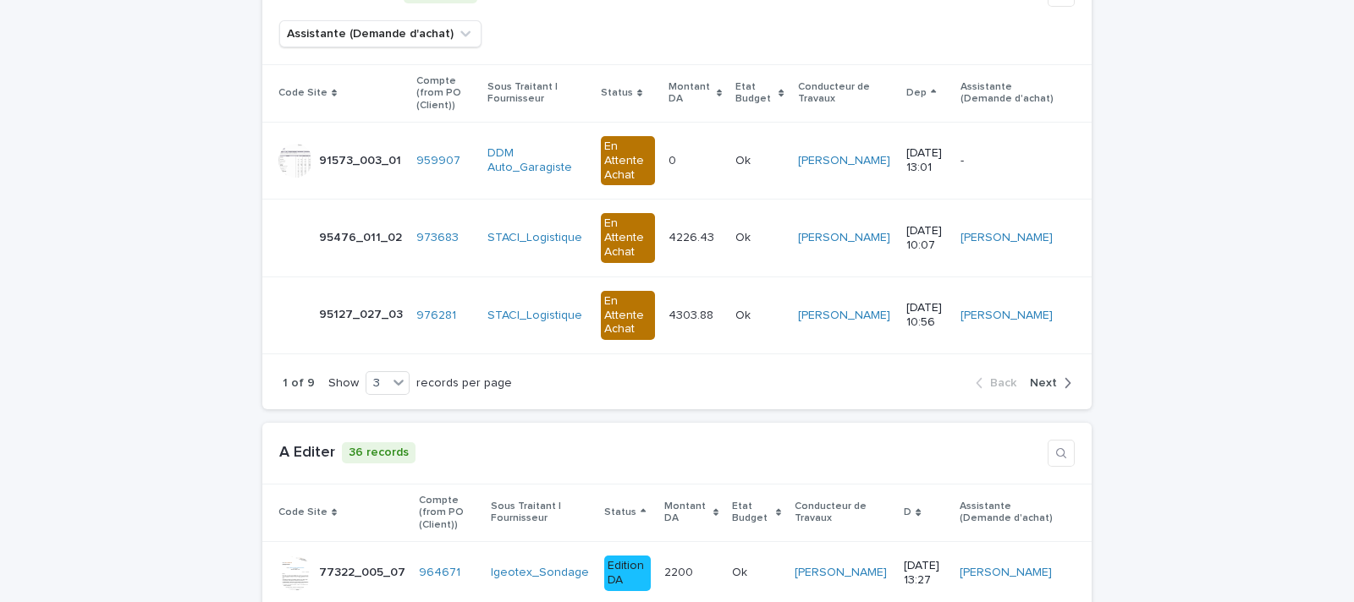
click at [1030, 377] on span "Next" at bounding box center [1043, 383] width 27 height 12
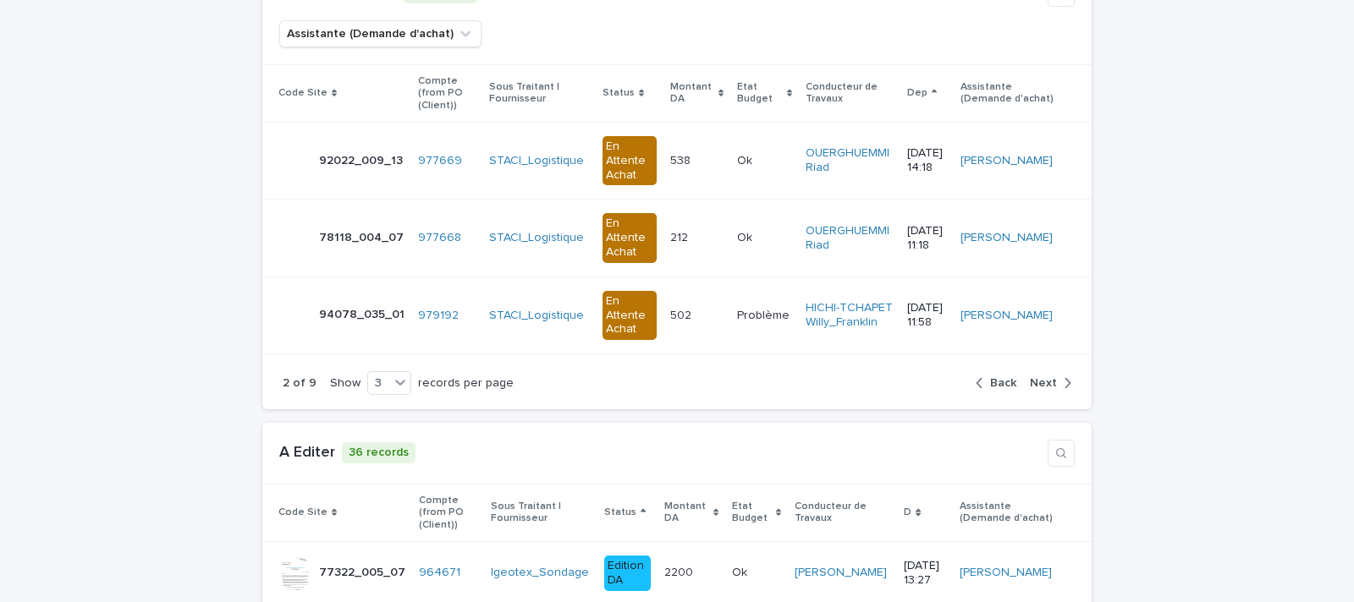
scroll to position [211, 0]
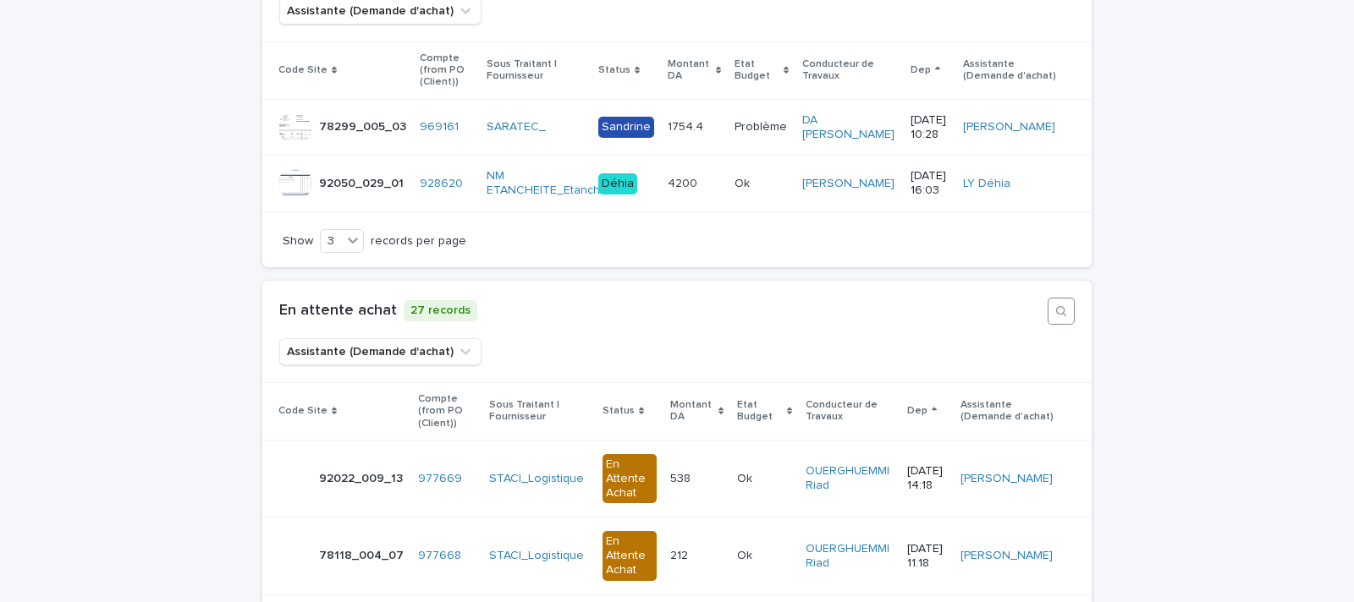
click at [1054, 317] on button "button" at bounding box center [1060, 311] width 27 height 27
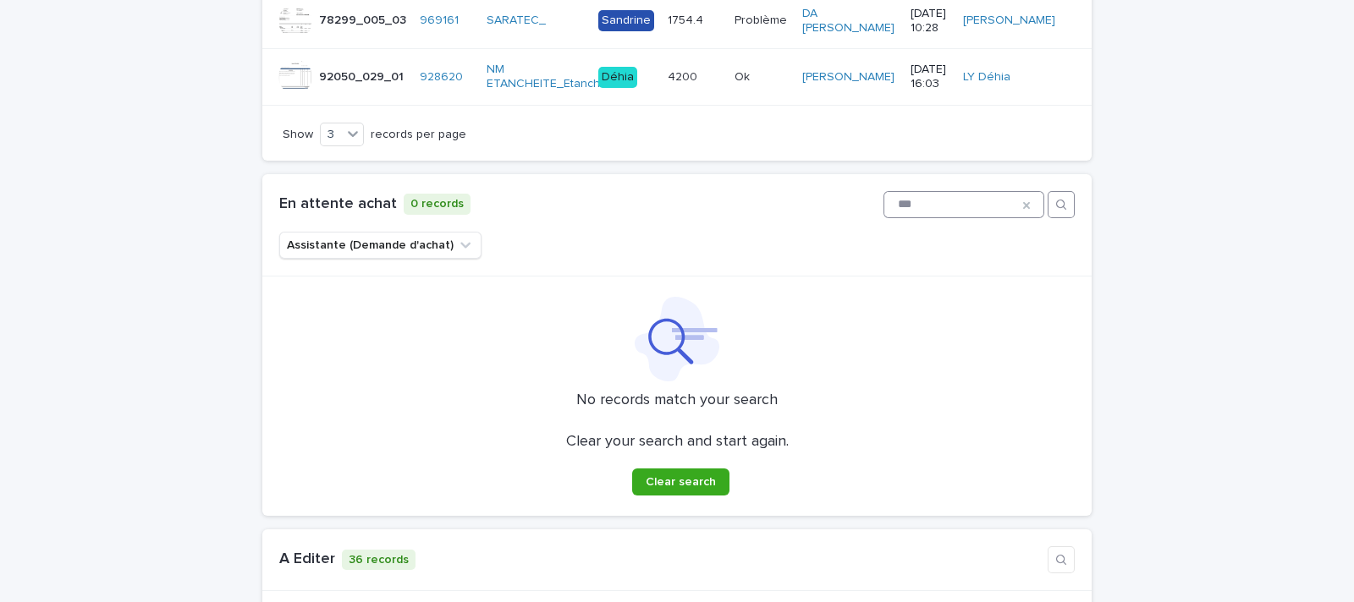
scroll to position [739, 0]
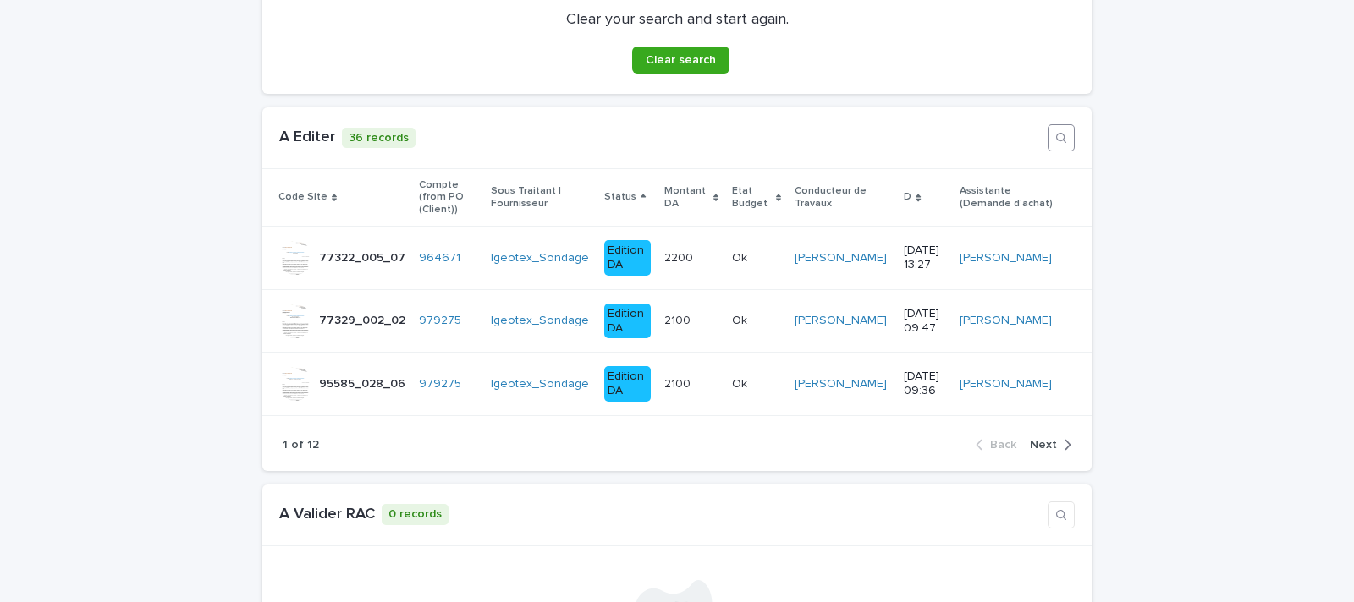
type input "***"
click at [1054, 137] on icon "button" at bounding box center [1061, 138] width 14 height 14
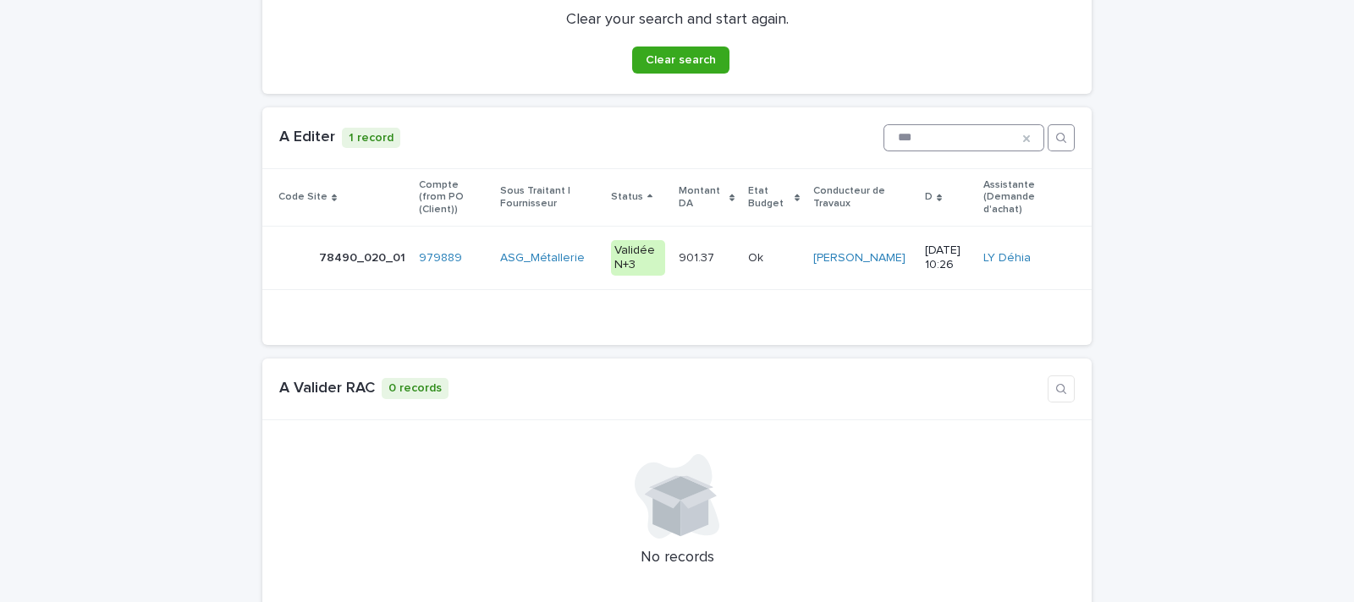
type input "***"
click at [880, 354] on div "Loading... Saving… A Editer 1 record *** Code Site Compte (from PO (Client)) So…" at bounding box center [676, 232] width 829 height 251
drag, startPoint x: 1053, startPoint y: 133, endPoint x: 1008, endPoint y: 152, distance: 48.9
click at [1056, 133] on icon "button" at bounding box center [1061, 138] width 10 height 10
type input "*******"
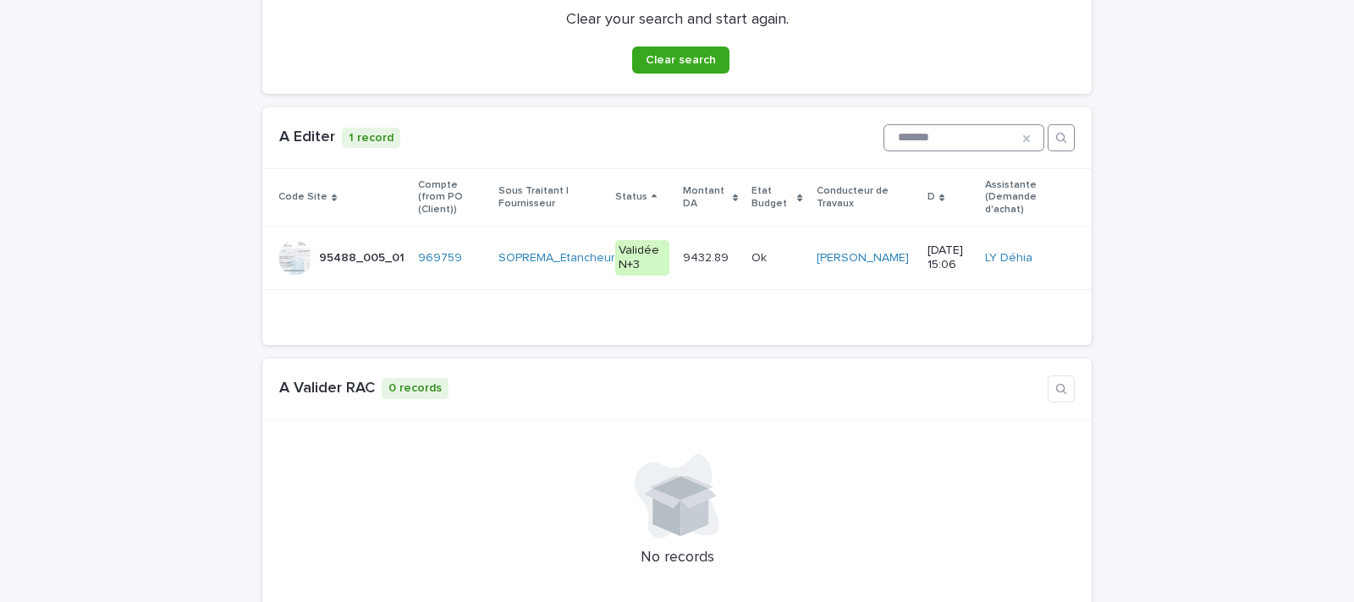
click at [1019, 132] on icon at bounding box center [1026, 139] width 14 height 14
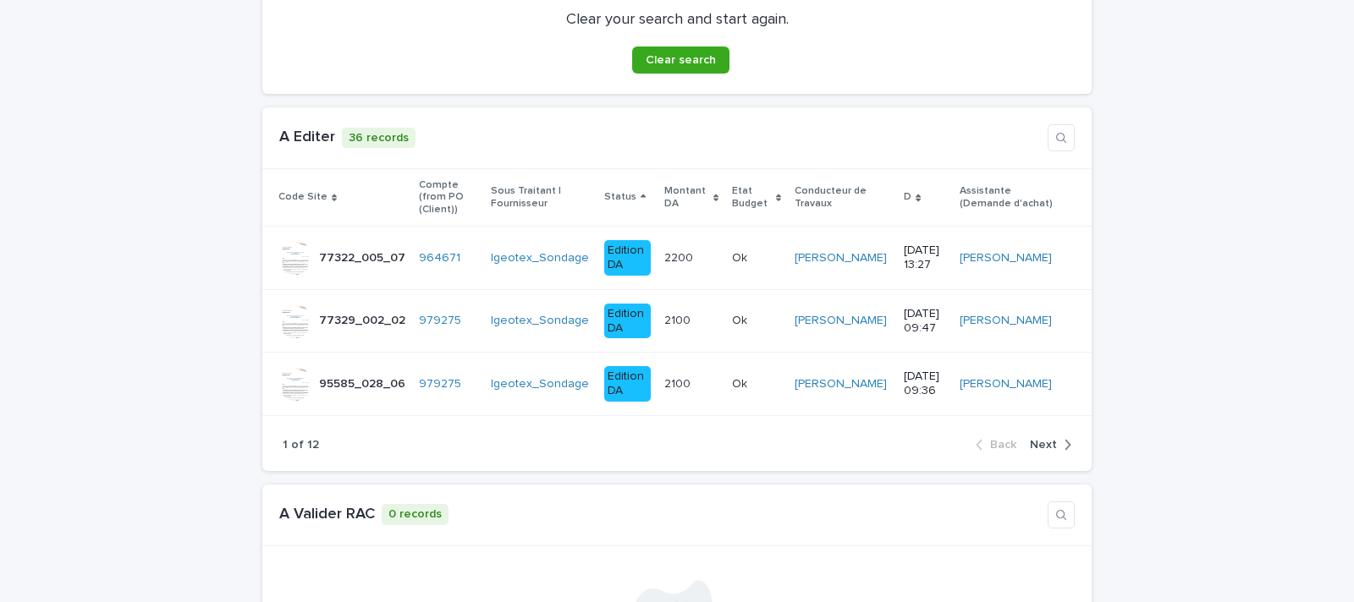
click at [1039, 446] on span "Next" at bounding box center [1043, 445] width 27 height 12
click at [1039, 444] on span "Next" at bounding box center [1043, 445] width 27 height 12
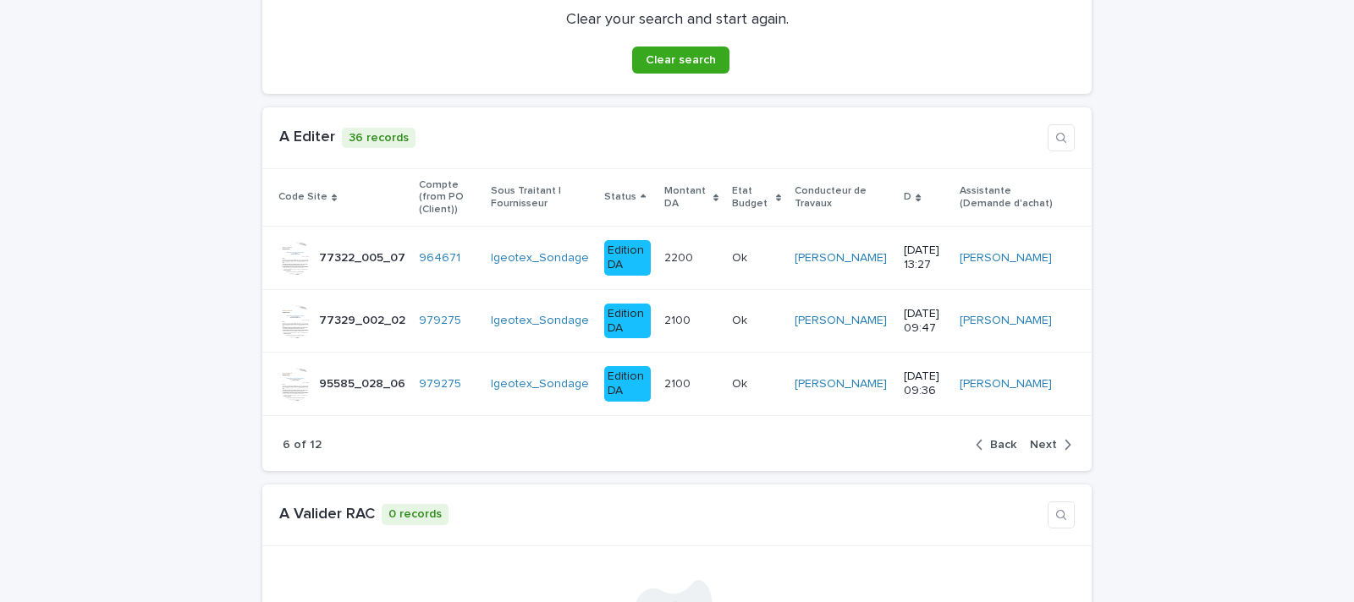
click at [1039, 444] on span "Next" at bounding box center [1043, 445] width 27 height 12
click at [1039, 443] on span "Next" at bounding box center [1043, 445] width 27 height 12
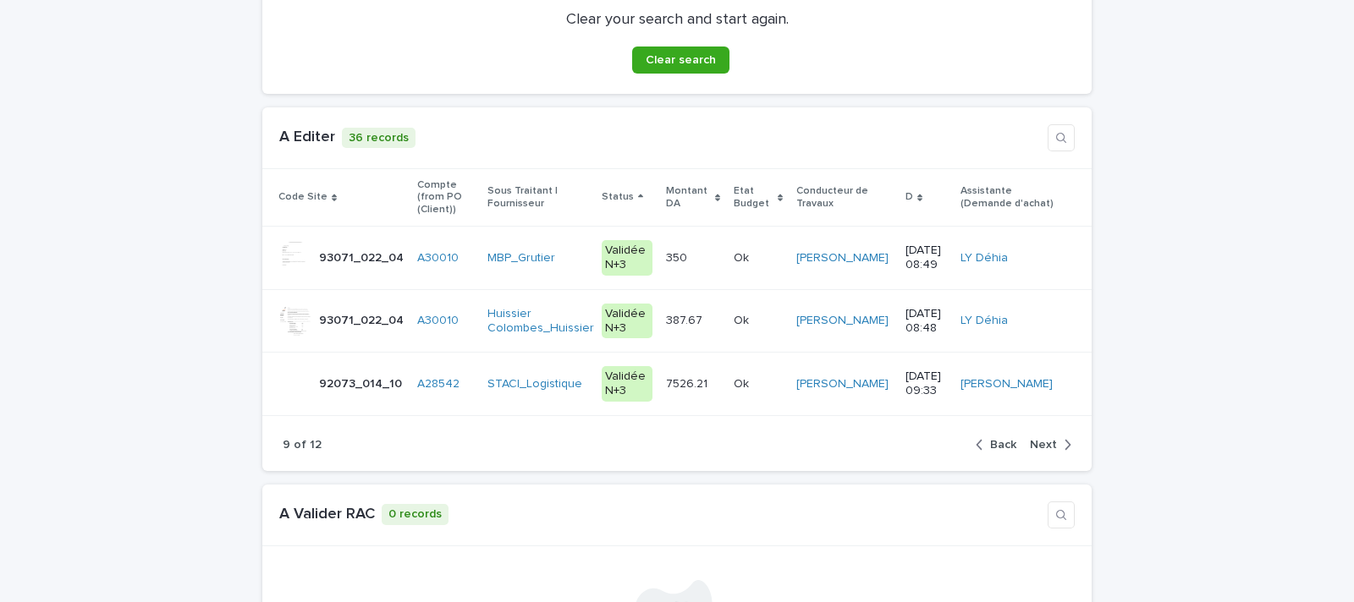
click at [1041, 439] on span "Next" at bounding box center [1043, 445] width 27 height 12
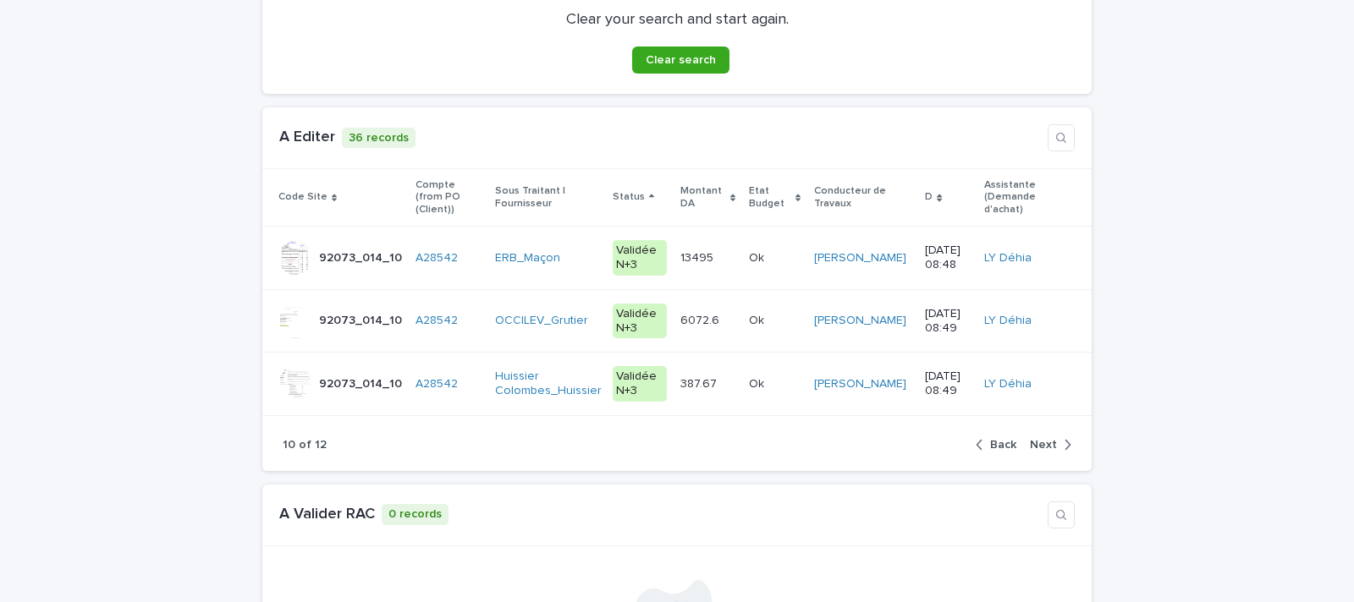
click at [1041, 440] on span "Next" at bounding box center [1043, 445] width 27 height 12
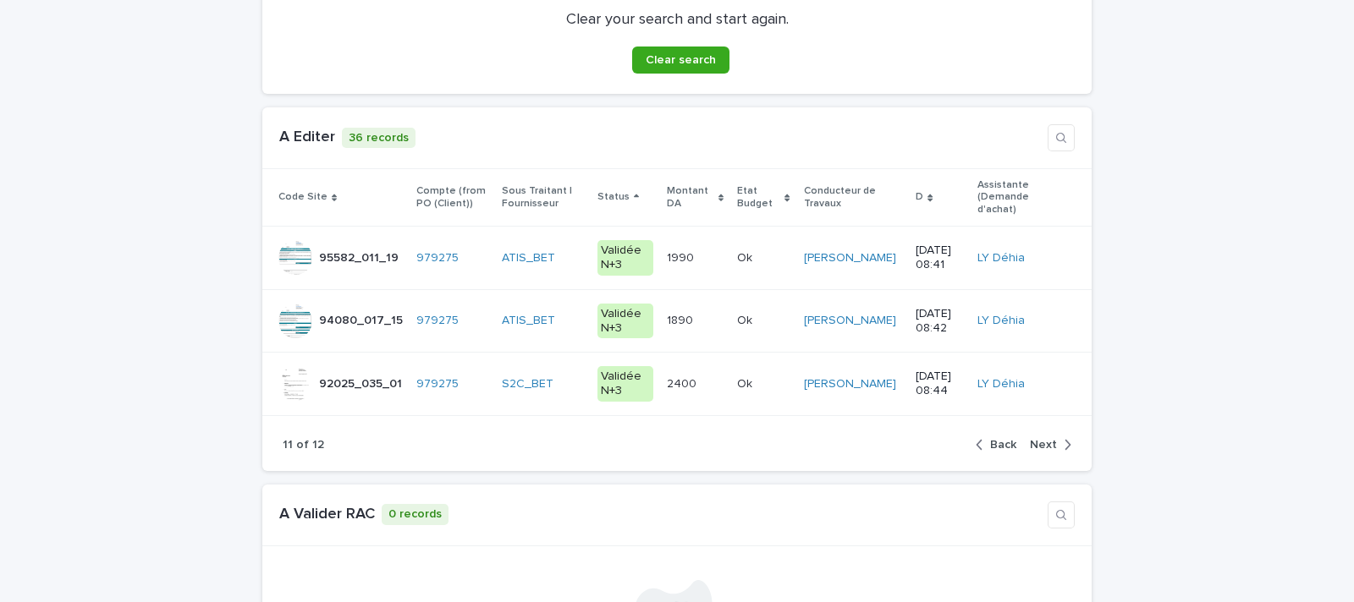
click at [1040, 439] on span "Next" at bounding box center [1043, 445] width 27 height 12
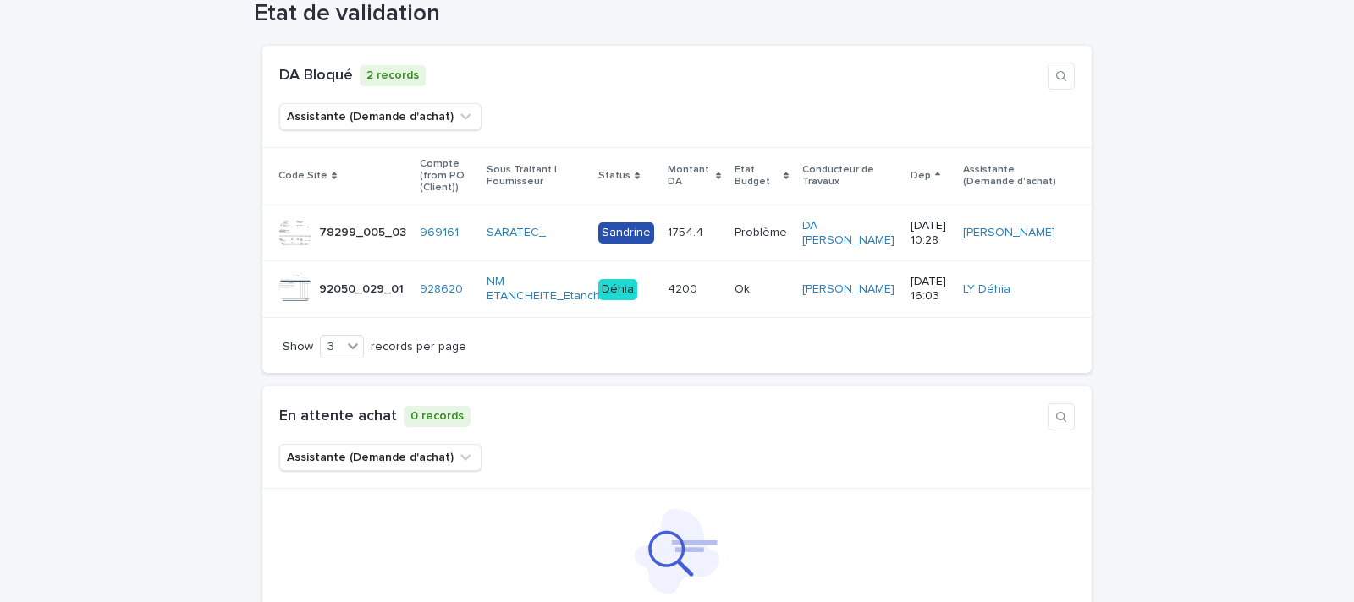
scroll to position [0, 0]
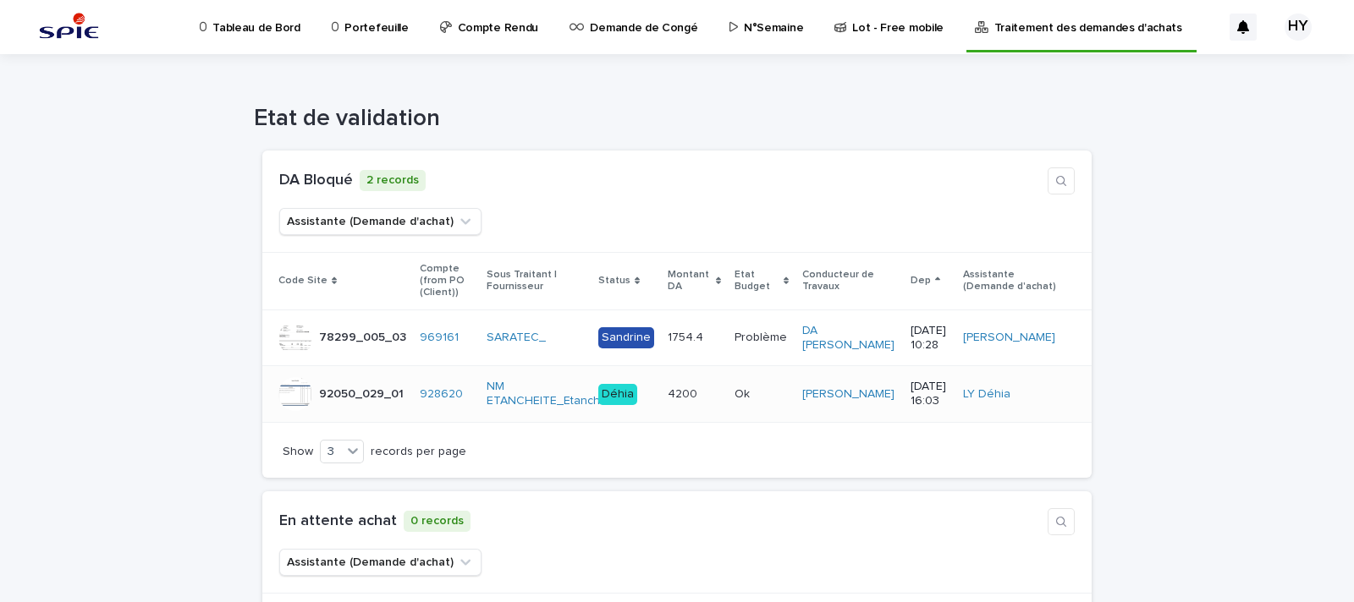
click at [706, 387] on p at bounding box center [690, 394] width 47 height 14
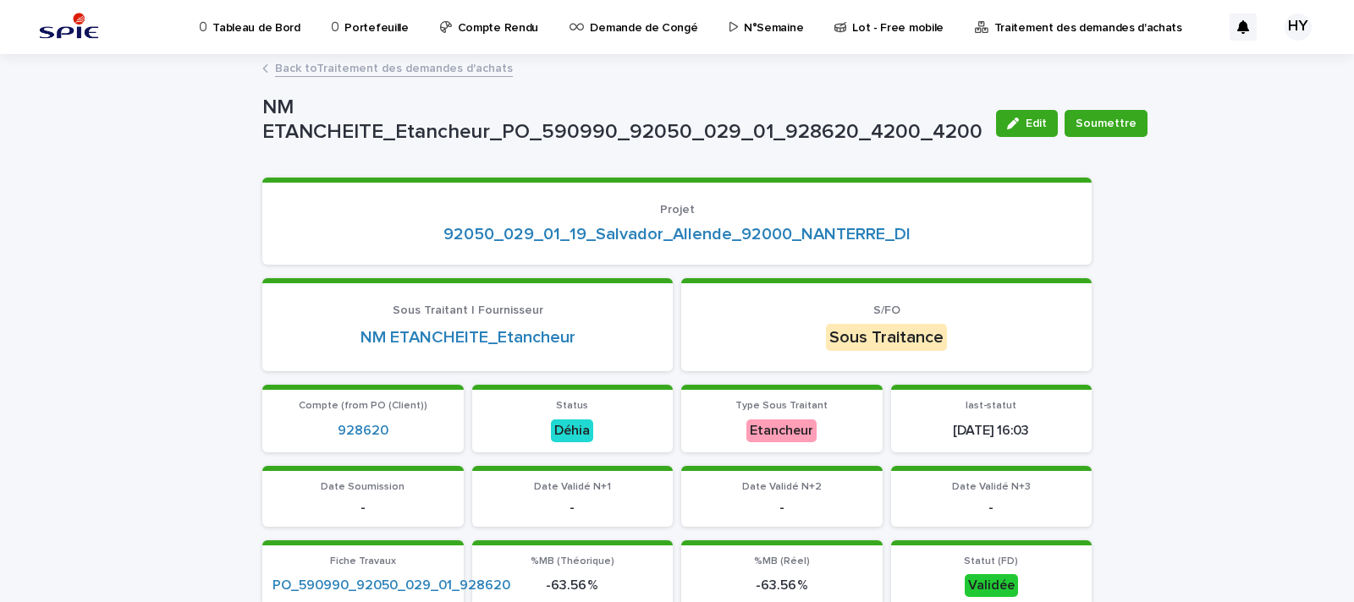
click at [443, 67] on link "Back to Traitement des demandes d'achats" at bounding box center [394, 67] width 238 height 19
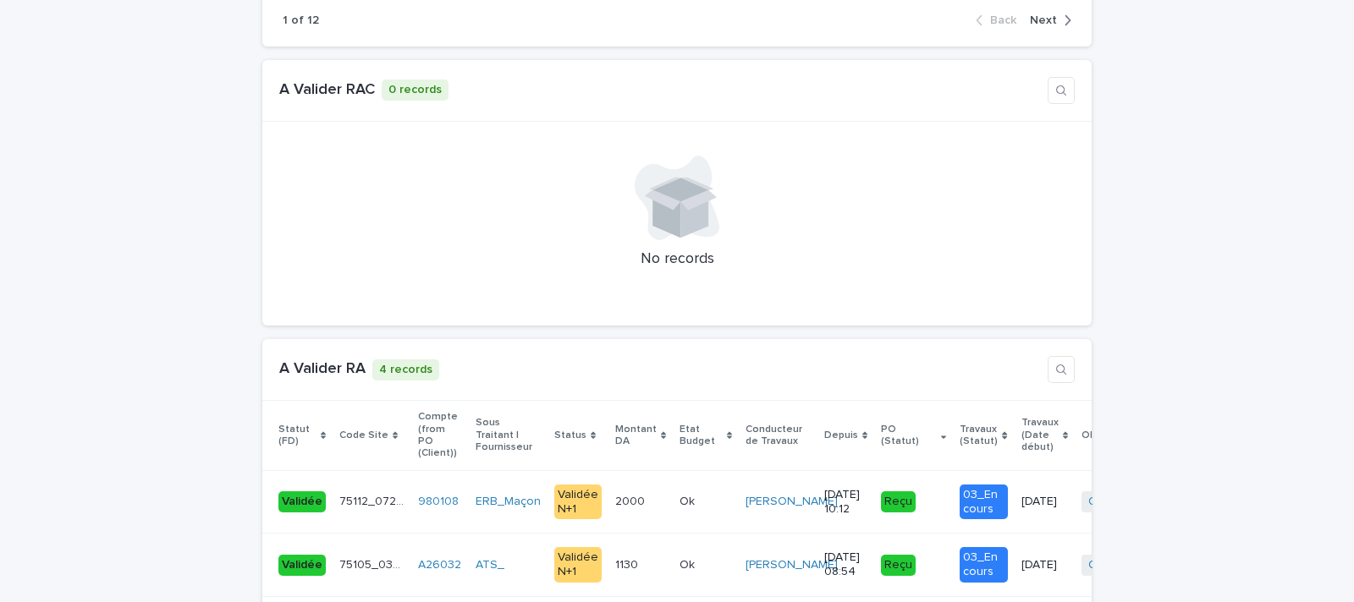
scroll to position [1374, 0]
